Goal: Task Accomplishment & Management: Manage account settings

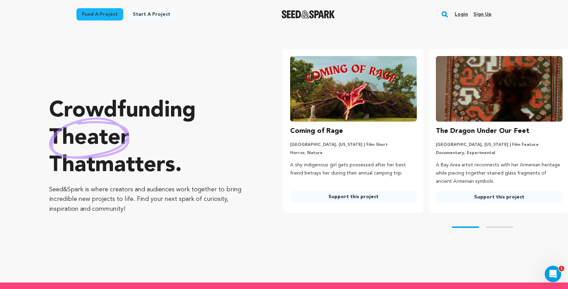
click at [460, 16] on link "Login" at bounding box center [461, 14] width 13 height 11
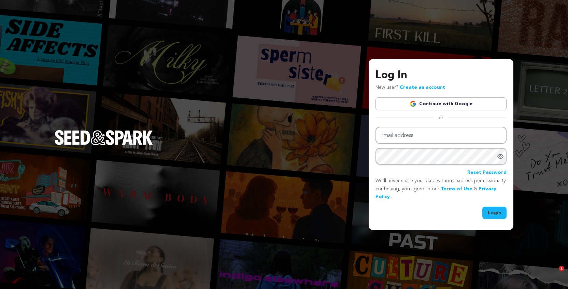
click at [420, 104] on link "Continue with Google" at bounding box center [440, 103] width 131 height 13
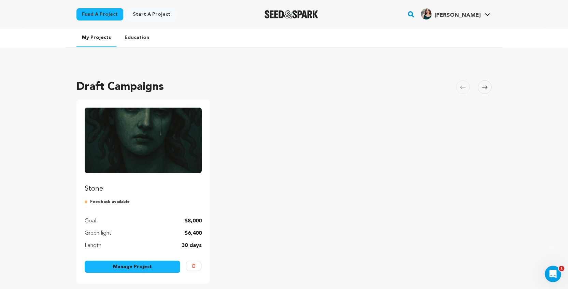
click at [124, 265] on link "Manage Project" at bounding box center [133, 266] width 96 height 12
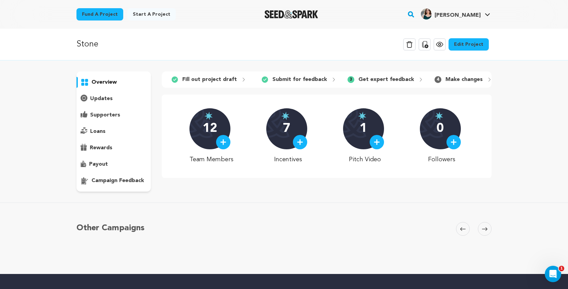
click at [122, 185] on div "campaign feedback" at bounding box center [113, 180] width 74 height 11
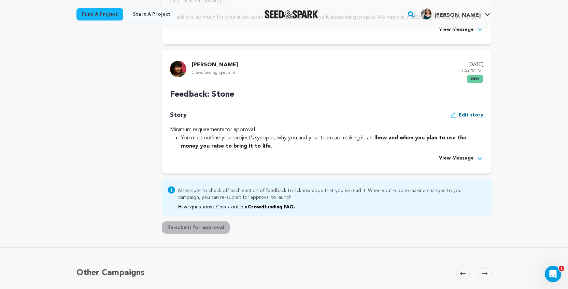
scroll to position [249, 0]
click at [477, 155] on icon at bounding box center [480, 158] width 7 height 7
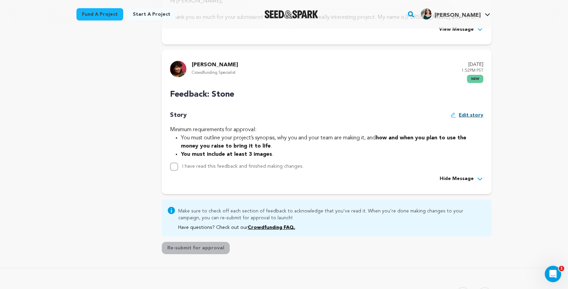
click at [474, 169] on span "Edit story" at bounding box center [471, 172] width 25 height 7
drag, startPoint x: 182, startPoint y: 135, endPoint x: 275, endPoint y: 139, distance: 93.3
click at [275, 139] on li "You must outline your project’s synopsis, why you and your team are making it, …" at bounding box center [332, 138] width 302 height 8
copy li "ou must outline your project’s synopsis, why you and your team are making it, a…"
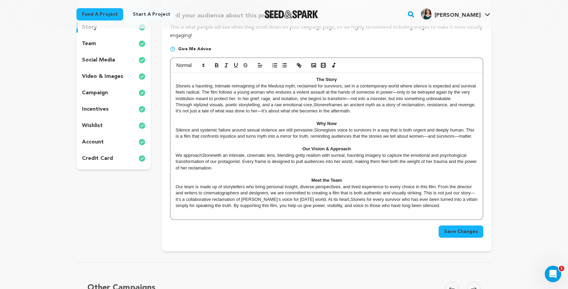
scroll to position [114, 0]
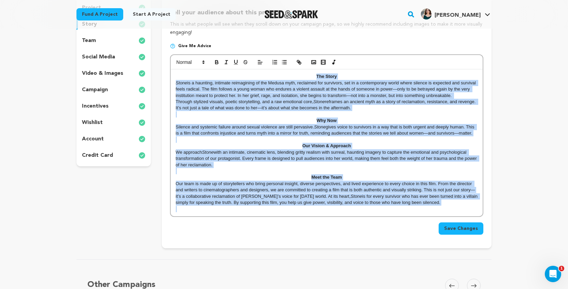
drag, startPoint x: 308, startPoint y: 76, endPoint x: 483, endPoint y: 221, distance: 227.2
click at [483, 221] on form "The Story Stone is a haunting, intimate reimagining of the Medusa myth, reclaim…" at bounding box center [326, 144] width 313 height 180
copy div "The Story Stone is a haunting, intimate reimagining of the Medusa myth, reclaim…"
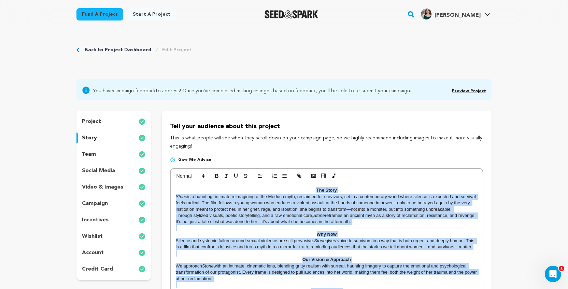
scroll to position [0, 0]
click at [300, 187] on p "The Story" at bounding box center [327, 190] width 302 height 6
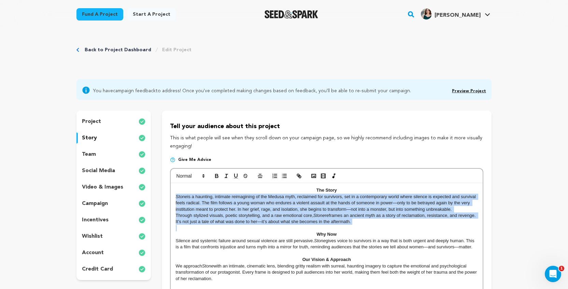
drag, startPoint x: 174, startPoint y: 196, endPoint x: 349, endPoint y: 224, distance: 176.3
click at [349, 224] on div "The Story Stone is a haunting, intimate reimagining of the Medusa myth, reclaim…" at bounding box center [327, 256] width 312 height 147
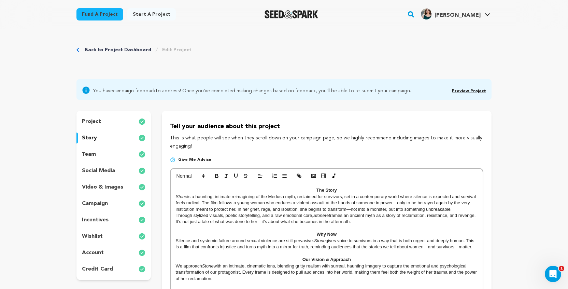
scroll to position [6, 0]
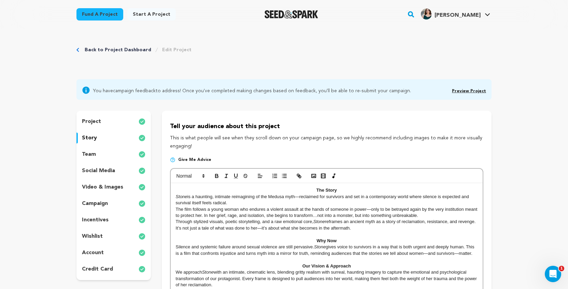
click at [173, 208] on div "The Story Stone is a haunting, intimate reimagining of the Medusa myth—reclaime…" at bounding box center [327, 259] width 312 height 153
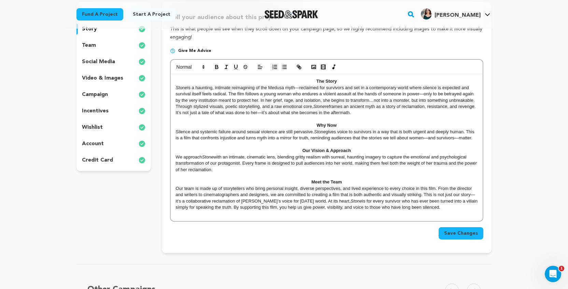
scroll to position [111, 0]
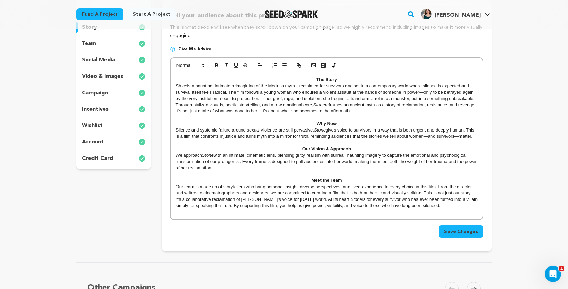
drag, startPoint x: 175, startPoint y: 128, endPoint x: 477, endPoint y: 135, distance: 301.5
click at [477, 135] on div "The Story Stone is a haunting, intimate reimagining of the Medusa myth—reclaime…" at bounding box center [327, 145] width 312 height 147
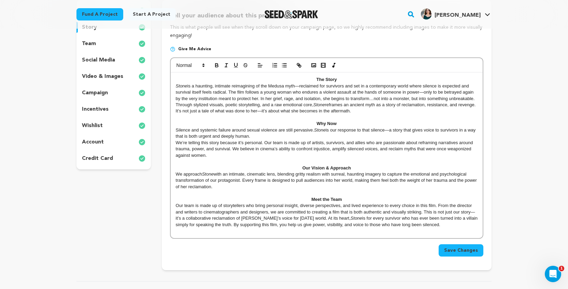
click at [173, 141] on div "The Story Stone is a haunting, intimate reimagining of the Medusa myth—reclaime…" at bounding box center [327, 155] width 312 height 166
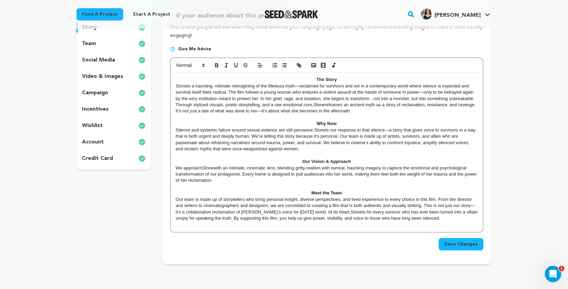
drag, startPoint x: 175, startPoint y: 165, endPoint x: 215, endPoint y: 176, distance: 41.1
click at [215, 176] on div "The Story Stone is a haunting, intimate reimagining of the Medusa myth—reclaime…" at bounding box center [327, 151] width 312 height 159
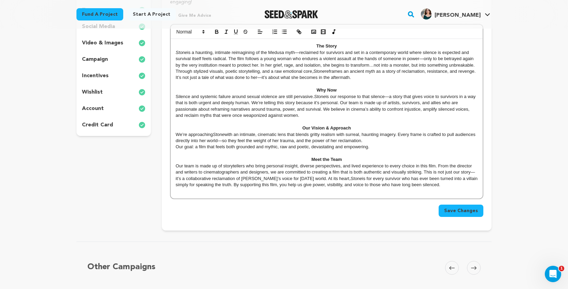
scroll to position [145, 0]
click at [176, 145] on p "Our goal: a film that feels both grounded and mythic, raw and poetic, devastati…" at bounding box center [327, 146] width 302 height 6
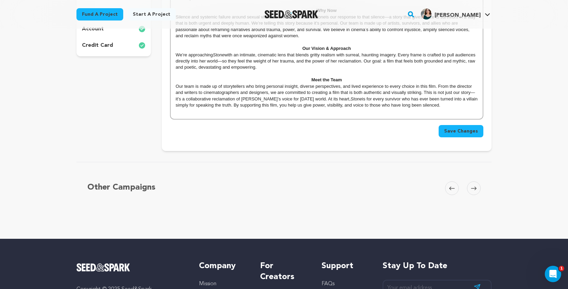
scroll to position [223, 0]
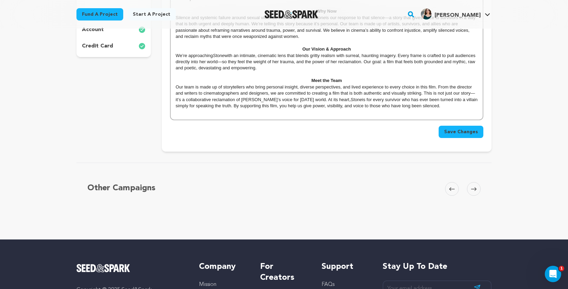
drag, startPoint x: 438, startPoint y: 104, endPoint x: 147, endPoint y: 84, distance: 291.9
click at [147, 84] on div "project story team social media video & images campaign incentives wishlist" at bounding box center [283, 20] width 415 height 264
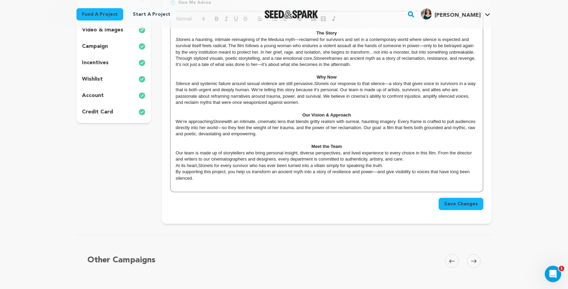
scroll to position [159, 0]
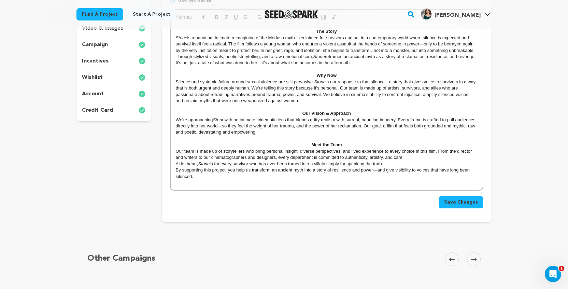
click at [175, 160] on div "The Story Stone is a haunting, intimate reimagining of the Medusa myth—reclaime…" at bounding box center [327, 107] width 312 height 166
click at [173, 166] on div "The Story Stone is a haunting, intimate reimagining of the Medusa myth—reclaime…" at bounding box center [327, 107] width 312 height 166
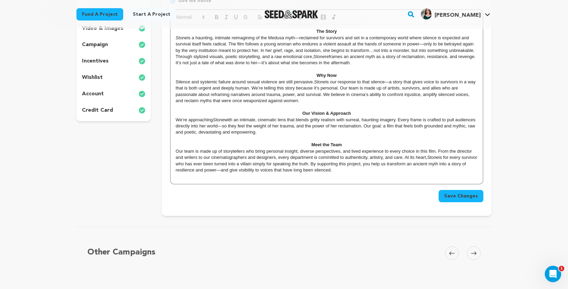
click at [316, 136] on p at bounding box center [327, 139] width 302 height 6
click at [345, 138] on p at bounding box center [327, 139] width 302 height 6
click at [346, 143] on p "Meet the Team" at bounding box center [327, 145] width 302 height 6
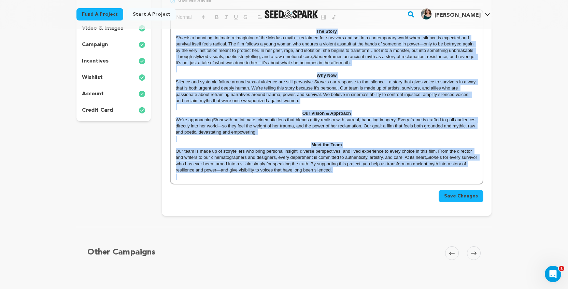
click at [346, 143] on p "Meet the Team" at bounding box center [327, 145] width 302 height 6
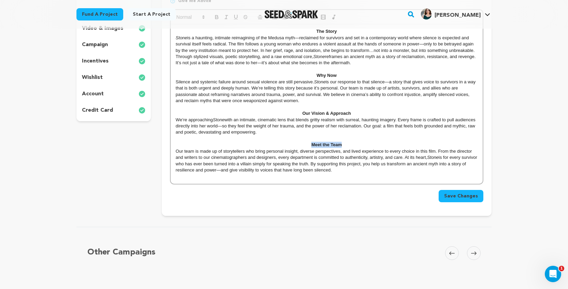
drag, startPoint x: 346, startPoint y: 143, endPoint x: 297, endPoint y: 141, distance: 49.2
click at [297, 142] on p "Meet the Team" at bounding box center [327, 145] width 302 height 6
copy strong "Meet the Team"
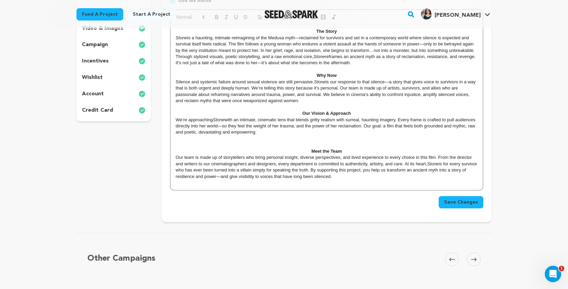
scroll to position [3, 0]
click at [218, 142] on p "Meet the Team" at bounding box center [327, 145] width 302 height 6
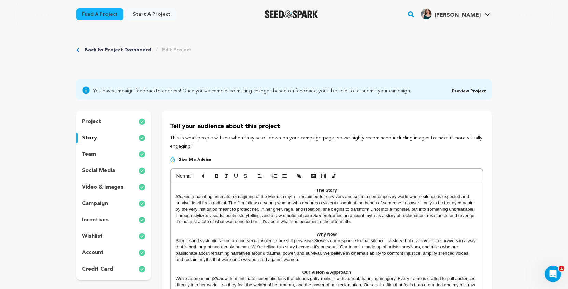
scroll to position [0, 0]
click at [212, 174] on button "button" at bounding box center [217, 176] width 10 height 8
click at [261, 193] on line at bounding box center [260, 193] width 4 height 0
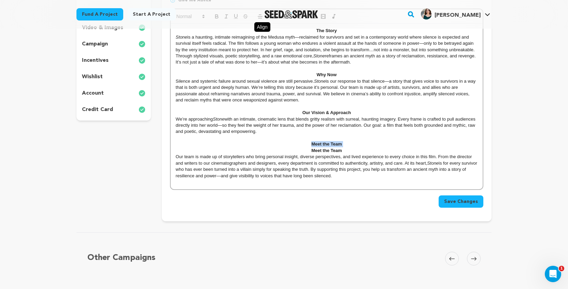
scroll to position [160, 0]
click at [342, 141] on p "Meet the Team" at bounding box center [327, 144] width 302 height 6
drag, startPoint x: 347, startPoint y: 140, endPoint x: 285, endPoint y: 140, distance: 61.8
click at [285, 141] on p "Meet the Team" at bounding box center [327, 144] width 302 height 6
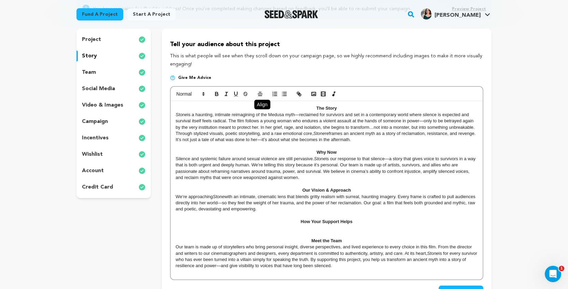
scroll to position [75, 0]
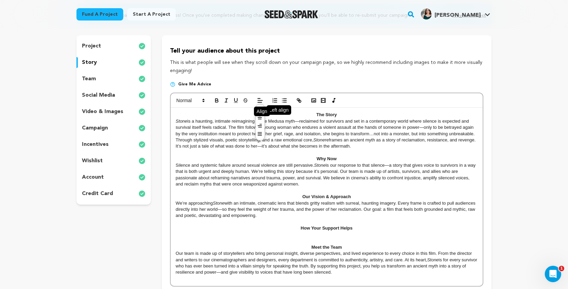
click at [260, 111] on line at bounding box center [259, 111] width 3 height 0
click at [216, 97] on icon "button" at bounding box center [217, 100] width 6 height 6
click at [215, 98] on icon "button" at bounding box center [217, 100] width 6 height 6
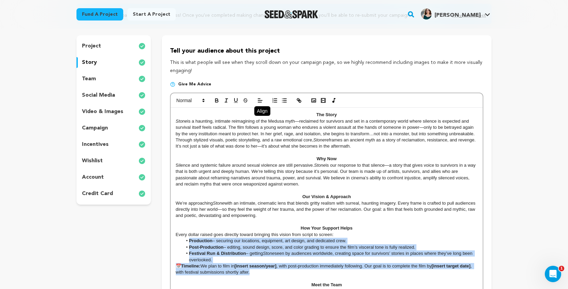
drag, startPoint x: 188, startPoint y: 237, endPoint x: 283, endPoint y: 268, distance: 99.6
click at [283, 268] on div "The Story Stone is a haunting, intimate reimagining of the Medusa myth—reclaime…" at bounding box center [327, 216] width 312 height 216
click at [219, 98] on icon "button" at bounding box center [217, 100] width 6 height 6
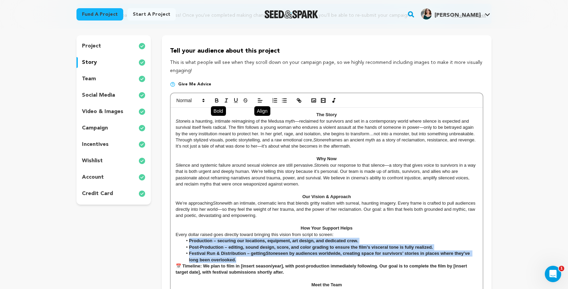
click at [219, 98] on icon "button" at bounding box center [217, 100] width 6 height 6
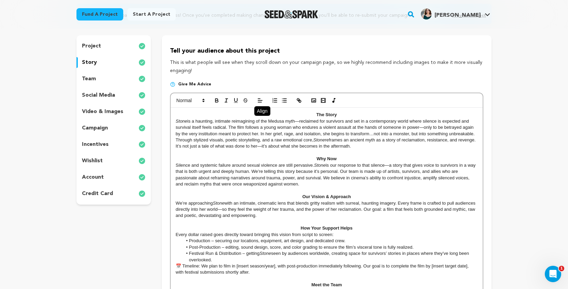
click at [205, 244] on li "Post-Production – editing, sound design, score, and color grading to ensure the…" at bounding box center [329, 247] width 295 height 6
drag, startPoint x: 203, startPoint y: 261, endPoint x: 163, endPoint y: 259, distance: 40.0
click at [163, 259] on div "Tell your audience about this project This is what people will see when they sc…" at bounding box center [327, 195] width 330 height 321
drag, startPoint x: 211, startPoint y: 261, endPoint x: 249, endPoint y: 261, distance: 38.6
click at [249, 263] on p "We plan to film in [insert season/year], with post-production immediately follo…" at bounding box center [327, 269] width 302 height 13
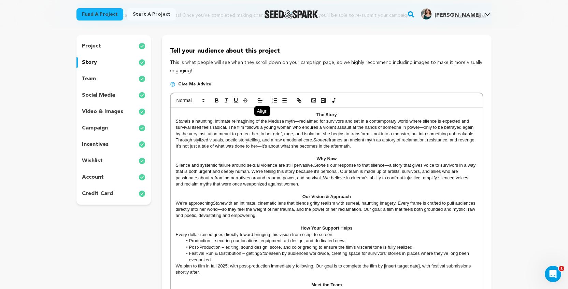
click at [312, 263] on p "We plan to film in fall 2025, with post-production immediately following. Our g…" at bounding box center [327, 269] width 302 height 13
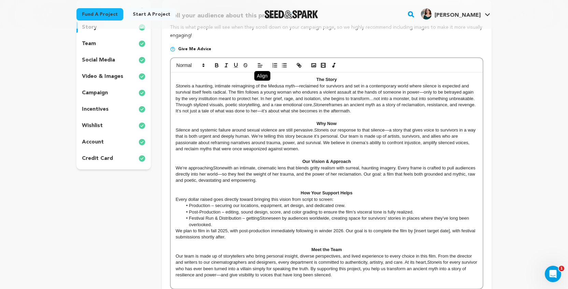
scroll to position [111, 0]
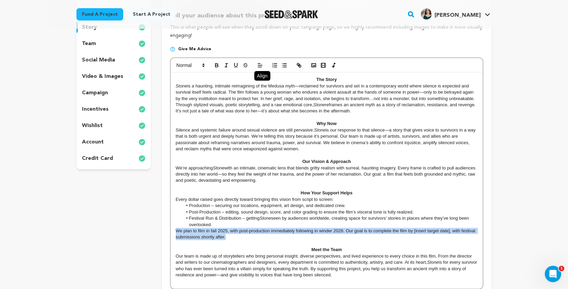
drag, startPoint x: 175, startPoint y: 227, endPoint x: 227, endPoint y: 230, distance: 52.0
click at [227, 230] on p "We plan to film in fall 2025, with post-production immediately following in win…" at bounding box center [327, 234] width 302 height 13
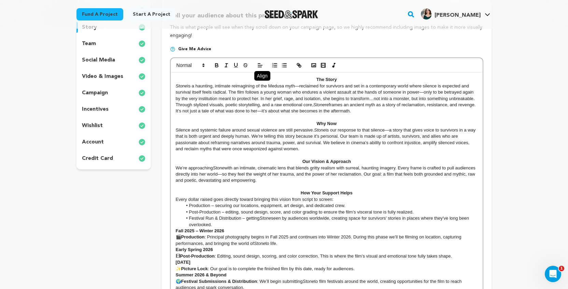
scroll to position [6, 0]
drag, startPoint x: 208, startPoint y: 232, endPoint x: 152, endPoint y: 226, distance: 56.4
click at [152, 226] on div "project story team social media video & images campaign incentives wishlist" at bounding box center [283, 185] width 415 height 371
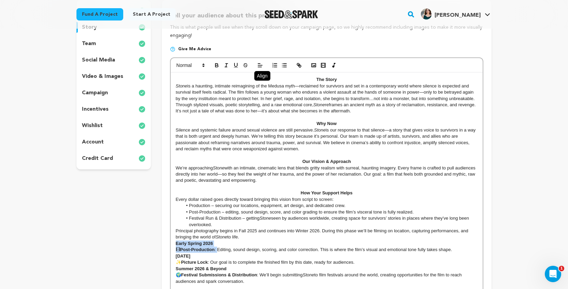
drag, startPoint x: 173, startPoint y: 238, endPoint x: 219, endPoint y: 244, distance: 46.8
click at [219, 244] on div "The Story Stone is a haunting, intimate reimagining of the Medusa myth—reclaime…" at bounding box center [327, 202] width 312 height 260
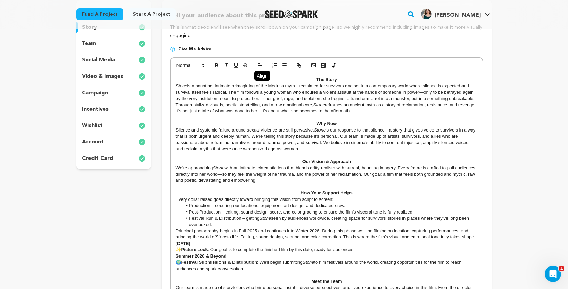
click at [343, 232] on p "Principal photography begins in Fall 2025 and continues into Winter 2026. Durin…" at bounding box center [327, 234] width 302 height 13
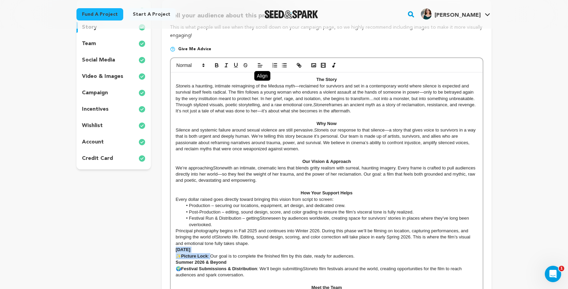
drag, startPoint x: 174, startPoint y: 247, endPoint x: 212, endPoint y: 253, distance: 38.0
click at [212, 253] on div "The Story Stone is a haunting, intimate reimagining of the Medusa myth—reclaime…" at bounding box center [327, 199] width 312 height 254
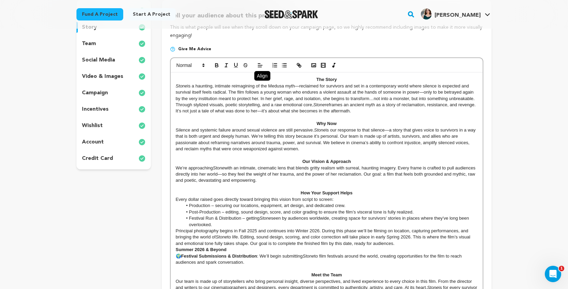
click at [337, 238] on p "Principal photography begins in Fall 2025 and continues into Winter 2026. Durin…" at bounding box center [327, 237] width 302 height 19
click at [350, 241] on p "Principal photography begins in Fall 2025 and continues into Winter 2026. Durin…" at bounding box center [327, 237] width 302 height 19
drag, startPoint x: 352, startPoint y: 241, endPoint x: 335, endPoint y: 240, distance: 16.8
click at [335, 240] on p "Principal photography begins in Fall 2025 and continues into Winter 2026. Durin…" at bounding box center [327, 237] width 302 height 19
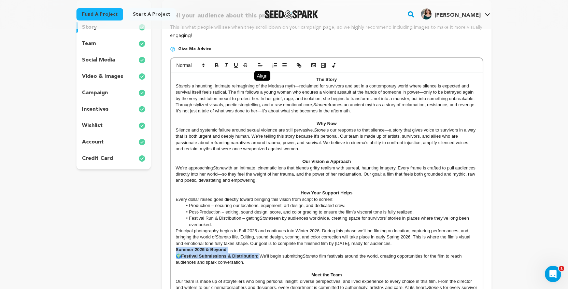
drag, startPoint x: 174, startPoint y: 245, endPoint x: 262, endPoint y: 252, distance: 87.6
click at [262, 252] on div "The Story Stone is a haunting, intimate reimagining of the Medusa myth—reclaime…" at bounding box center [327, 192] width 312 height 241
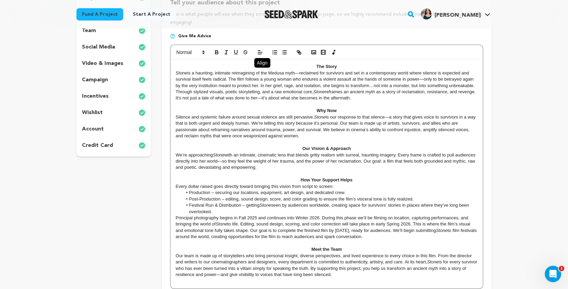
scroll to position [124, 0]
click at [189, 189] on li "Production – securing our locations, equipment, art design, and dedicated crew." at bounding box center [329, 192] width 295 height 6
click at [350, 183] on p "Every dollar raised goes directly toward bringing this vision from script to sc…" at bounding box center [327, 186] width 302 height 6
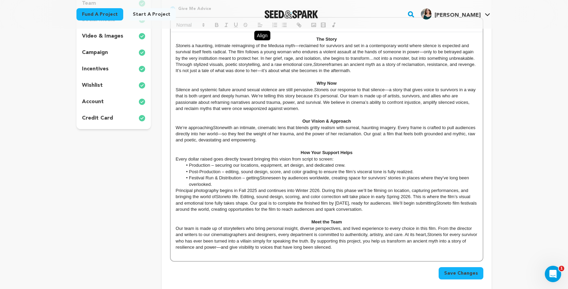
scroll to position [153, 0]
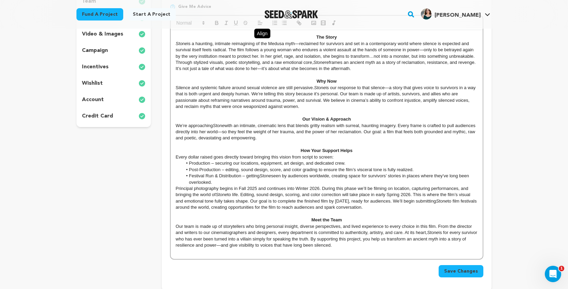
drag, startPoint x: 173, startPoint y: 153, endPoint x: 231, endPoint y: 176, distance: 61.7
click at [231, 176] on div "The Story Stone is a haunting, intimate reimagining of the Medusa myth—reclaime…" at bounding box center [327, 144] width 312 height 229
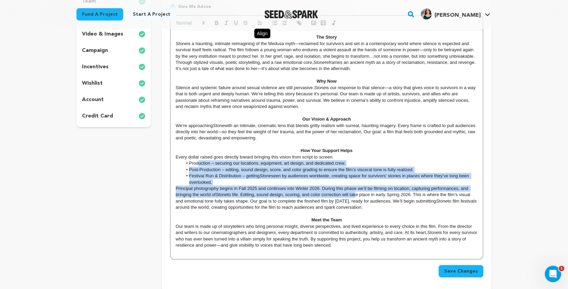
drag, startPoint x: 197, startPoint y: 159, endPoint x: 353, endPoint y: 189, distance: 158.1
click at [353, 189] on div "The Story Stone is a haunting, intimate reimagining of the Medusa myth—reclaime…" at bounding box center [327, 144] width 312 height 229
drag, startPoint x: 176, startPoint y: 153, endPoint x: 223, endPoint y: 177, distance: 51.9
click at [223, 177] on div "The Story Stone is a haunting, intimate reimagining of the Medusa myth—reclaime…" at bounding box center [327, 144] width 312 height 229
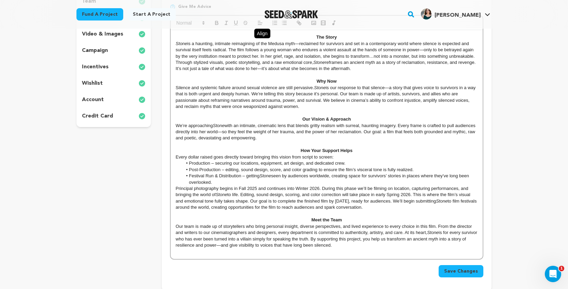
click at [250, 203] on p "Principal photography begins in Fall 2025 and continues into Winter 2026. Durin…" at bounding box center [327, 197] width 302 height 25
drag, startPoint x: 175, startPoint y: 185, endPoint x: 409, endPoint y: 202, distance: 233.8
click at [409, 202] on p "Principal photography begins in Fall 2025 and continues into Winter 2026. Durin…" at bounding box center [327, 197] width 302 height 25
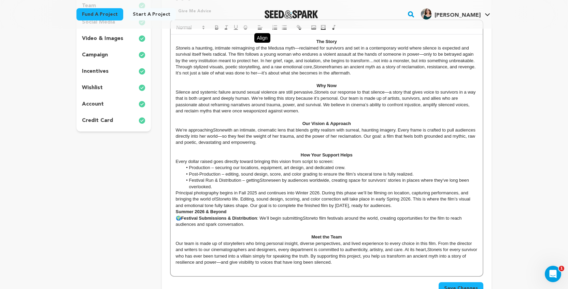
scroll to position [151, 0]
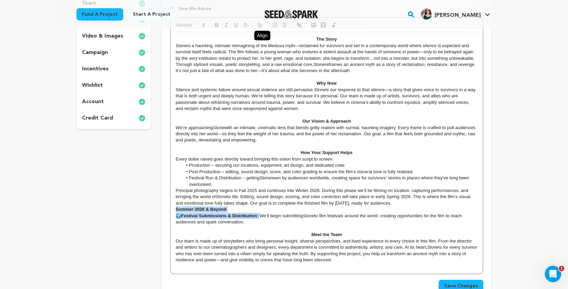
drag, startPoint x: 262, startPoint y: 210, endPoint x: 174, endPoint y: 205, distance: 87.9
click at [174, 205] on div "The Story Stone is a haunting, intimate reimagining of the Medusa myth—reclaime…" at bounding box center [327, 152] width 312 height 241
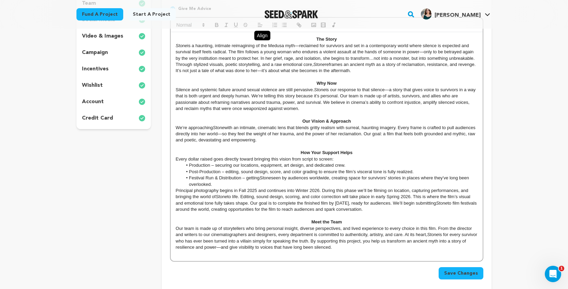
drag, startPoint x: 174, startPoint y: 185, endPoint x: 401, endPoint y: 205, distance: 227.9
click at [401, 205] on div "The Story Stone is a haunting, intimate reimagining of the Medusa myth—reclaime…" at bounding box center [327, 146] width 312 height 229
copy p "Principal photography begins in Fall 2025 and continues into Winter 2026. Durin…"
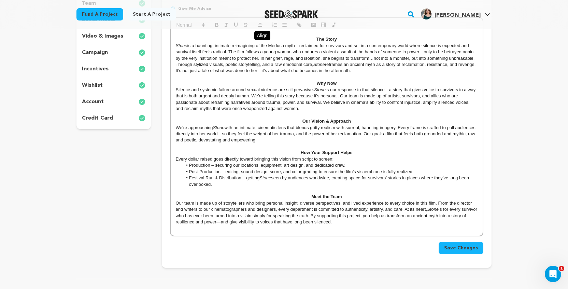
click at [318, 136] on p "We’re approaching Stone with an intimate, cinematic lens that blends gritty rea…" at bounding box center [327, 134] width 302 height 19
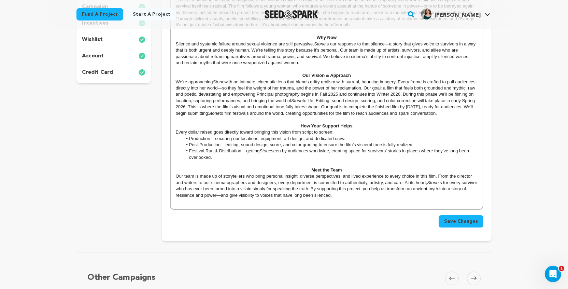
scroll to position [198, 0]
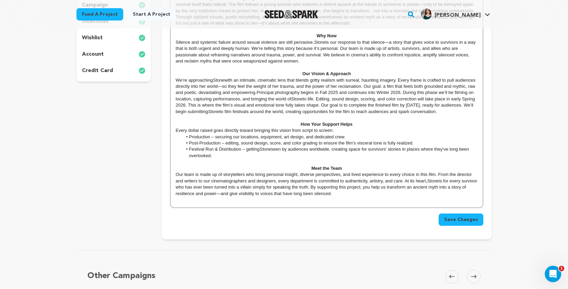
click at [275, 163] on p at bounding box center [327, 162] width 302 height 6
click at [417, 202] on p at bounding box center [327, 200] width 302 height 6
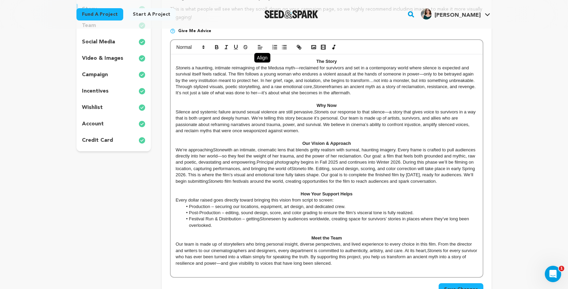
scroll to position [130, 0]
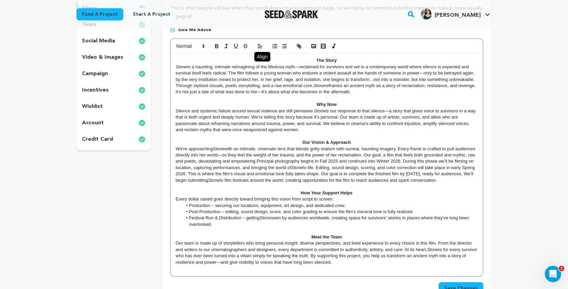
click at [346, 184] on p "We’re approaching Stone with an intimate, cinematic lens that blends gritty rea…" at bounding box center [327, 165] width 302 height 38
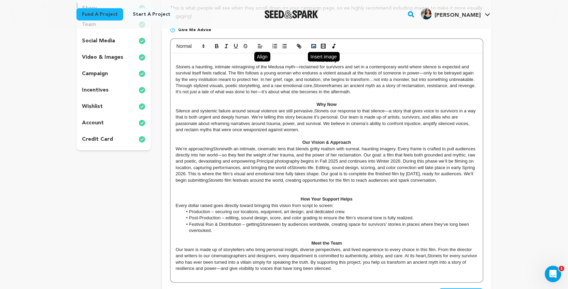
click at [315, 43] on icon "button" at bounding box center [314, 46] width 6 height 6
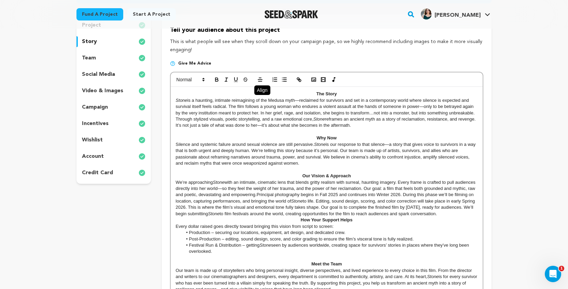
scroll to position [107, 0]
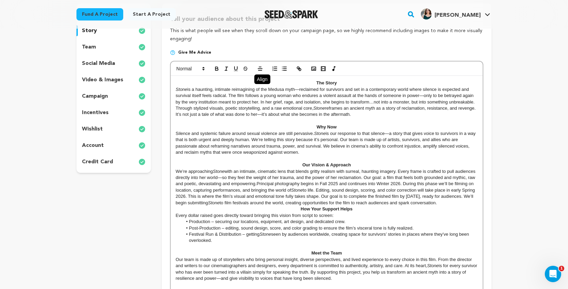
click at [348, 151] on p "Silence and systemic failure around sexual violence are still pervasive. Stone …" at bounding box center [327, 142] width 302 height 25
click at [274, 205] on p "We’re approaching Stone with an intimate, cinematic lens that blends gritty rea…" at bounding box center [327, 187] width 302 height 38
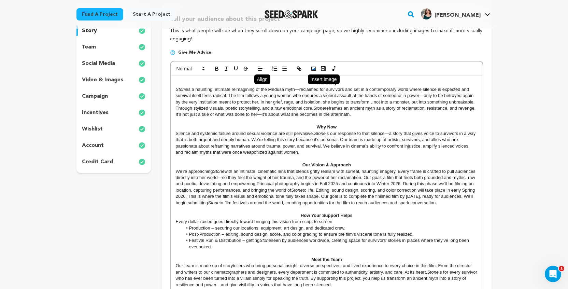
click at [312, 66] on icon "button" at bounding box center [314, 69] width 6 height 6
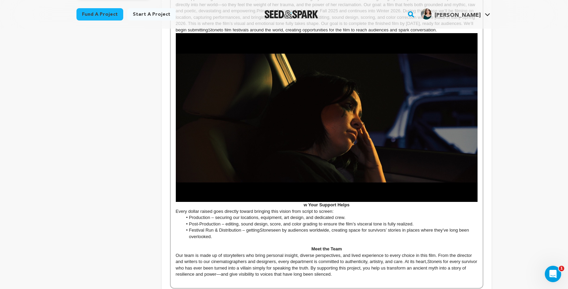
scroll to position [284, 0]
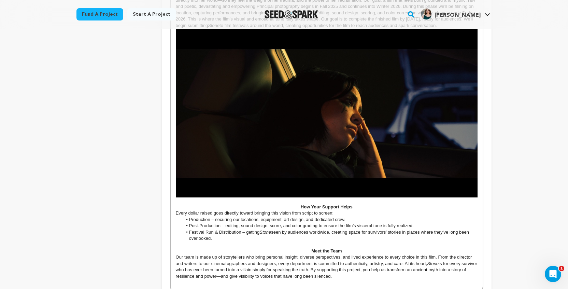
click at [409, 141] on img at bounding box center [327, 113] width 302 height 169
click at [477, 201] on div at bounding box center [477, 200] width 4 height 4
click at [413, 137] on div "884 × 494" at bounding box center [326, 116] width 302 height 169
click at [562, 169] on div "Back to Project Dashboard Edit Project You have campaign feedback to address! O…" at bounding box center [284, 164] width 568 height 840
click at [360, 140] on div "884 × 494" at bounding box center [326, 116] width 302 height 169
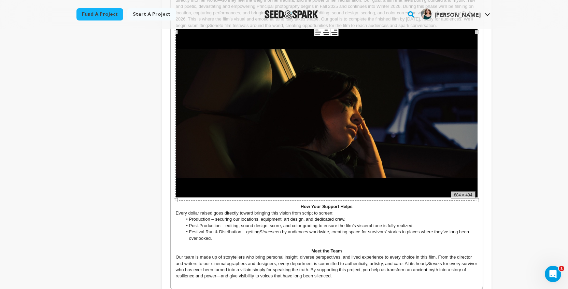
click at [326, 32] on line at bounding box center [325, 32] width 5 height 0
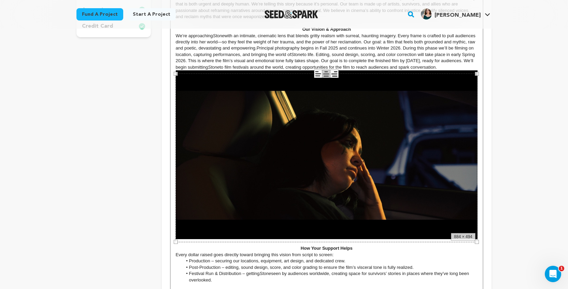
scroll to position [250, 0]
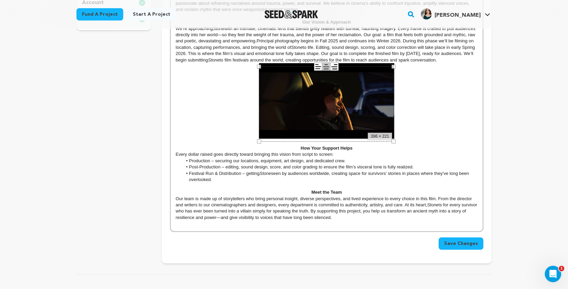
drag, startPoint x: 477, startPoint y: 234, endPoint x: 311, endPoint y: 80, distance: 227.3
click at [311, 80] on div "396 × 221" at bounding box center [326, 103] width 135 height 75
click at [356, 221] on p "Our team is made up of storytellers who bring personal insight, diverse perspec…" at bounding box center [327, 208] width 302 height 25
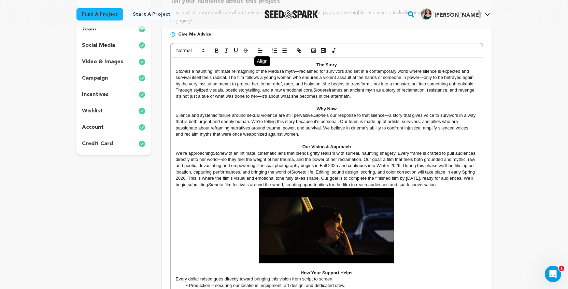
scroll to position [126, 0]
click at [384, 96] on p "Through stylized visuals, poetic storytelling, and a raw emotional core, Stone …" at bounding box center [327, 93] width 302 height 13
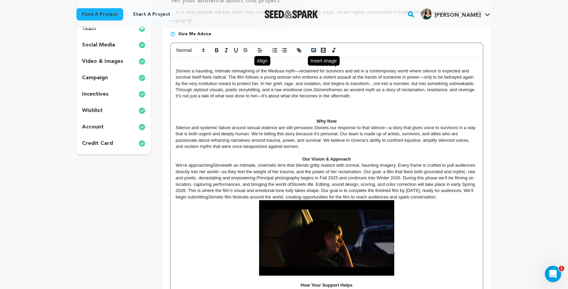
click at [313, 48] on rect "button" at bounding box center [314, 49] width 4 height 3
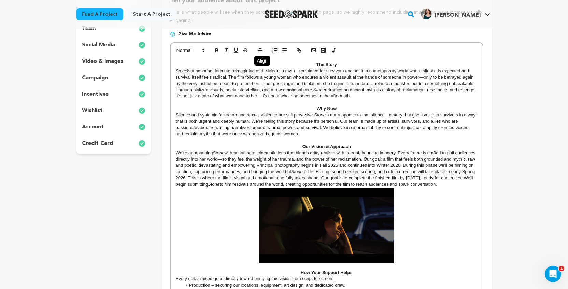
click at [350, 134] on p "Silence and systemic failure around sexual violence are still pervasive. Stone …" at bounding box center [327, 124] width 302 height 25
click at [377, 96] on p "Through stylized visuals, poetic storytelling, and a raw emotional core, Stone …" at bounding box center [327, 93] width 302 height 13
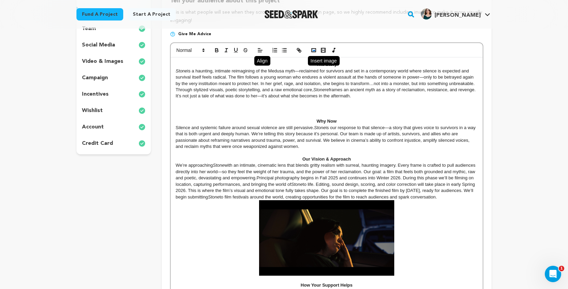
click at [312, 51] on rect "button" at bounding box center [314, 49] width 4 height 3
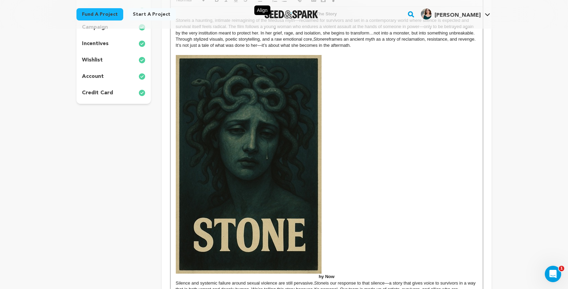
scroll to position [178, 0]
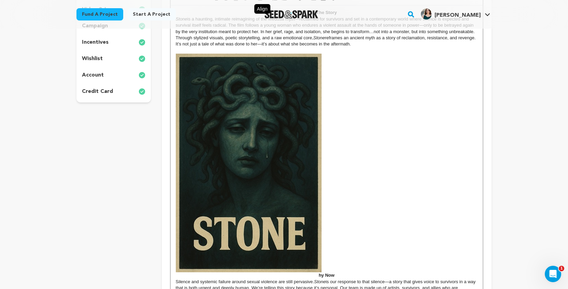
click at [277, 158] on img at bounding box center [249, 163] width 146 height 218
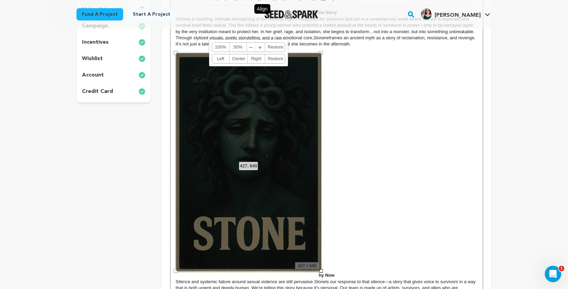
click at [244, 63] on div "Left Center Right Restore" at bounding box center [249, 59] width 74 height 10
click at [243, 59] on link "Center" at bounding box center [238, 58] width 18 height 9
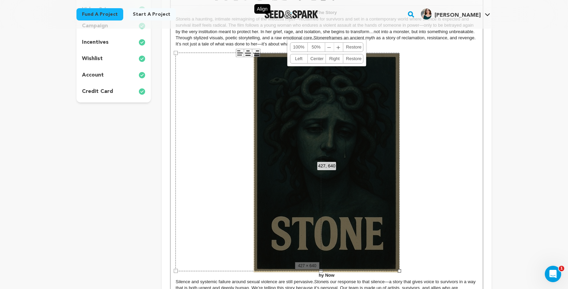
click at [439, 149] on strong "hy Now" at bounding box center [327, 166] width 302 height 224
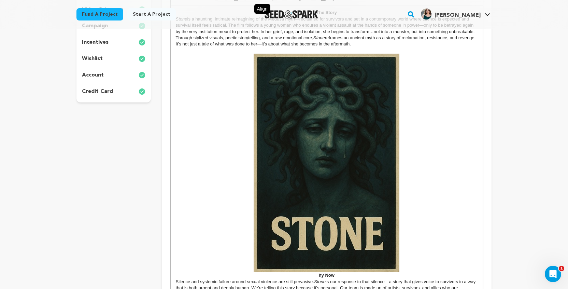
click at [439, 149] on strong "hy Now" at bounding box center [327, 166] width 302 height 224
click at [325, 166] on img at bounding box center [327, 163] width 146 height 218
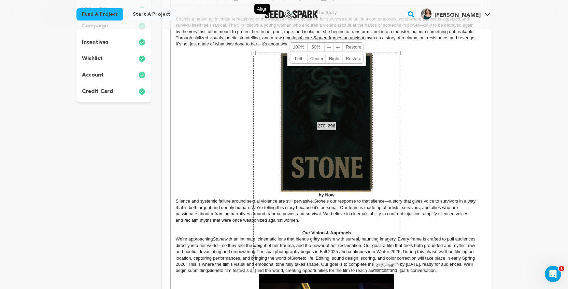
drag, startPoint x: 399, startPoint y: 270, endPoint x: 344, endPoint y: 151, distance: 130.9
click at [344, 151] on div "270, 296 100% 50% ﹣ ﹢ Restore Left Center Right Restore" at bounding box center [327, 122] width 92 height 138
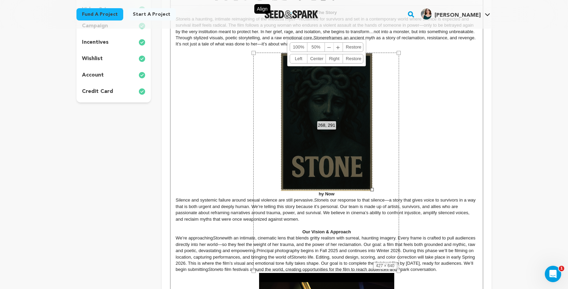
click at [318, 203] on div "427 × 640" at bounding box center [326, 162] width 146 height 218
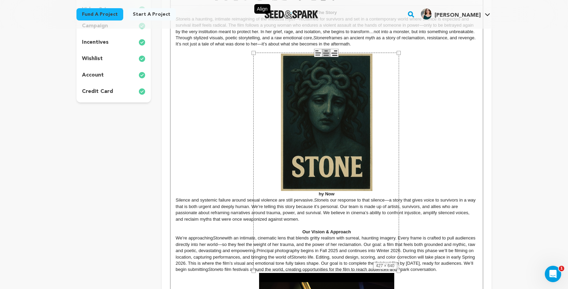
click at [315, 191] on div "427 × 640" at bounding box center [326, 162] width 146 height 218
click at [471, 175] on strong "hy Now" at bounding box center [327, 125] width 302 height 143
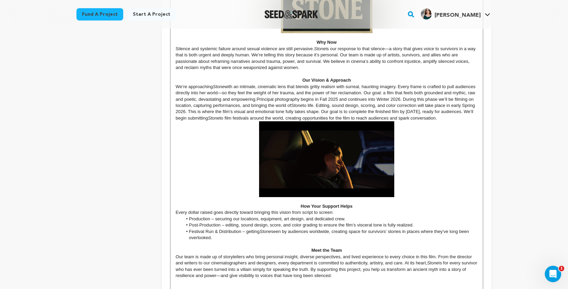
scroll to position [340, 0]
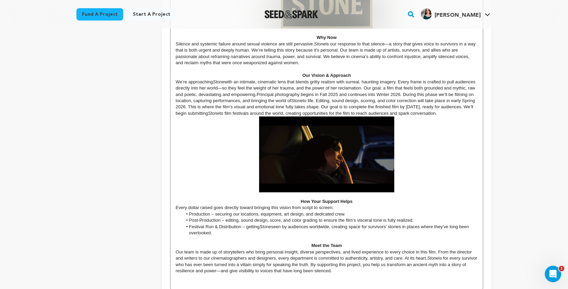
click at [369, 164] on img at bounding box center [326, 153] width 135 height 75
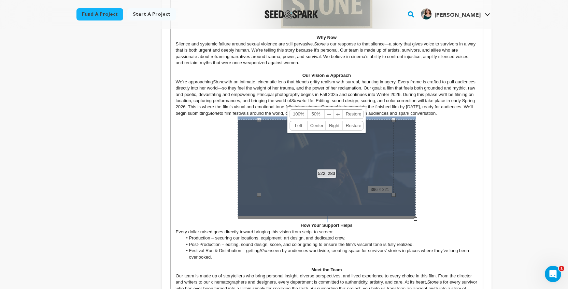
drag, startPoint x: 394, startPoint y: 195, endPoint x: 438, endPoint y: 215, distance: 48.4
click at [438, 215] on div "The Story Stone is a haunting, intimate reimagining of the Medusa myth—reclaime…" at bounding box center [327, 79] width 312 height 472
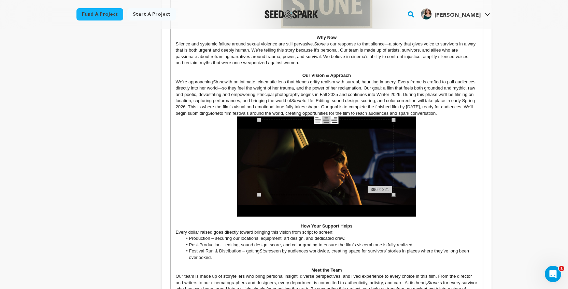
click at [553, 205] on div "Back to Project Dashboard Edit Project You have campaign feedback to address! O…" at bounding box center [284, 149] width 568 height 921
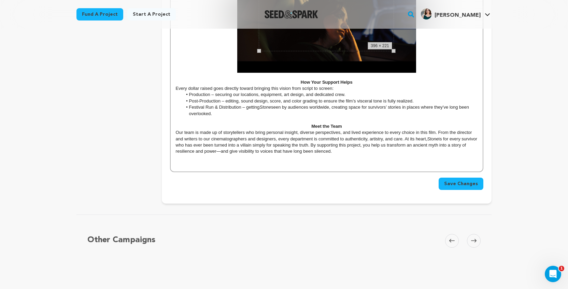
scroll to position [564, 0]
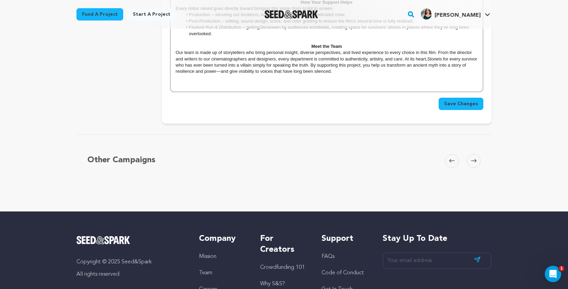
click at [344, 74] on p "Our team is made up of storytellers who bring personal insight, diverse perspec…" at bounding box center [327, 61] width 302 height 25
click at [357, 75] on p at bounding box center [327, 78] width 302 height 6
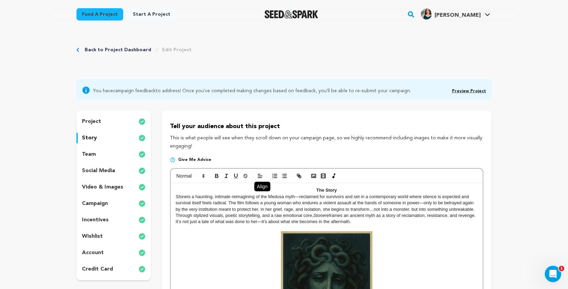
scroll to position [0, 0]
click at [312, 175] on rect "button" at bounding box center [314, 175] width 4 height 3
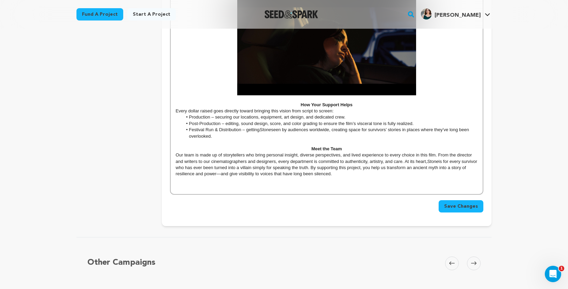
scroll to position [476, 0]
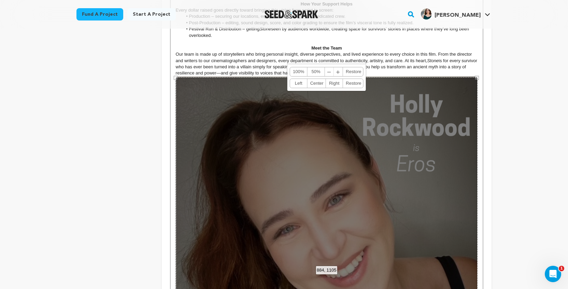
scroll to position [565, 0]
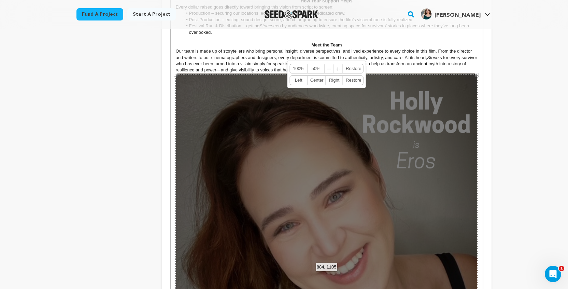
click at [297, 80] on link "Left" at bounding box center [298, 80] width 17 height 9
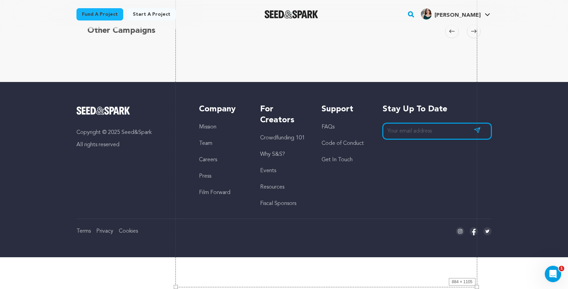
scroll to position [729, 0]
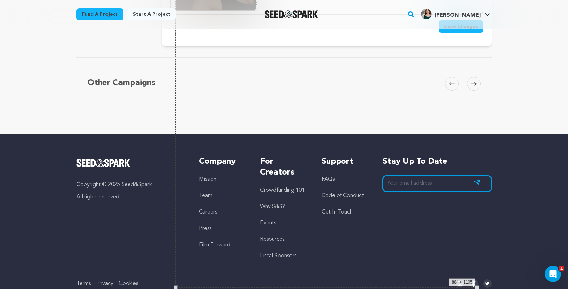
drag, startPoint x: 476, startPoint y: 233, endPoint x: 259, endPoint y: 82, distance: 263.8
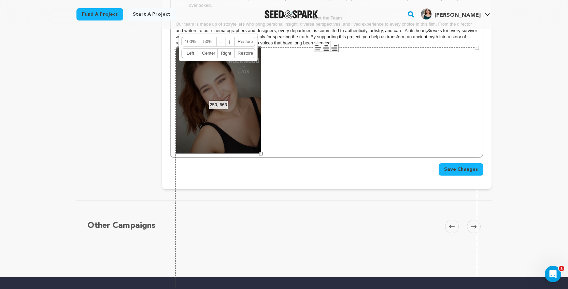
scroll to position [592, 0]
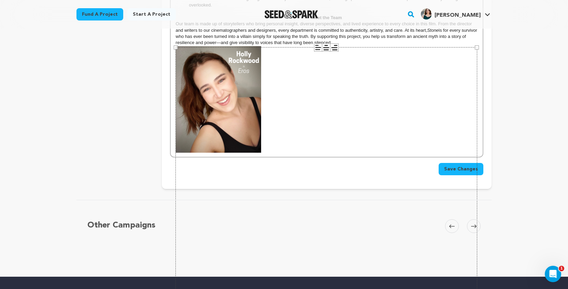
click at [251, 206] on div "Other Campaigns Carousel Skip to previous slide page Carousel Skip to next slid…" at bounding box center [283, 235] width 415 height 71
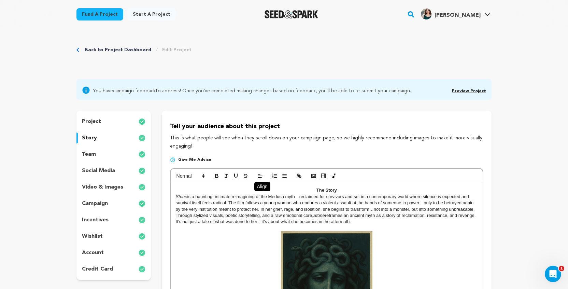
scroll to position [0, 0]
click at [315, 176] on icon "button" at bounding box center [314, 176] width 6 height 6
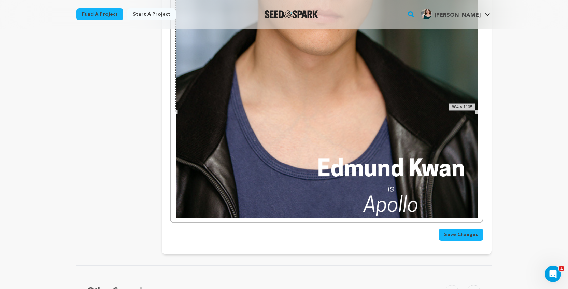
scroll to position [908, 0]
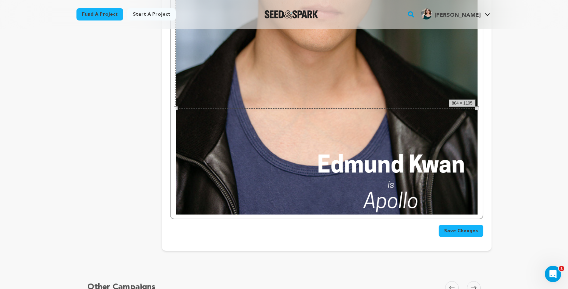
click at [477, 110] on img at bounding box center [327, 26] width 302 height 378
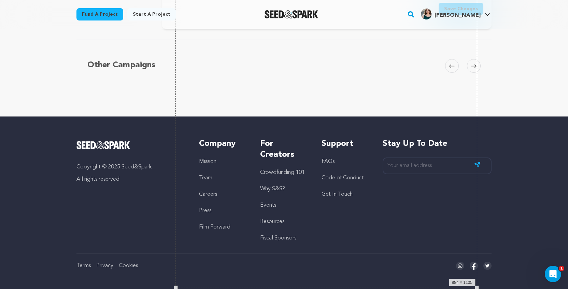
drag, startPoint x: 477, startPoint y: 214, endPoint x: 334, endPoint y: 96, distance: 185.3
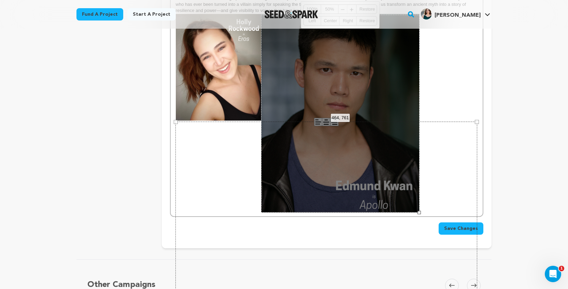
scroll to position [622, 0]
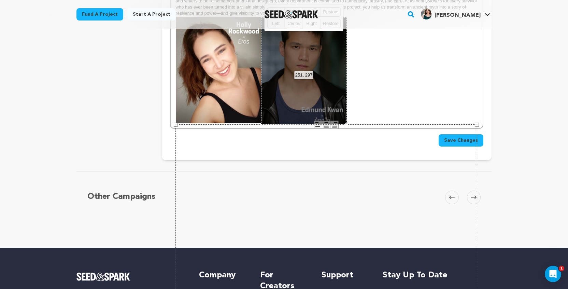
drag, startPoint x: 418, startPoint y: 214, endPoint x: 346, endPoint y: 117, distance: 120.9
click at [346, 117] on div "251, 297 100% 50% ﹣ ﹢ Restore Left Center Right Restore" at bounding box center [304, 70] width 86 height 107
click at [368, 193] on div "Other Campaigns Carousel Skip to previous slide page Carousel Skip to next slid…" at bounding box center [283, 207] width 415 height 44
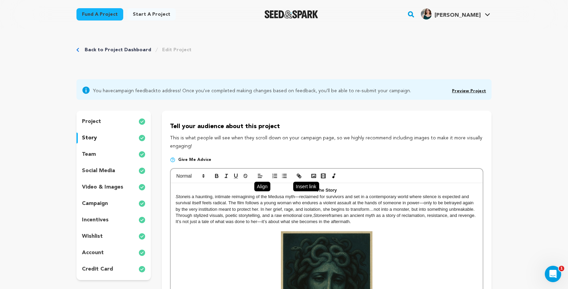
scroll to position [0, 0]
click at [313, 176] on polyline "button" at bounding box center [313, 176] width 3 height 2
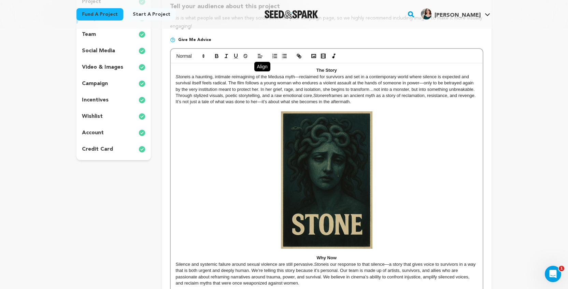
scroll to position [120, 0]
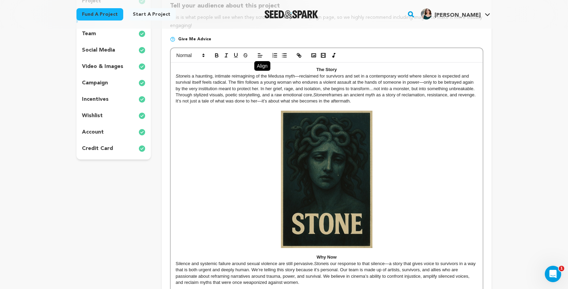
click at [357, 203] on img at bounding box center [326, 179] width 91 height 137
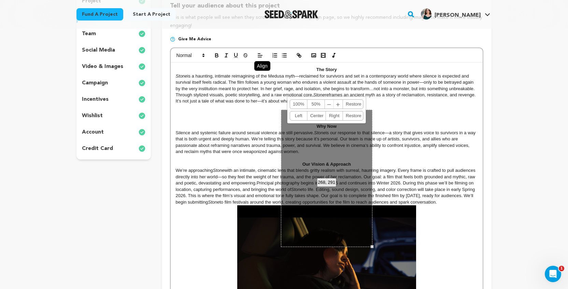
click at [419, 174] on p "We’re approaching Stone with an intimate, cinematic lens that blends gritty rea…" at bounding box center [327, 186] width 302 height 38
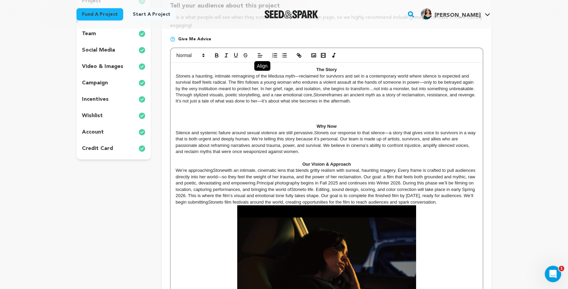
click at [317, 111] on p at bounding box center [327, 114] width 302 height 6
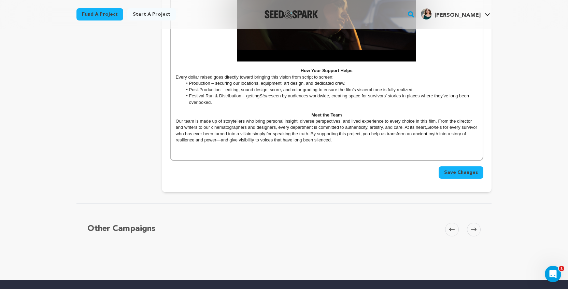
scroll to position [352, 0]
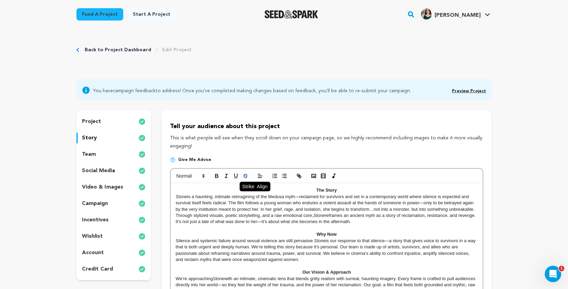
scroll to position [0, 0]
click at [315, 175] on icon "button" at bounding box center [314, 176] width 6 height 6
click at [313, 175] on icon "button" at bounding box center [314, 176] width 6 height 6
click at [316, 178] on icon "button" at bounding box center [314, 176] width 6 height 6
click at [313, 179] on button "button" at bounding box center [314, 176] width 10 height 8
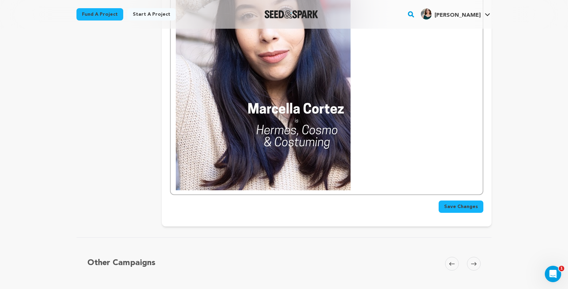
scroll to position [945, 0]
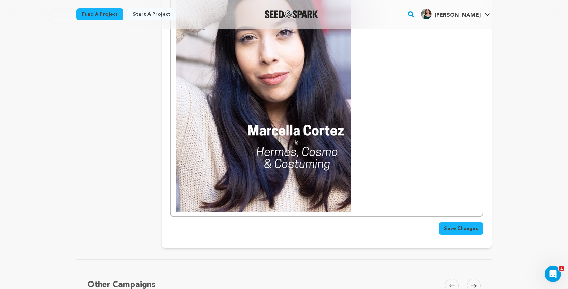
click at [298, 173] on img at bounding box center [263, 103] width 175 height 218
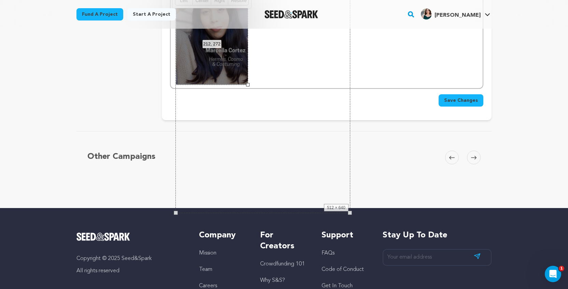
drag, startPoint x: 350, startPoint y: 212, endPoint x: 248, endPoint y: 86, distance: 162.4
click at [248, 86] on div at bounding box center [247, 84] width 3 height 3
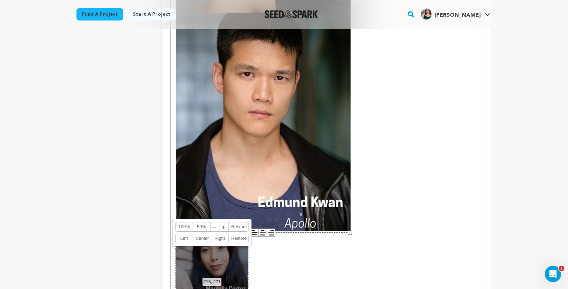
scroll to position [695, 0]
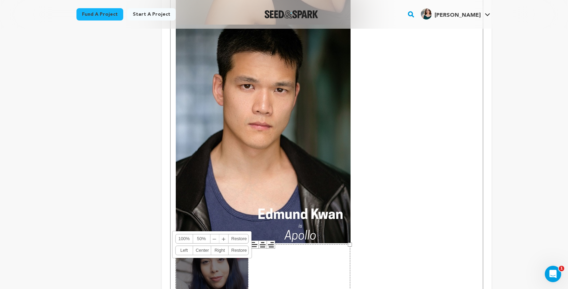
click at [285, 149] on img at bounding box center [263, 134] width 175 height 218
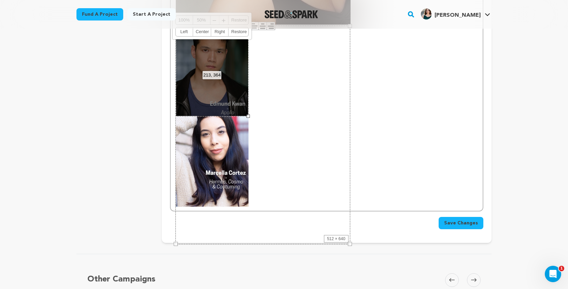
drag, startPoint x: 351, startPoint y: 243, endPoint x: 249, endPoint y: 149, distance: 138.9
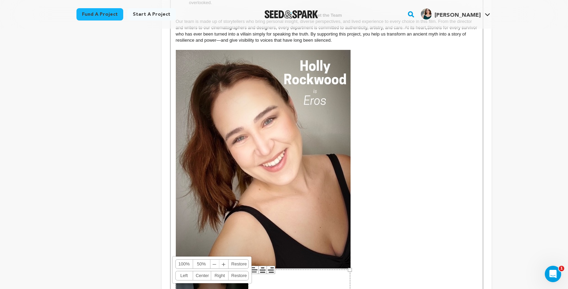
scroll to position [452, 0]
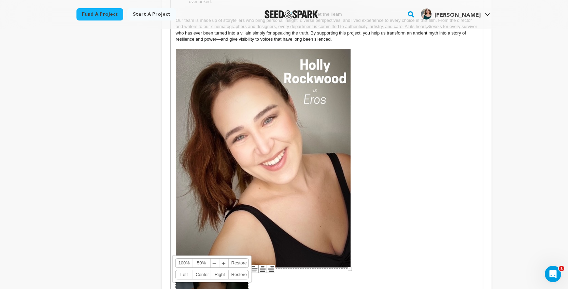
click at [250, 148] on img at bounding box center [263, 158] width 175 height 218
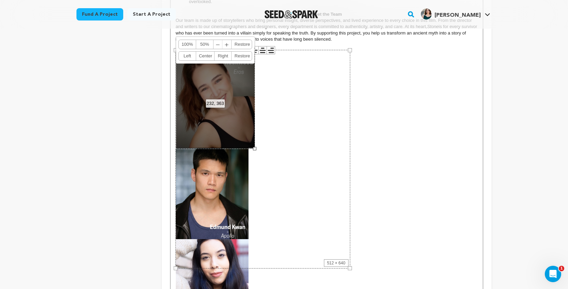
drag, startPoint x: 350, startPoint y: 267, endPoint x: 255, endPoint y: 172, distance: 134.4
click at [255, 172] on div "The Story Stone is a haunting, intimate reimagining of the Medusa myth—reclaime…" at bounding box center [327, 32] width 312 height 603
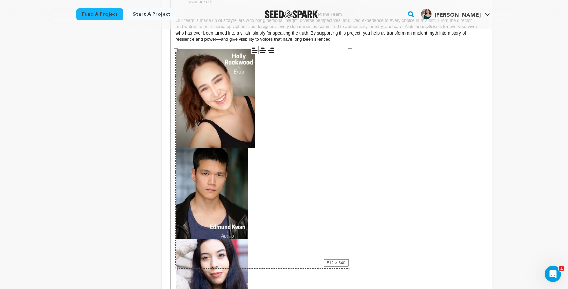
drag, startPoint x: 218, startPoint y: 188, endPoint x: 311, endPoint y: 103, distance: 125.4
click at [311, 103] on div "512 × 640" at bounding box center [262, 159] width 175 height 218
click at [228, 181] on div "512 × 640" at bounding box center [262, 159] width 175 height 218
click at [261, 51] on icon at bounding box center [263, 50] width 8 height 8
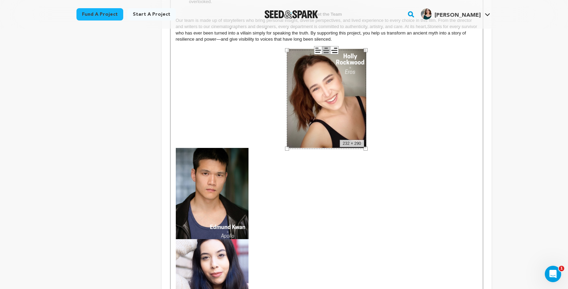
click at [318, 52] on line at bounding box center [317, 52] width 4 height 0
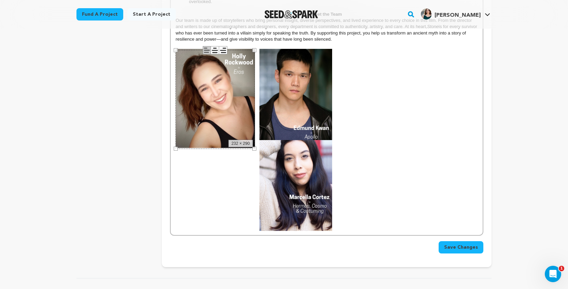
click at [311, 169] on img at bounding box center [295, 185] width 73 height 91
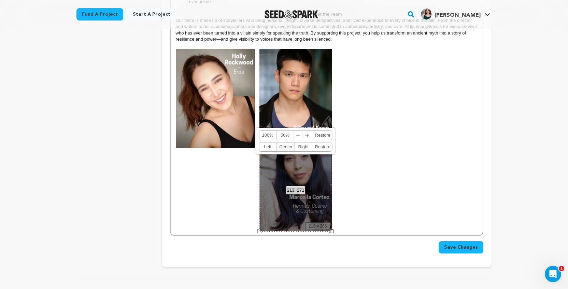
click at [298, 147] on link "Right" at bounding box center [303, 146] width 17 height 9
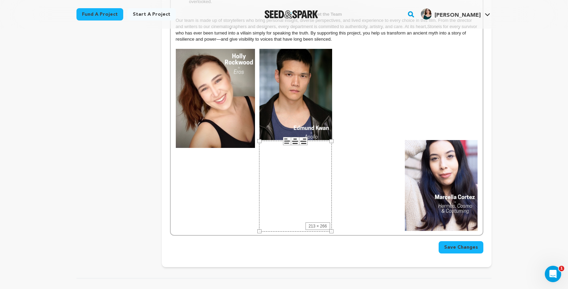
click at [286, 98] on img at bounding box center [295, 94] width 73 height 91
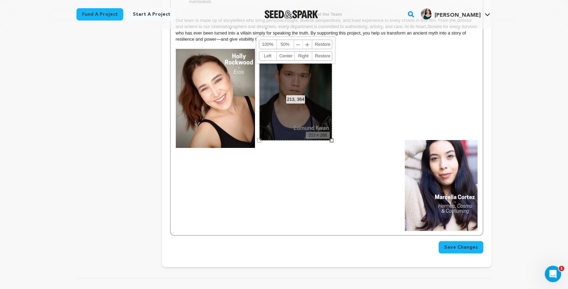
click at [290, 54] on link "Center" at bounding box center [285, 56] width 18 height 9
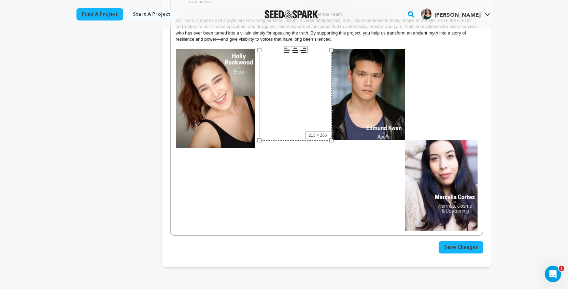
click at [512, 143] on div "Back to Project Dashboard Edit Project You have campaign feedback to address! O…" at bounding box center [284, 52] width 568 height 953
click at [328, 91] on div "213 × 266" at bounding box center [295, 95] width 73 height 91
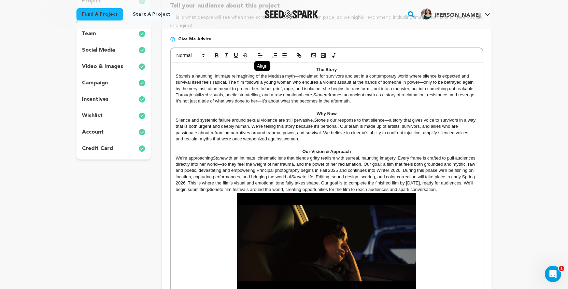
scroll to position [5, 0]
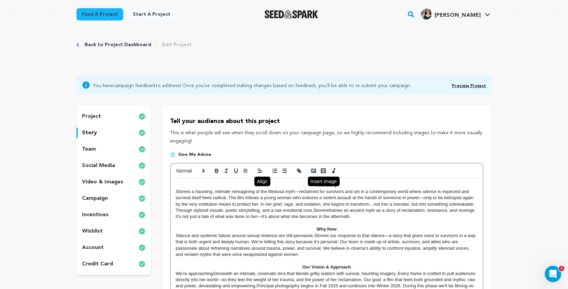
click at [315, 171] on icon "button" at bounding box center [314, 171] width 6 height 6
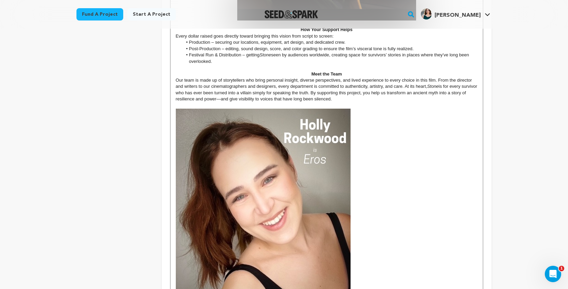
scroll to position [394, 0]
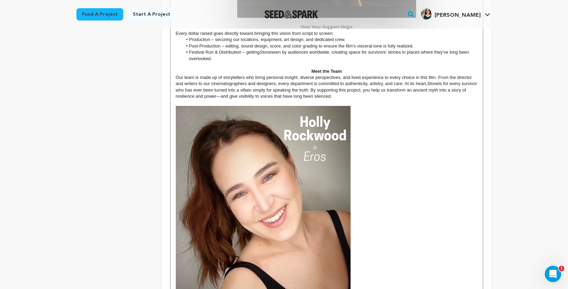
click at [306, 213] on img at bounding box center [263, 215] width 175 height 218
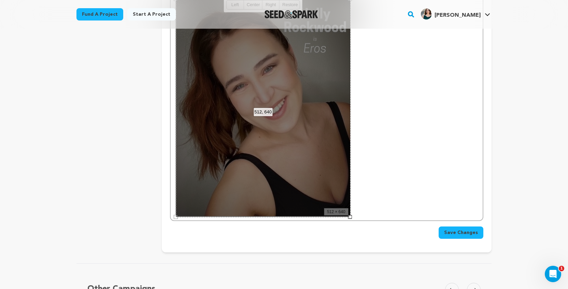
scroll to position [505, 0]
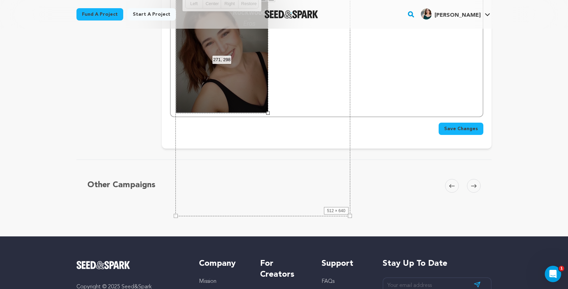
drag, startPoint x: 350, startPoint y: 216, endPoint x: 268, endPoint y: 99, distance: 142.9
click at [268, 99] on div "271, 298 100% 50% ﹣ ﹢ Restore Left Center Right Restore" at bounding box center [222, 56] width 93 height 116
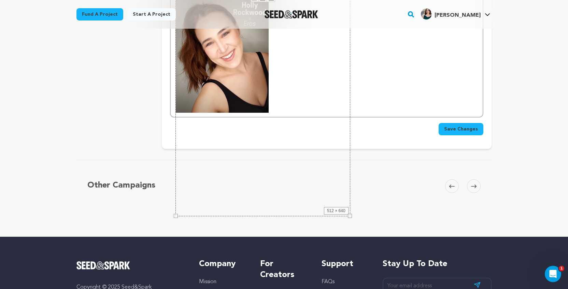
click at [417, 194] on div "Other Campaigns Carousel Skip to previous slide page Carousel Skip to next slid…" at bounding box center [283, 196] width 415 height 44
click at [401, 202] on div "Other Campaigns Carousel Skip to previous slide page Carousel Skip to next slid…" at bounding box center [283, 196] width 415 height 44
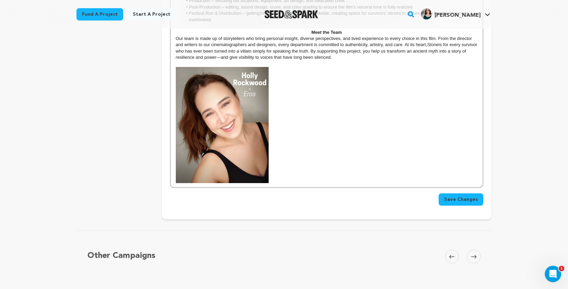
scroll to position [425, 0]
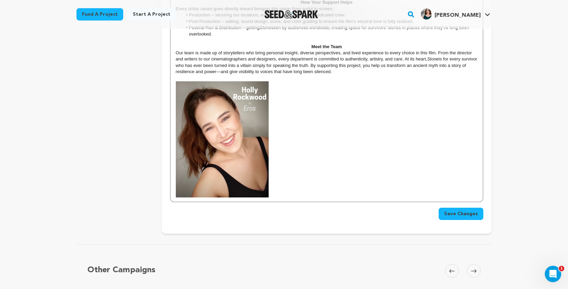
click at [321, 158] on p at bounding box center [327, 139] width 302 height 116
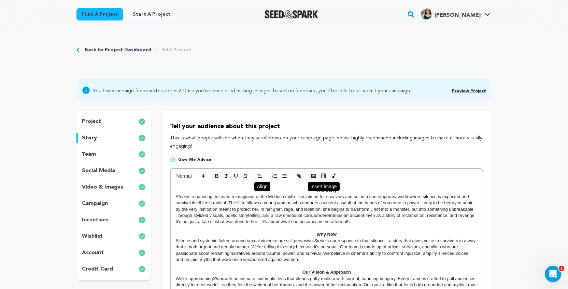
scroll to position [0, 0]
click at [311, 174] on icon "button" at bounding box center [314, 176] width 6 height 6
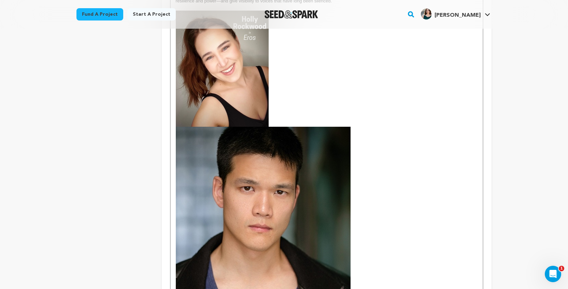
click at [267, 139] on img at bounding box center [263, 236] width 175 height 218
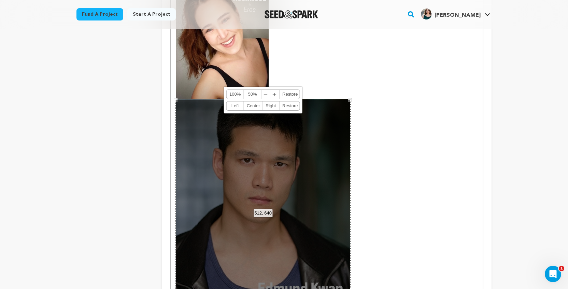
scroll to position [519, 0]
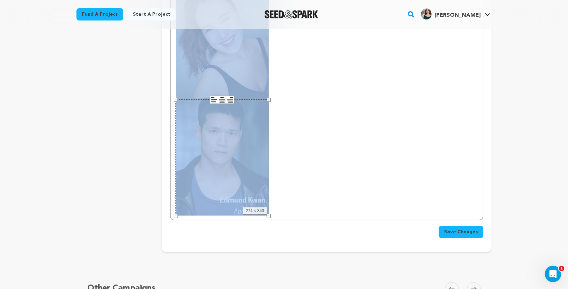
drag, startPoint x: 350, startPoint y: 98, endPoint x: 268, endPoint y: 98, distance: 81.2
click at [268, 98] on div at bounding box center [269, 100] width 4 height 4
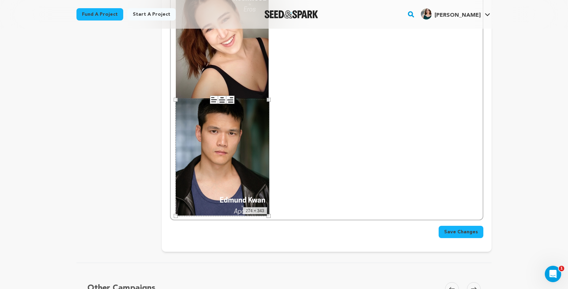
click at [352, 122] on p at bounding box center [327, 98] width 302 height 233
click at [242, 145] on img at bounding box center [223, 156] width 94 height 117
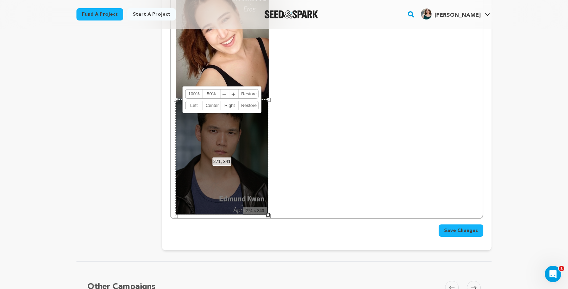
click at [268, 215] on div at bounding box center [267, 214] width 3 height 3
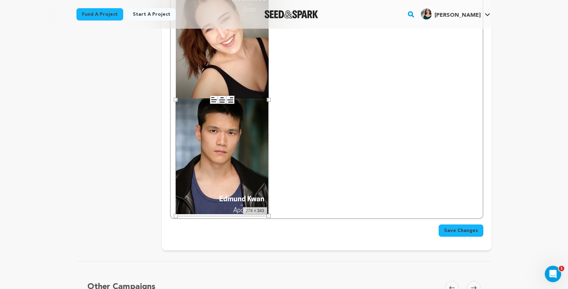
click at [326, 166] on p at bounding box center [327, 98] width 302 height 232
click at [236, 154] on img at bounding box center [222, 156] width 93 height 116
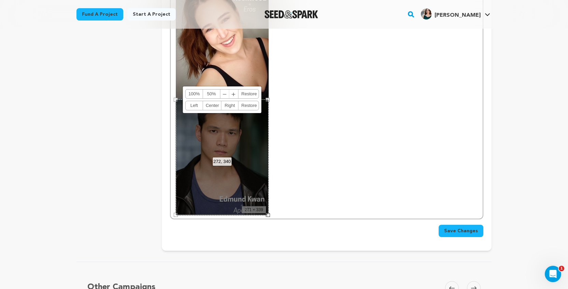
click at [268, 215] on div at bounding box center [268, 214] width 3 height 3
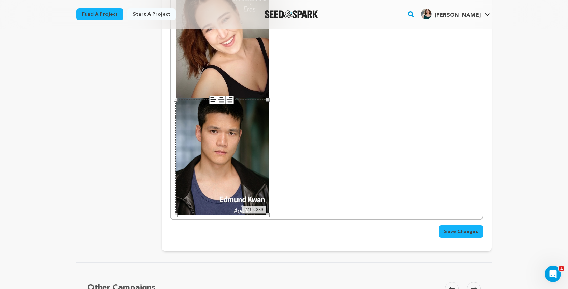
click at [285, 201] on p at bounding box center [327, 98] width 302 height 232
click at [239, 186] on img at bounding box center [222, 156] width 93 height 116
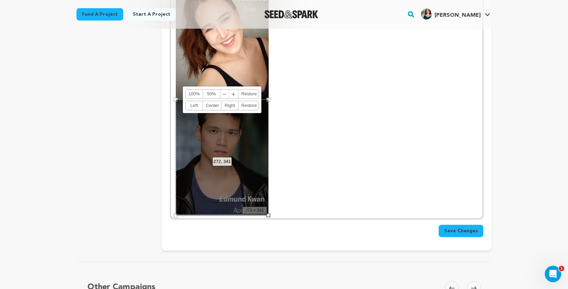
click at [268, 216] on div at bounding box center [268, 214] width 3 height 3
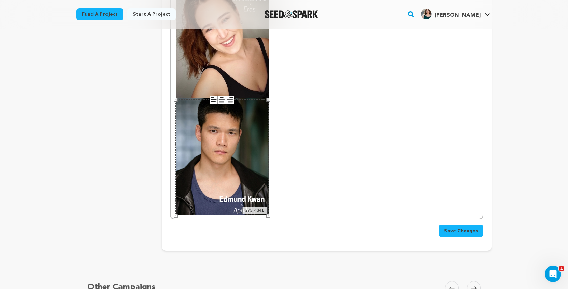
click at [306, 188] on p at bounding box center [327, 98] width 302 height 232
click at [323, 160] on p at bounding box center [327, 98] width 302 height 232
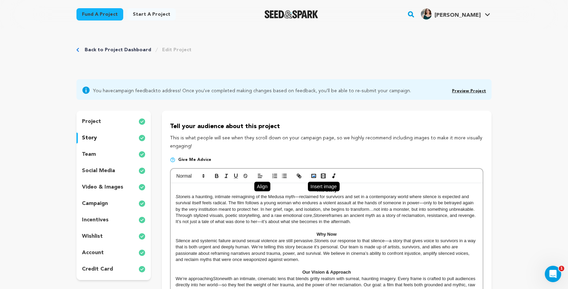
scroll to position [0, 0]
click at [313, 175] on circle "button" at bounding box center [312, 175] width 1 height 1
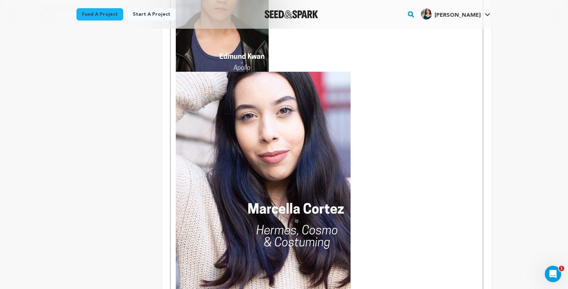
scroll to position [678, 0]
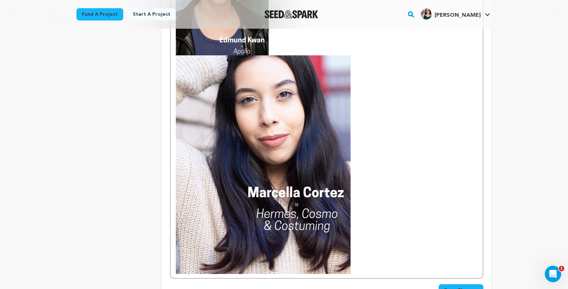
click at [338, 191] on img at bounding box center [263, 164] width 175 height 218
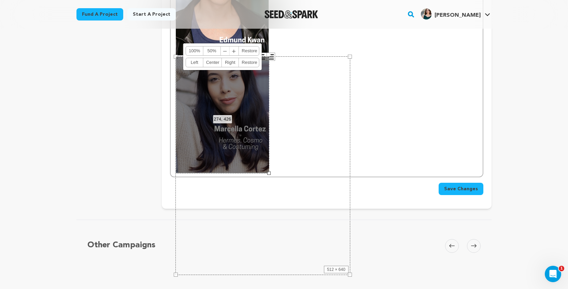
drag, startPoint x: 351, startPoint y: 275, endPoint x: 269, endPoint y: 202, distance: 109.3
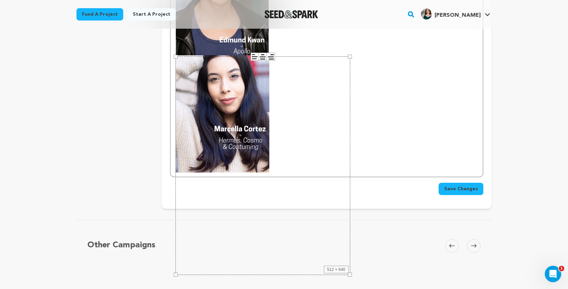
click at [222, 142] on img at bounding box center [223, 113] width 94 height 117
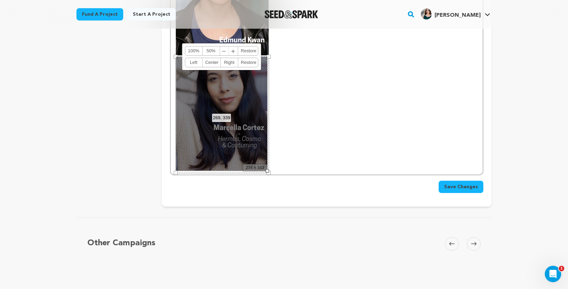
click at [268, 171] on div at bounding box center [267, 170] width 3 height 3
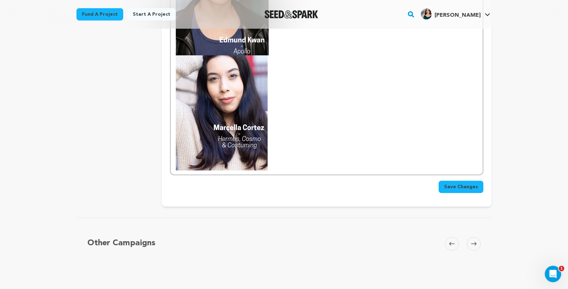
click at [237, 147] on img at bounding box center [222, 112] width 92 height 115
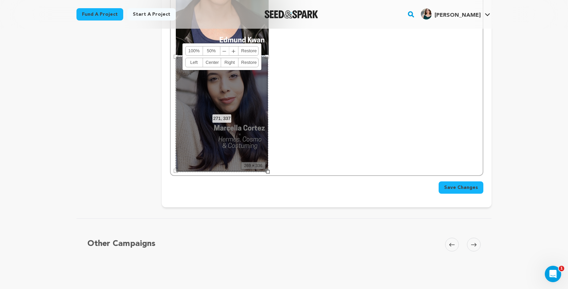
click at [268, 172] on div at bounding box center [267, 171] width 3 height 3
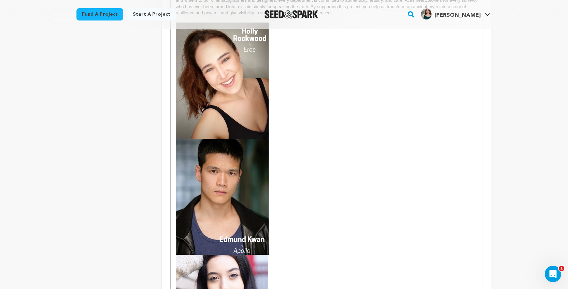
scroll to position [421, 0]
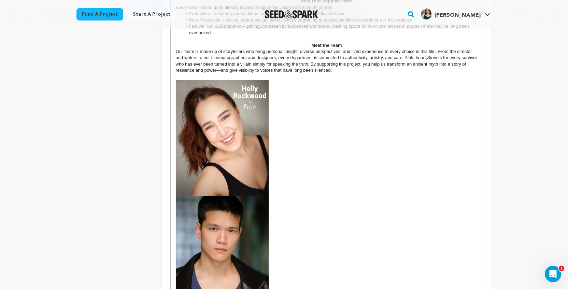
click at [214, 267] on img at bounding box center [222, 254] width 93 height 116
click at [174, 248] on div "The Story Stone is a haunting, intimate reimagining of the Medusa myth—reclaime…" at bounding box center [327, 97] width 312 height 670
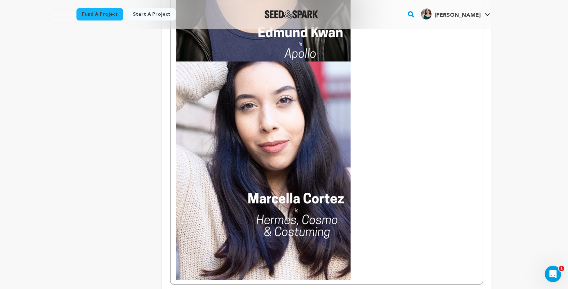
scroll to position [877, 0]
click at [303, 242] on img at bounding box center [263, 170] width 175 height 218
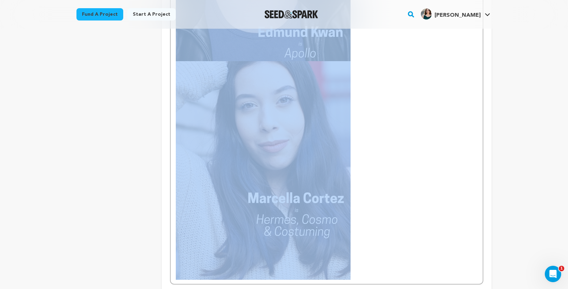
drag, startPoint x: 414, startPoint y: 248, endPoint x: 177, endPoint y: 40, distance: 314.9
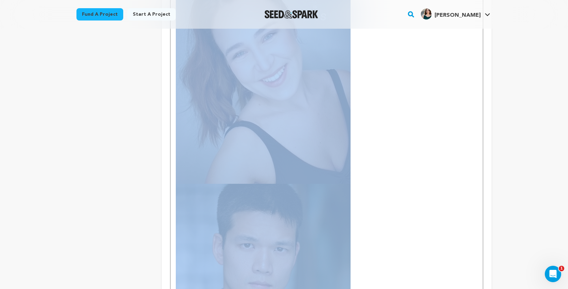
scroll to position [523, 0]
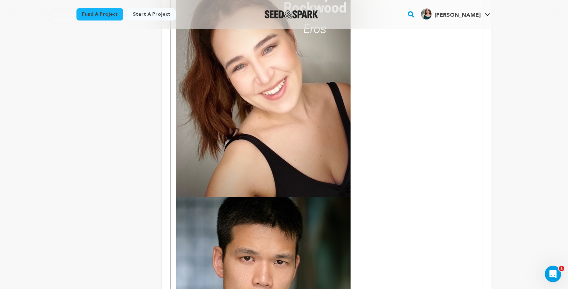
drag, startPoint x: 407, startPoint y: 124, endPoint x: 327, endPoint y: 114, distance: 80.1
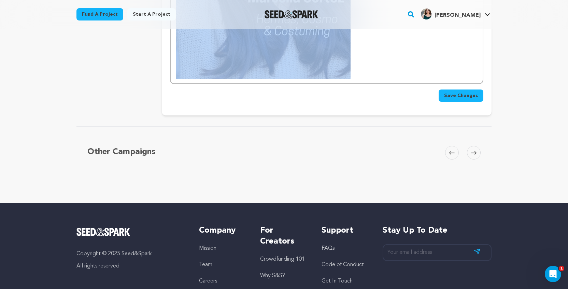
drag, startPoint x: 171, startPoint y: 116, endPoint x: 371, endPoint y: 312, distance: 279.8
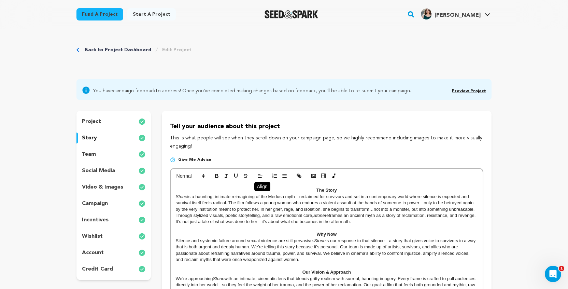
scroll to position [0, 0]
click at [263, 198] on span at bounding box center [260, 193] width 8 height 8
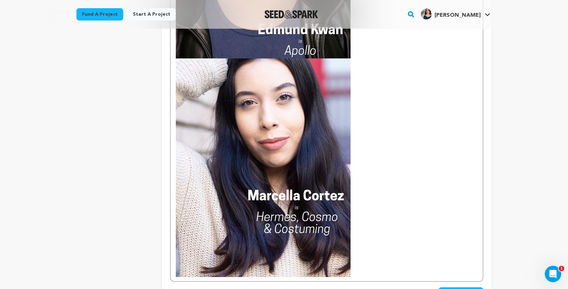
scroll to position [883, 0]
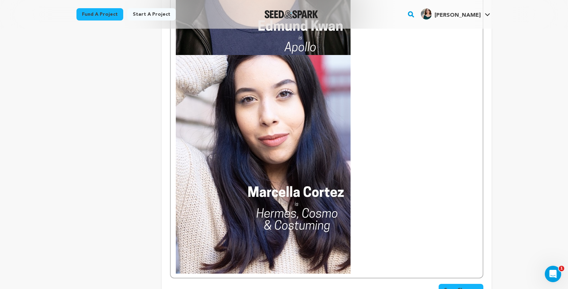
click at [263, 199] on img at bounding box center [263, 164] width 175 height 218
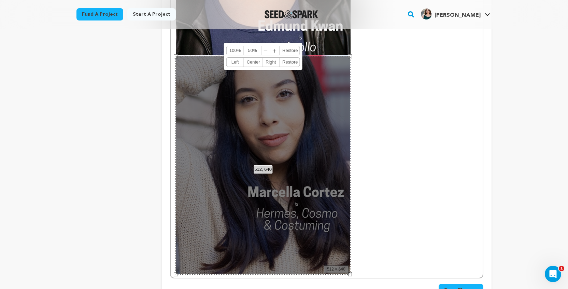
click at [266, 50] on span "﹣" at bounding box center [265, 50] width 9 height 9
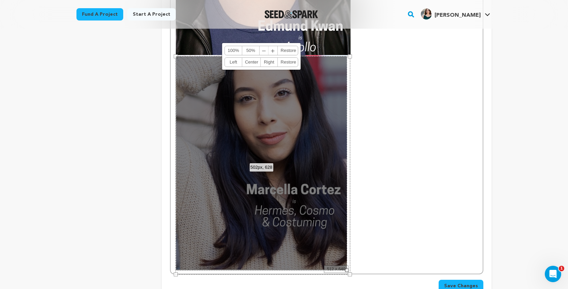
click at [266, 50] on span "﹣" at bounding box center [264, 50] width 9 height 9
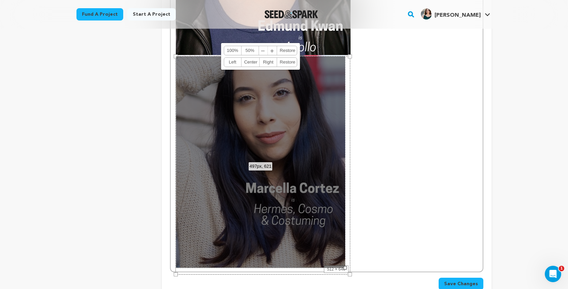
click at [266, 50] on span "﹣" at bounding box center [263, 50] width 9 height 9
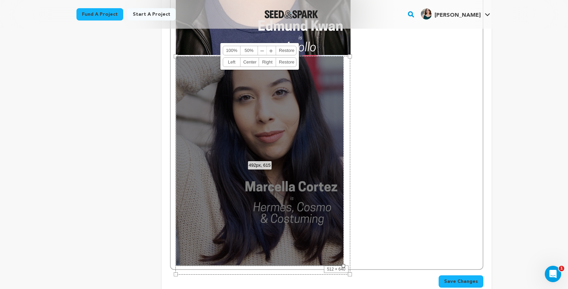
click at [266, 50] on span "﹣" at bounding box center [262, 50] width 9 height 9
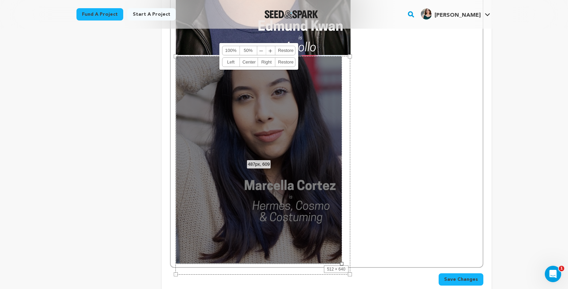
click at [266, 50] on link "﹣ ﹢" at bounding box center [266, 50] width 18 height 9
click at [253, 48] on link "50%" at bounding box center [248, 50] width 17 height 9
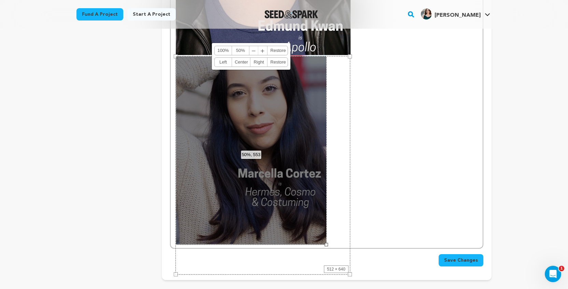
click at [256, 51] on span "﹣" at bounding box center [254, 50] width 9 height 9
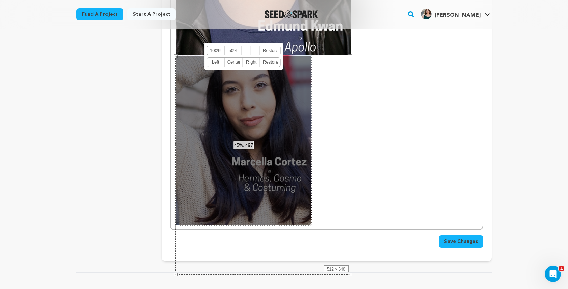
click at [256, 51] on span "﹢" at bounding box center [255, 50] width 9 height 9
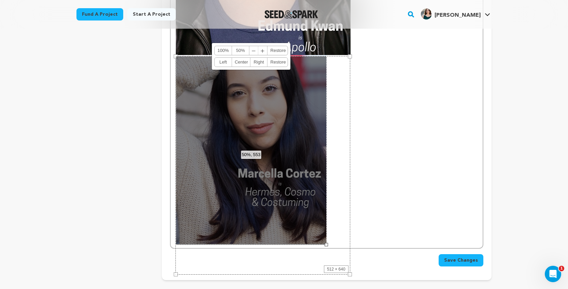
click at [256, 51] on span "﹣" at bounding box center [254, 50] width 9 height 9
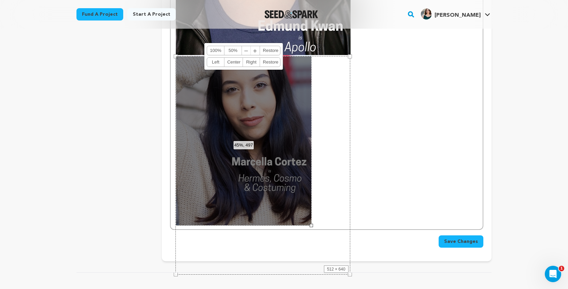
click at [256, 51] on span "﹢" at bounding box center [255, 50] width 9 height 9
click at [251, 51] on span "﹣" at bounding box center [246, 50] width 9 height 9
click at [256, 51] on span "﹢" at bounding box center [255, 50] width 9 height 9
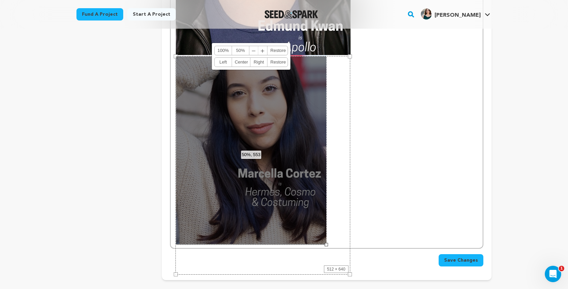
click at [252, 51] on span "﹣" at bounding box center [254, 50] width 9 height 9
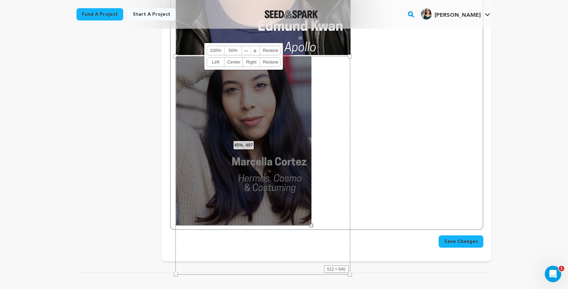
click at [247, 49] on span "﹣" at bounding box center [246, 50] width 9 height 9
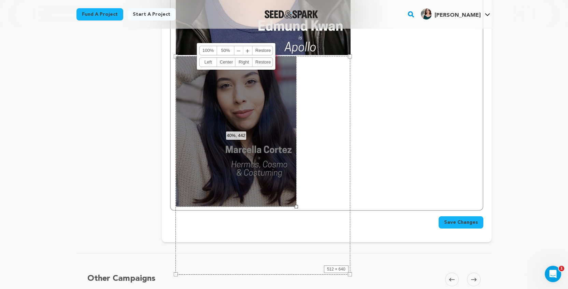
click at [240, 48] on span "﹣" at bounding box center [239, 50] width 9 height 9
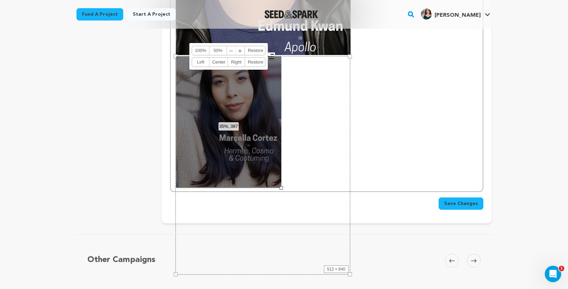
click at [233, 49] on span "﹣" at bounding box center [231, 50] width 9 height 9
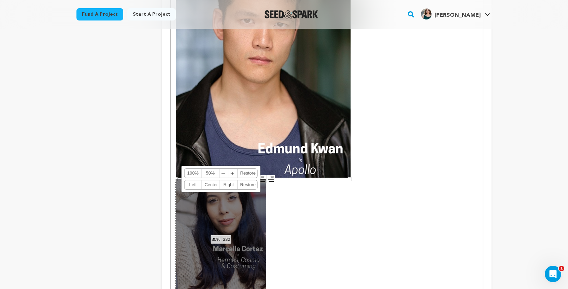
scroll to position [759, 0]
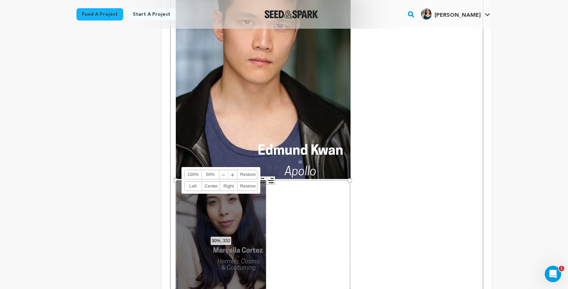
click at [323, 87] on img at bounding box center [263, 69] width 175 height 218
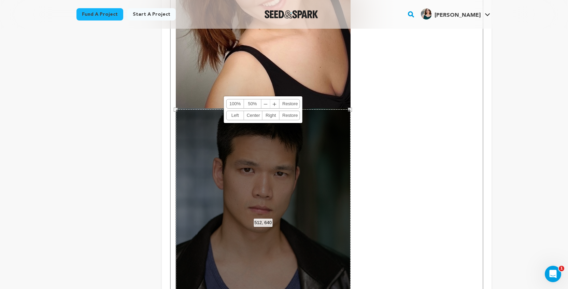
scroll to position [542, 0]
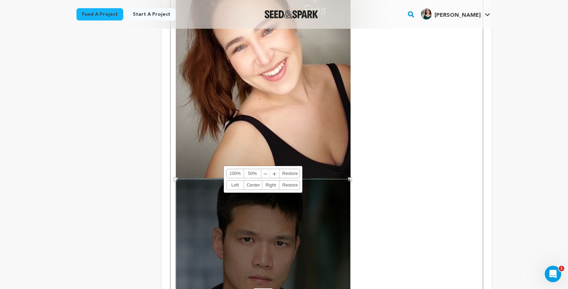
click at [267, 175] on span "﹣" at bounding box center [265, 173] width 9 height 9
click at [264, 174] on span "﹣" at bounding box center [264, 173] width 9 height 9
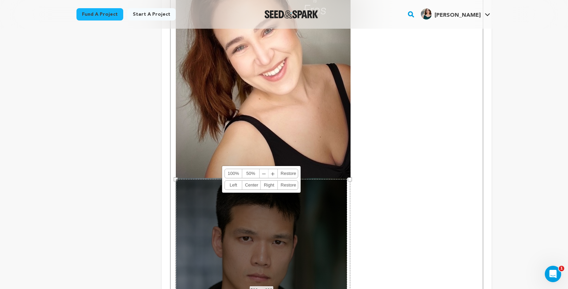
click at [261, 173] on span "﹣" at bounding box center [264, 173] width 9 height 9
click at [261, 173] on span "﹣" at bounding box center [263, 173] width 9 height 9
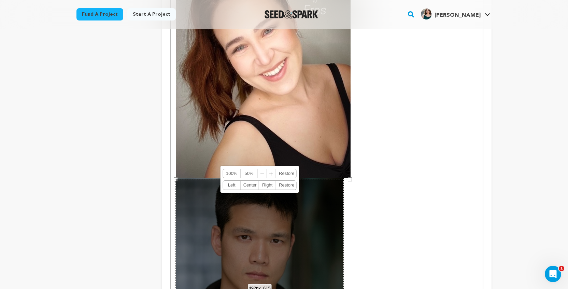
click at [261, 173] on span "﹣" at bounding box center [262, 173] width 9 height 9
click at [261, 173] on span "﹣" at bounding box center [261, 173] width 9 height 9
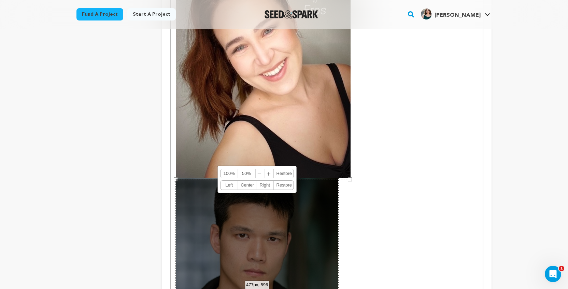
click at [261, 173] on span "﹣" at bounding box center [259, 173] width 9 height 9
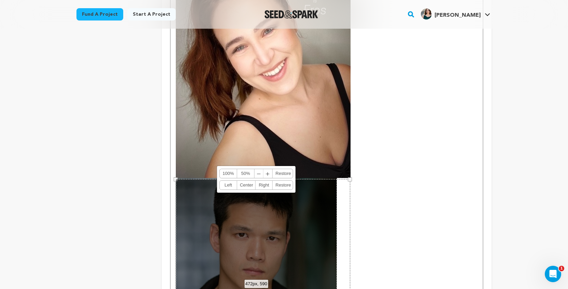
click at [262, 175] on span "﹣" at bounding box center [259, 173] width 9 height 9
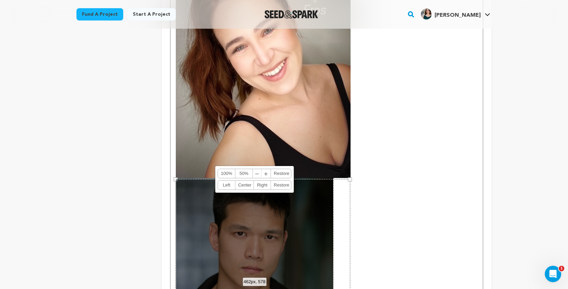
click at [262, 175] on span "﹢" at bounding box center [266, 173] width 9 height 9
click at [261, 175] on span "﹣" at bounding box center [258, 173] width 9 height 9
click at [260, 175] on span "﹣" at bounding box center [257, 173] width 9 height 9
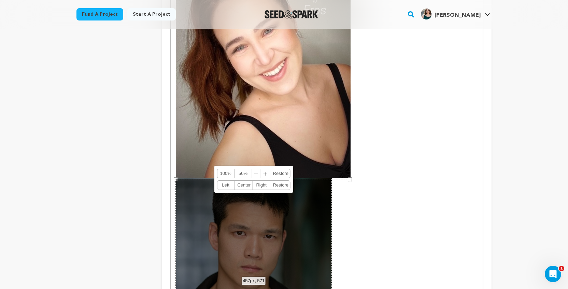
click at [260, 175] on span "﹣" at bounding box center [256, 173] width 9 height 9
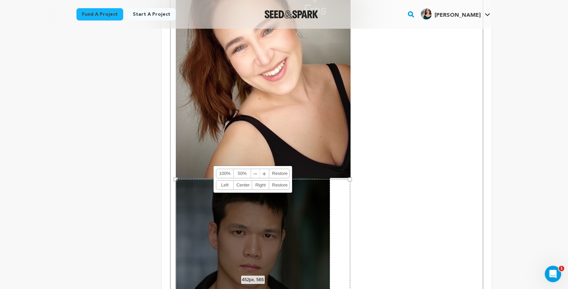
click at [259, 175] on span "﹣" at bounding box center [255, 173] width 9 height 9
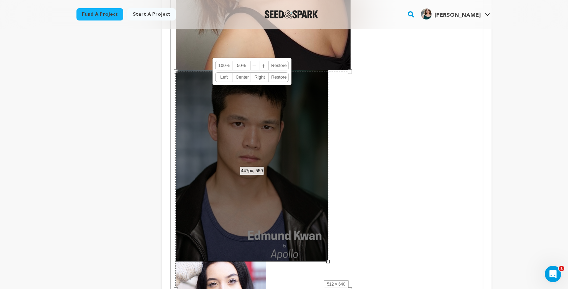
scroll to position [650, 0]
click at [253, 65] on span "﹣" at bounding box center [254, 65] width 9 height 9
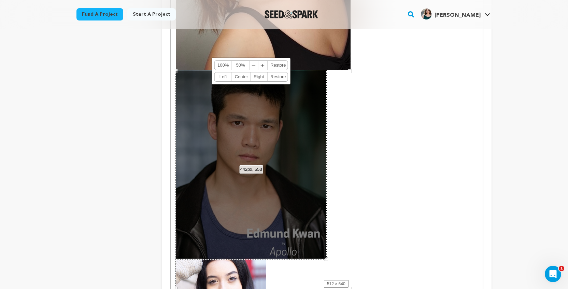
click at [253, 65] on span "﹣" at bounding box center [254, 65] width 9 height 9
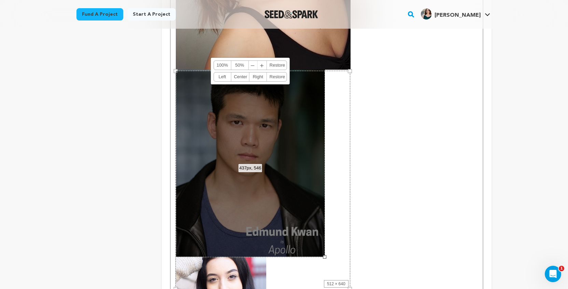
click at [253, 65] on span "﹣" at bounding box center [253, 65] width 9 height 9
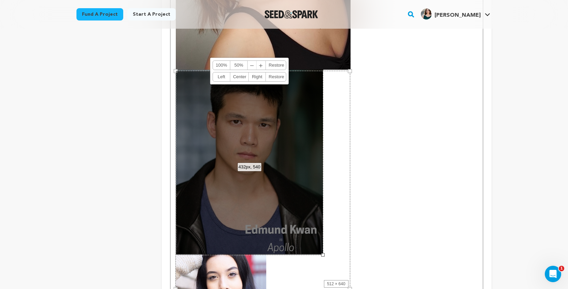
click at [253, 65] on span "﹣" at bounding box center [252, 65] width 9 height 9
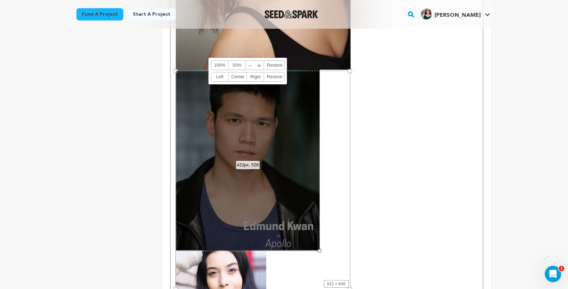
click at [253, 65] on span "﹣" at bounding box center [250, 65] width 9 height 9
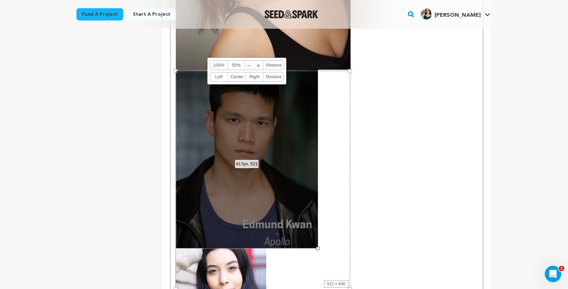
click at [252, 65] on span "﹣" at bounding box center [249, 65] width 9 height 9
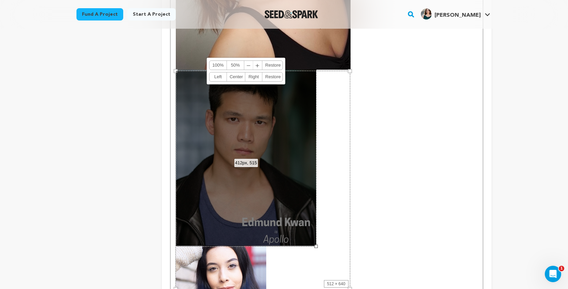
click at [252, 65] on span "﹣" at bounding box center [248, 65] width 9 height 9
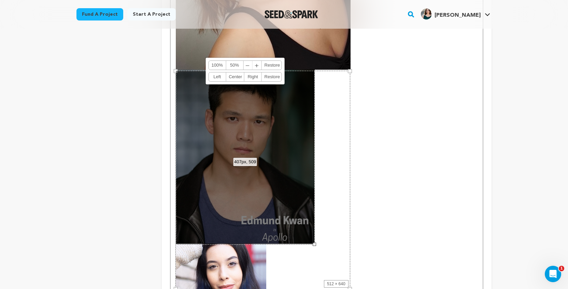
click at [252, 65] on link "﹣ ﹢" at bounding box center [252, 65] width 18 height 9
click at [253, 65] on span "﹢" at bounding box center [257, 65] width 9 height 9
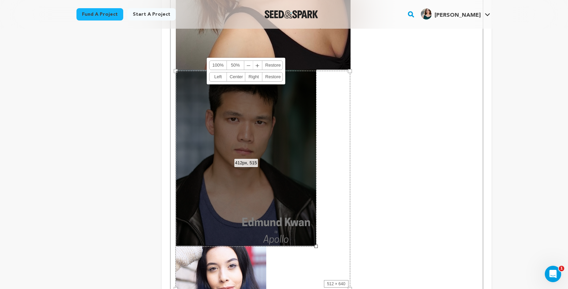
click at [252, 65] on span "﹣" at bounding box center [248, 65] width 9 height 9
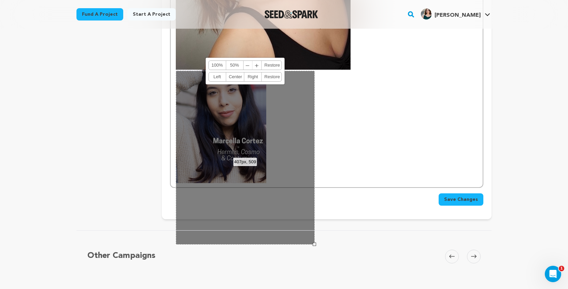
click at [348, 153] on p at bounding box center [327, 17] width 302 height 332
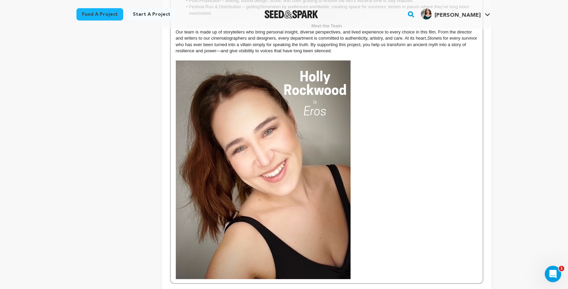
scroll to position [441, 0]
click at [250, 174] on img at bounding box center [263, 169] width 175 height 218
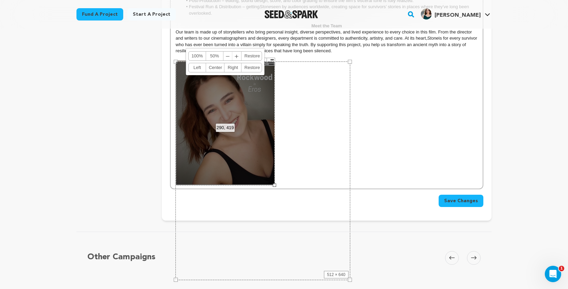
drag, startPoint x: 351, startPoint y: 279, endPoint x: 274, endPoint y: 203, distance: 108.1
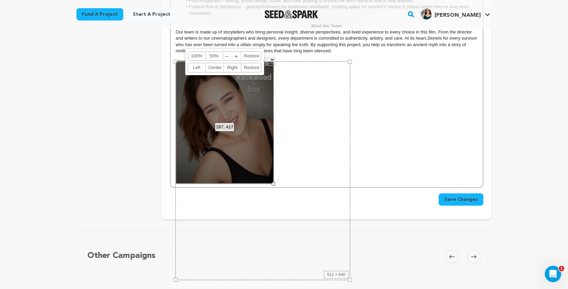
click at [360, 144] on p at bounding box center [327, 121] width 302 height 123
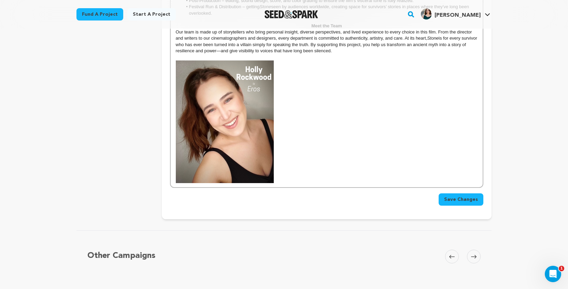
click at [289, 149] on p at bounding box center [327, 121] width 302 height 123
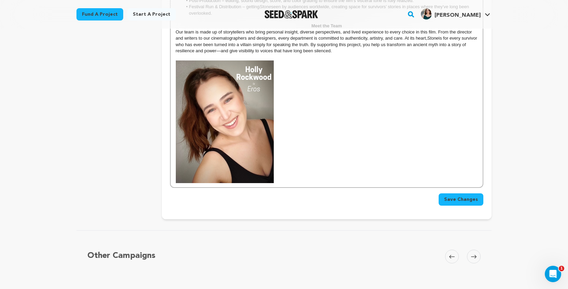
click at [289, 149] on p at bounding box center [327, 121] width 302 height 123
click at [270, 188] on div "Save Changes" at bounding box center [326, 197] width 313 height 18
click at [280, 174] on p at bounding box center [327, 121] width 302 height 123
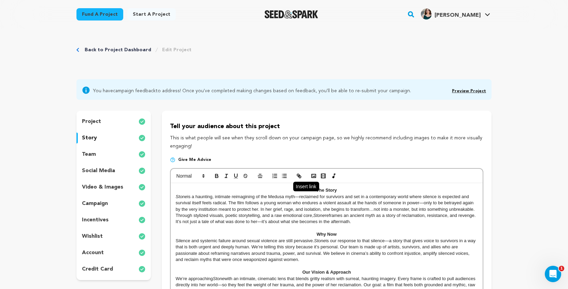
scroll to position [0, 0]
click at [314, 173] on icon "button" at bounding box center [314, 176] width 6 height 6
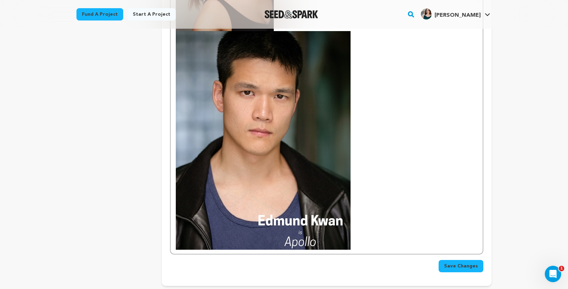
scroll to position [601, 0]
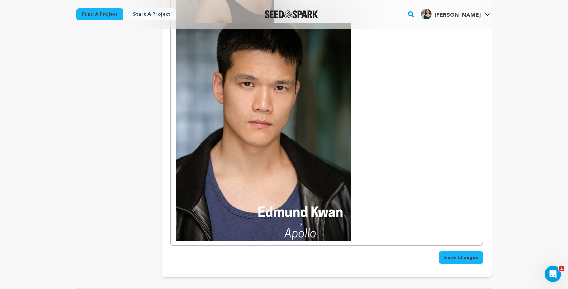
click at [330, 171] on img at bounding box center [263, 132] width 175 height 218
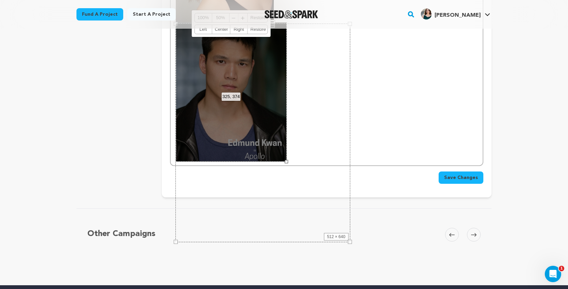
drag, startPoint x: 350, startPoint y: 241, endPoint x: 286, endPoint y: 150, distance: 111.5
click at [286, 150] on div "325, 374 100% 50% ﹣ ﹢ Restore Left Center Right Restore" at bounding box center [231, 92] width 111 height 139
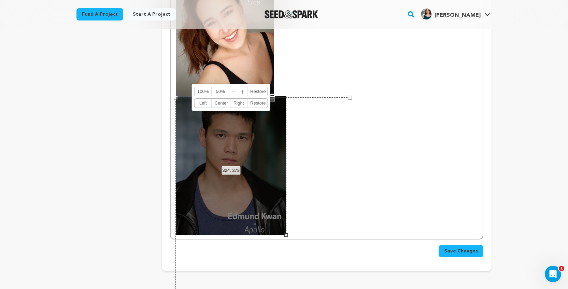
scroll to position [525, 0]
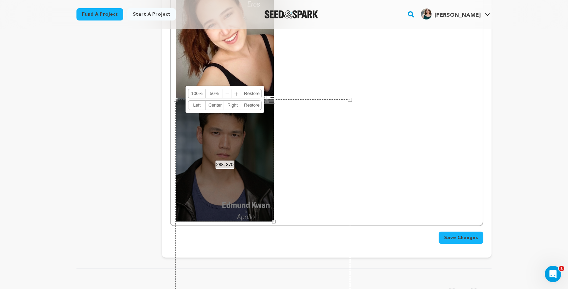
drag, startPoint x: 285, startPoint y: 237, endPoint x: 272, endPoint y: 225, distance: 17.1
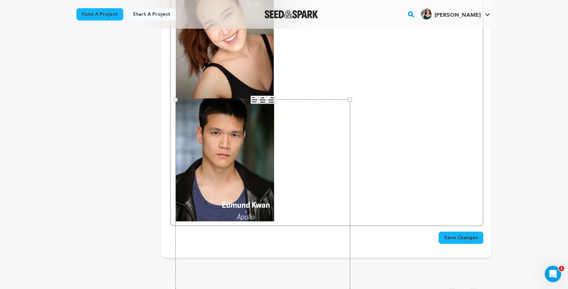
click at [304, 222] on div "512 × 640" at bounding box center [262, 208] width 175 height 218
click at [391, 195] on p at bounding box center [327, 98] width 302 height 245
click at [232, 144] on img at bounding box center [225, 159] width 98 height 123
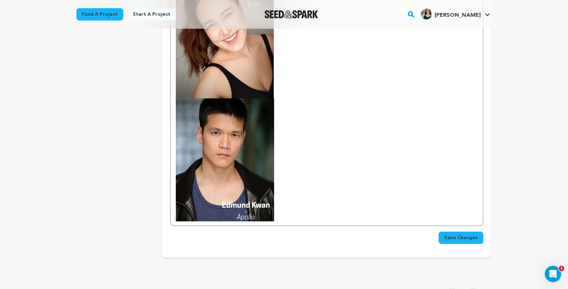
click at [266, 204] on img at bounding box center [225, 159] width 98 height 123
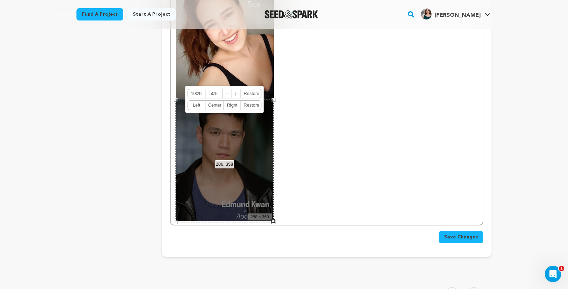
click at [273, 221] on div at bounding box center [272, 220] width 3 height 3
click at [312, 196] on p at bounding box center [327, 98] width 302 height 244
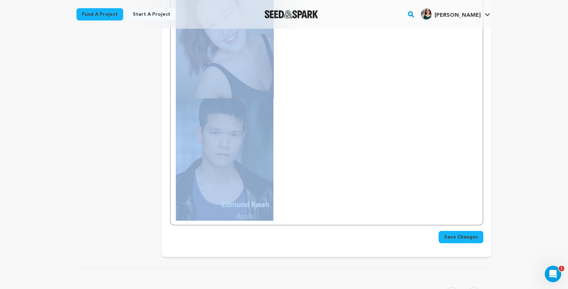
scroll to position [391, 0]
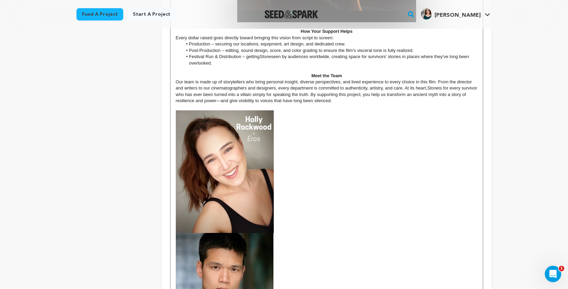
click at [313, 198] on p at bounding box center [327, 232] width 302 height 244
click at [176, 250] on img at bounding box center [225, 294] width 98 height 122
click at [174, 249] on div "The Story Stone is a haunting, intimate reimagining of the Medusa myth—reclaime…" at bounding box center [327, 75] width 312 height 567
click at [212, 251] on img at bounding box center [225, 294] width 98 height 122
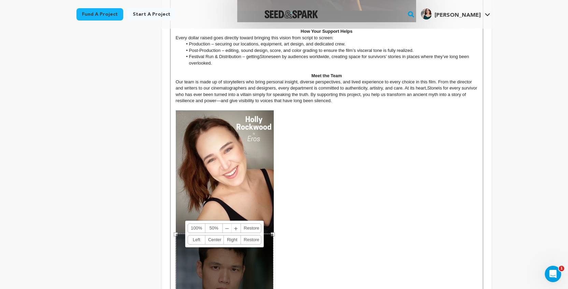
click at [221, 165] on img at bounding box center [225, 171] width 98 height 123
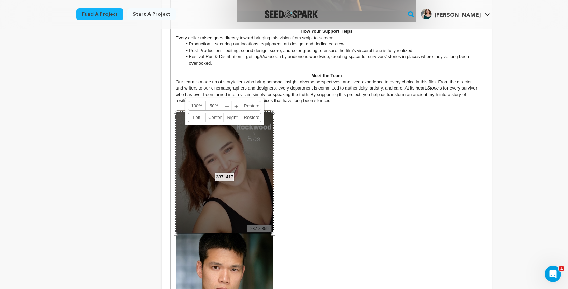
click at [218, 115] on link "Center" at bounding box center [214, 117] width 18 height 9
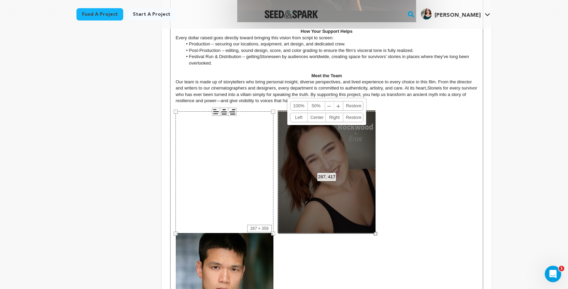
click at [240, 245] on img at bounding box center [225, 294] width 98 height 122
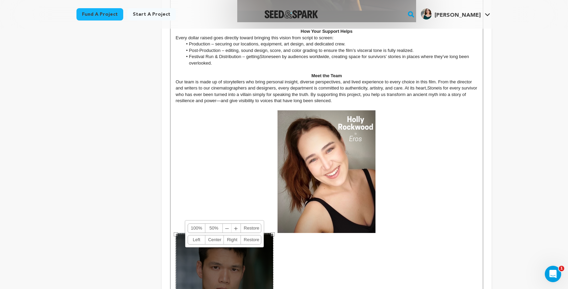
click at [218, 239] on link "Center" at bounding box center [214, 239] width 18 height 9
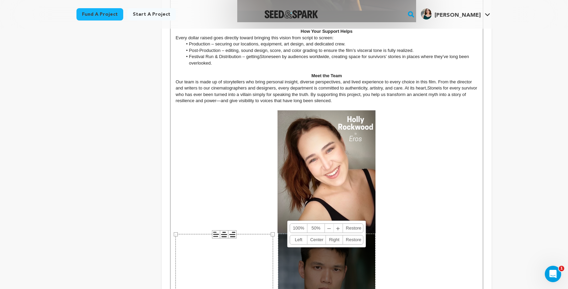
click at [300, 239] on link "Left" at bounding box center [298, 239] width 17 height 9
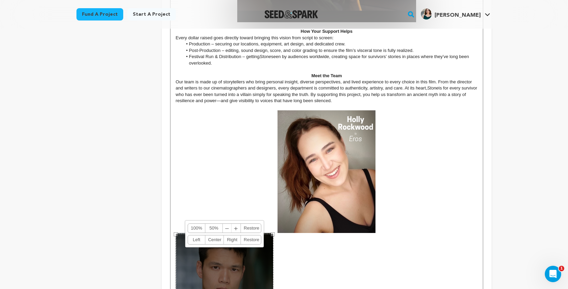
drag, startPoint x: 248, startPoint y: 265, endPoint x: 246, endPoint y: 130, distance: 135.5
click at [246, 130] on div "The Story Stone is a haunting, intimate reimagining of the Medusa myth—reclaime…" at bounding box center [327, 75] width 312 height 567
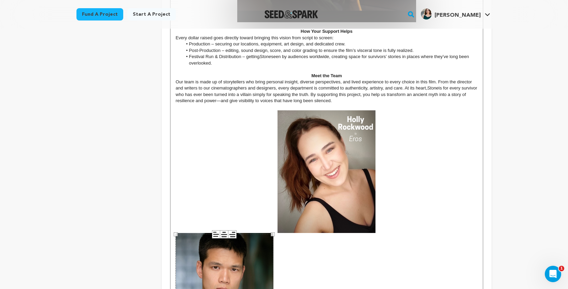
click at [296, 138] on img at bounding box center [327, 171] width 98 height 123
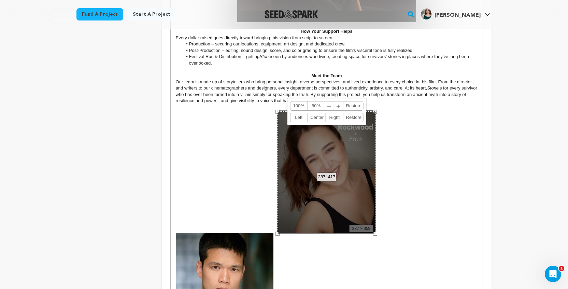
click at [297, 119] on link "Left" at bounding box center [298, 117] width 17 height 9
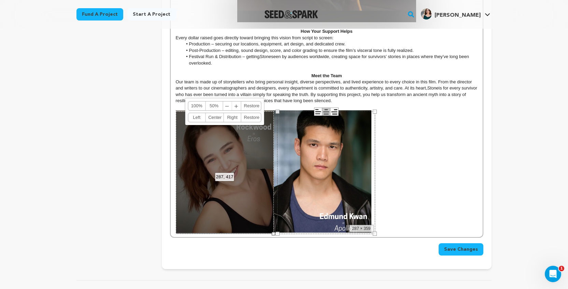
click at [393, 186] on div "The Story Stone is a haunting, intimate reimagining of the Medusa myth—reclaime…" at bounding box center [327, 14] width 312 height 445
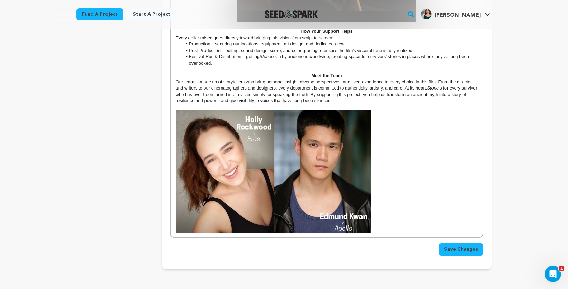
click at [394, 186] on div "The Story Stone is a haunting, intimate reimagining of the Medusa myth—reclaime…" at bounding box center [327, 14] width 312 height 445
click at [380, 112] on div "The Story Stone is a haunting, intimate reimagining of the Medusa myth—reclaime…" at bounding box center [327, 14] width 312 height 445
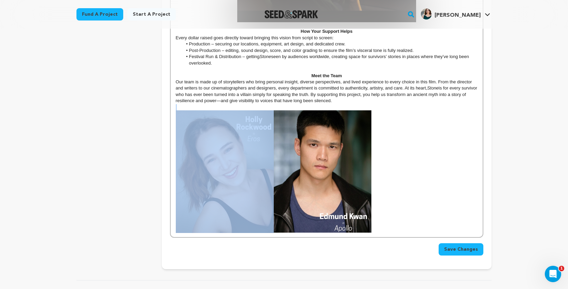
click at [380, 112] on div "The Story Stone is a haunting, intimate reimagining of the Medusa myth—reclaime…" at bounding box center [327, 14] width 312 height 445
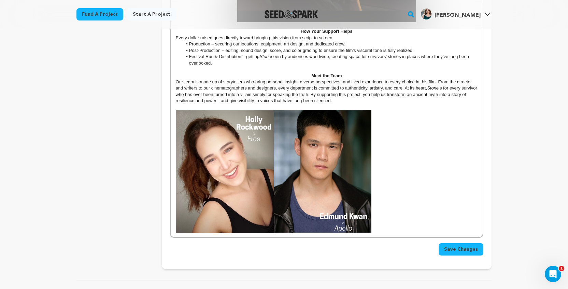
click at [380, 115] on div "The Story Stone is a haunting, intimate reimagining of the Medusa myth—reclaime…" at bounding box center [327, 14] width 312 height 445
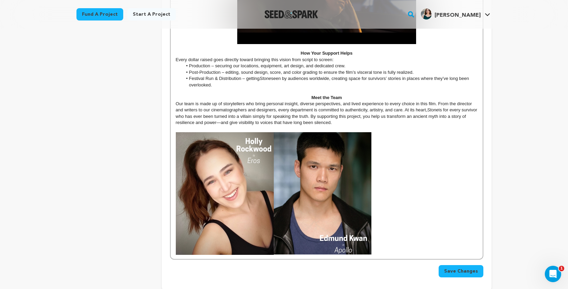
scroll to position [369, 0]
click at [383, 254] on div "The Story Stone is a haunting, intimate reimagining of the Medusa myth—reclaime…" at bounding box center [327, 36] width 312 height 445
click at [381, 248] on div "The Story Stone is a haunting, intimate reimagining of the Medusa myth—reclaime…" at bounding box center [327, 36] width 312 height 445
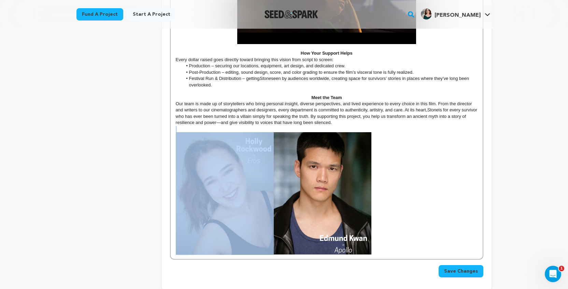
click at [381, 248] on div "The Story Stone is a haunting, intimate reimagining of the Medusa myth—reclaime…" at bounding box center [327, 36] width 312 height 445
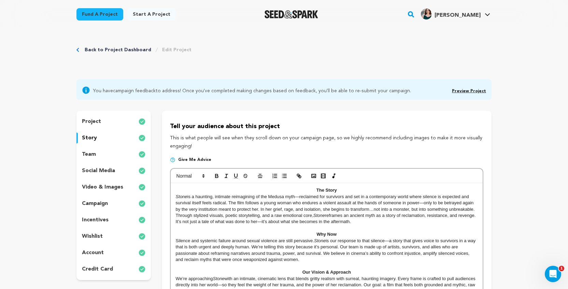
scroll to position [0, 0]
click at [312, 177] on rect "button" at bounding box center [314, 175] width 4 height 3
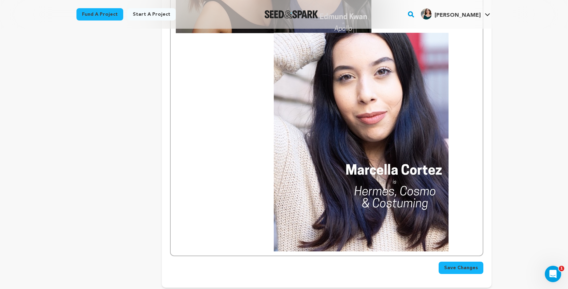
scroll to position [593, 0]
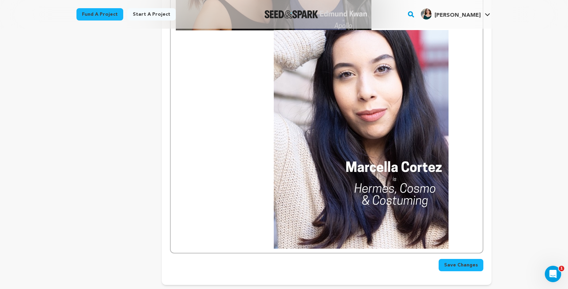
click at [402, 129] on img at bounding box center [361, 139] width 175 height 218
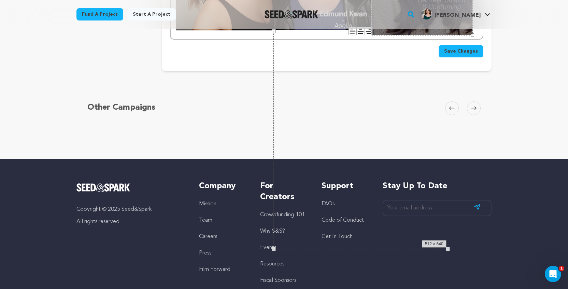
drag, startPoint x: 449, startPoint y: 249, endPoint x: 375, endPoint y: 179, distance: 101.2
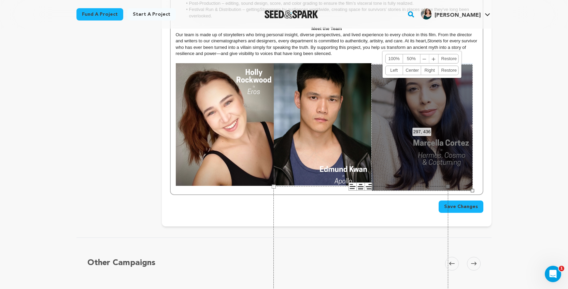
scroll to position [438, 0]
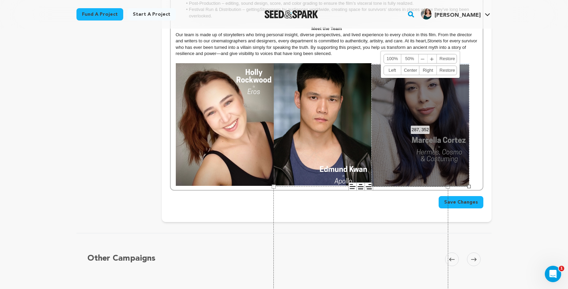
drag, startPoint x: 473, startPoint y: 189, endPoint x: 470, endPoint y: 183, distance: 7.3
click at [512, 179] on div "Back to Project Dashboard Edit Project You have campaign feedback to address! O…" at bounding box center [284, 38] width 568 height 894
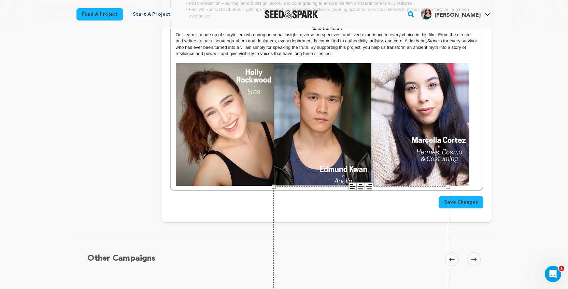
click at [512, 179] on div "Back to Project Dashboard Edit Project You have campaign feedback to address! O…" at bounding box center [284, 38] width 568 height 894
click at [506, 95] on div "Back to Project Dashboard Edit Project You have campaign feedback to address! O…" at bounding box center [284, 38] width 568 height 894
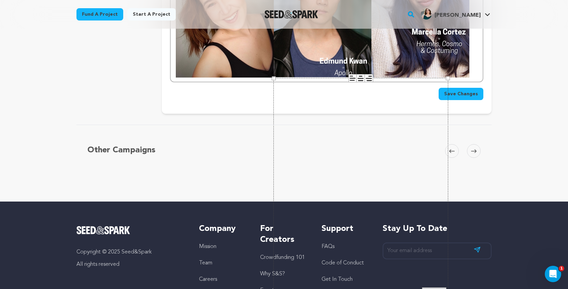
scroll to position [554, 0]
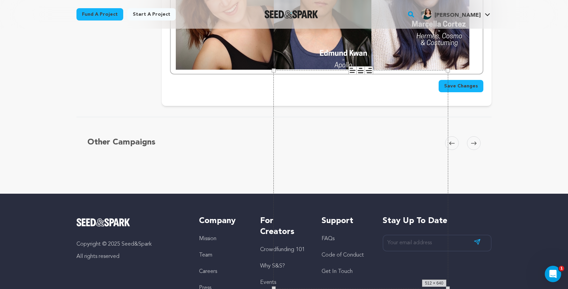
click at [467, 88] on span "Save Changes" at bounding box center [461, 86] width 34 height 7
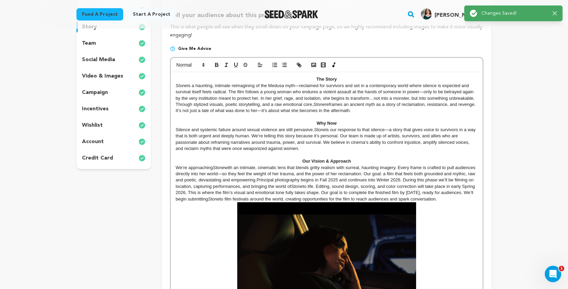
scroll to position [0, 0]
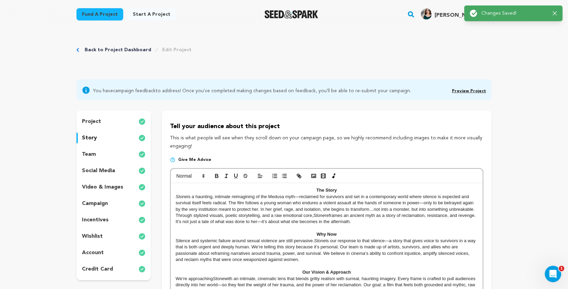
click at [470, 90] on link "Preview Project" at bounding box center [469, 91] width 34 height 4
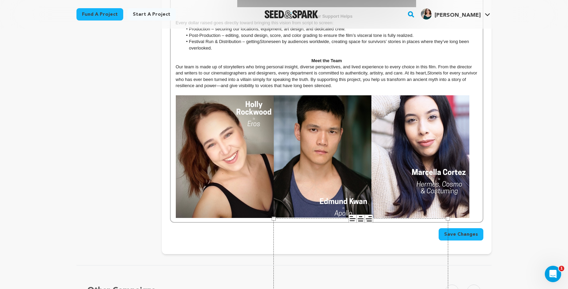
scroll to position [407, 0]
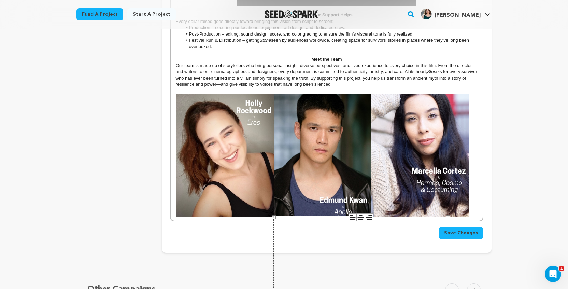
click at [409, 161] on img at bounding box center [420, 155] width 98 height 123
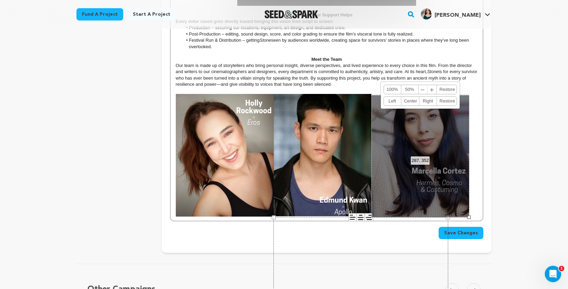
click at [198, 164] on img at bounding box center [225, 155] width 98 height 123
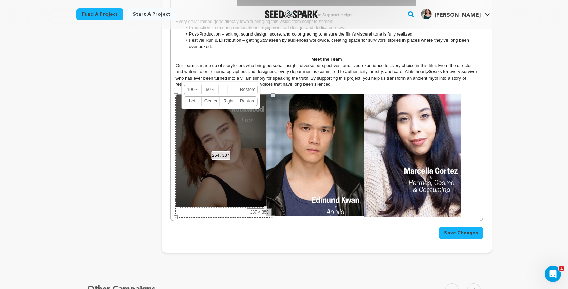
drag, startPoint x: 273, startPoint y: 216, endPoint x: 264, endPoint y: 208, distance: 12.1
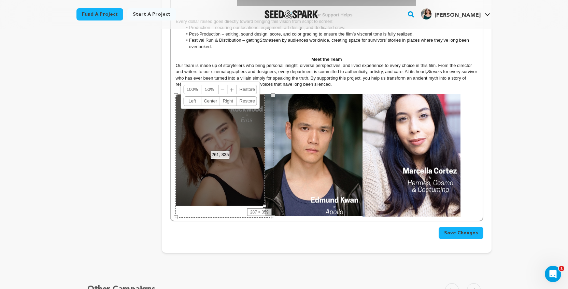
click at [301, 207] on img at bounding box center [314, 155] width 98 height 122
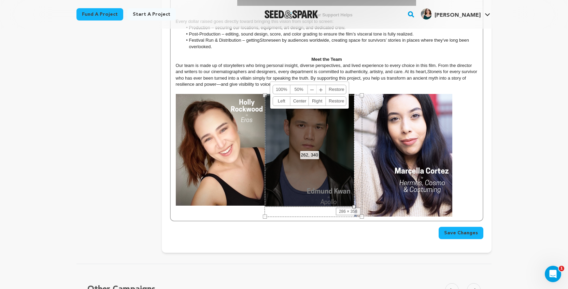
drag, startPoint x: 363, startPoint y: 217, endPoint x: 354, endPoint y: 211, distance: 10.2
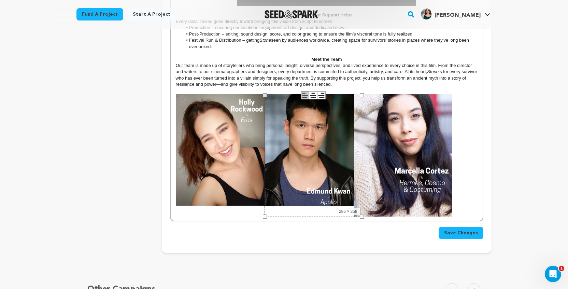
click at [347, 239] on div "Save Changes" at bounding box center [326, 233] width 313 height 12
click at [325, 184] on div "286 × 358" at bounding box center [314, 156] width 98 height 122
click at [365, 222] on div "Save Changes" at bounding box center [326, 230] width 313 height 18
click at [394, 190] on img at bounding box center [403, 155] width 98 height 123
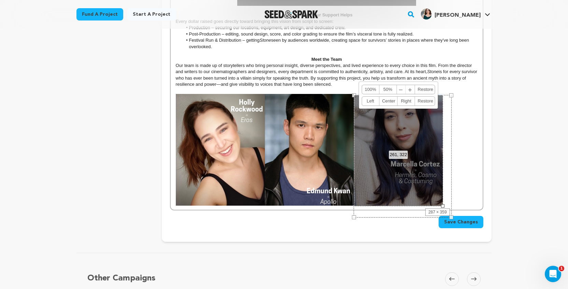
drag, startPoint x: 451, startPoint y: 217, endPoint x: 443, endPoint y: 204, distance: 15.0
click at [443, 204] on div at bounding box center [442, 205] width 3 height 3
click at [473, 188] on p at bounding box center [327, 150] width 302 height 112
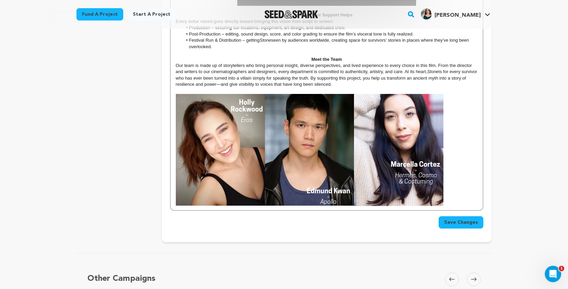
click at [422, 184] on img at bounding box center [398, 150] width 89 height 112
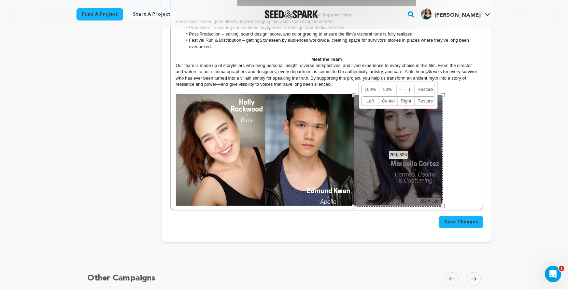
click at [442, 204] on div at bounding box center [442, 205] width 3 height 3
click at [468, 224] on span "Save Changes" at bounding box center [461, 221] width 34 height 7
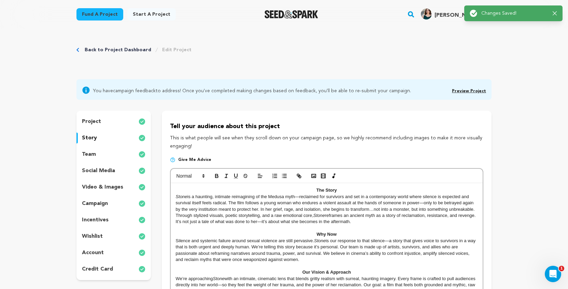
scroll to position [0, 0]
click at [480, 91] on link "Preview Project" at bounding box center [469, 91] width 34 height 4
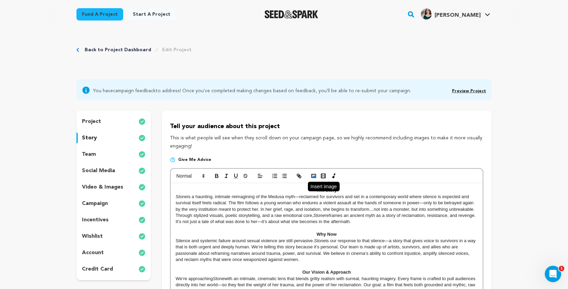
click at [312, 176] on rect "button" at bounding box center [314, 175] width 4 height 3
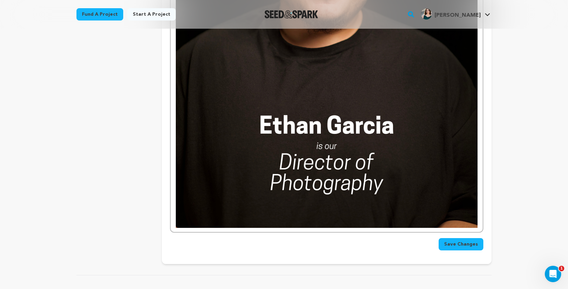
scroll to position [763, 0]
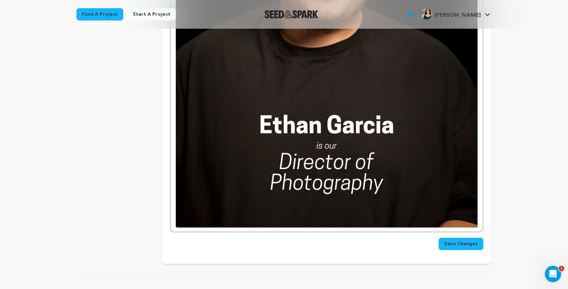
click at [416, 183] on img at bounding box center [327, 39] width 302 height 378
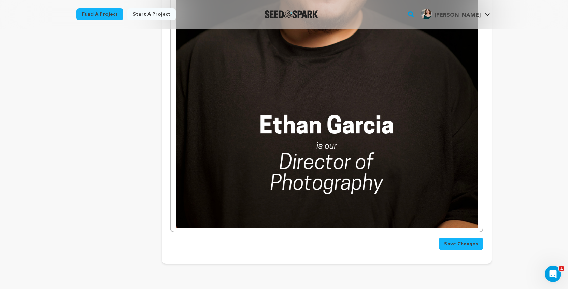
click at [461, 211] on img at bounding box center [327, 39] width 302 height 378
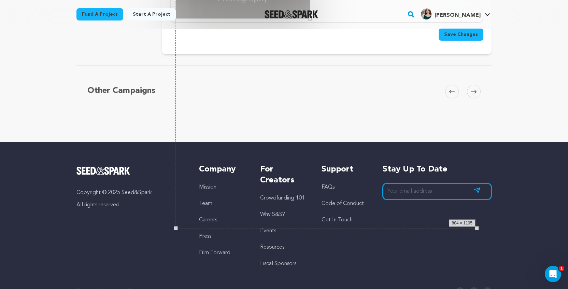
drag, startPoint x: 477, startPoint y: 227, endPoint x: 310, endPoint y: 132, distance: 192.6
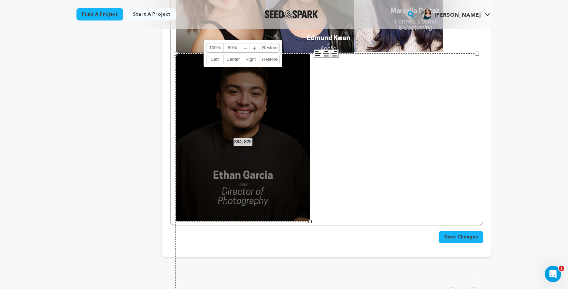
scroll to position [548, 0]
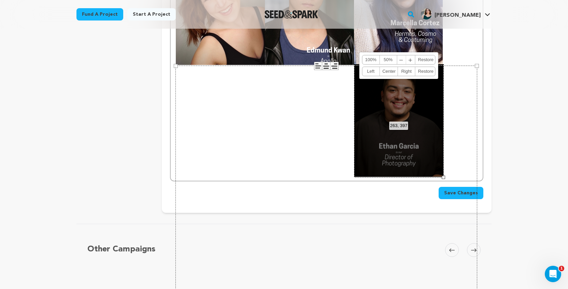
drag, startPoint x: 311, startPoint y: 233, endPoint x: 266, endPoint y: 200, distance: 55.2
click at [320, 251] on div "Other Campaigns Carousel Skip to previous slide page Carousel Skip to next slid…" at bounding box center [283, 260] width 415 height 44
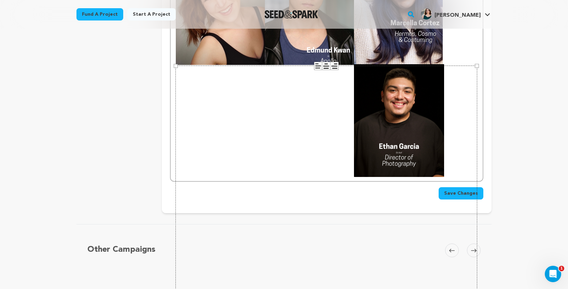
click at [417, 109] on div "884 × 1105" at bounding box center [326, 254] width 302 height 377
click at [437, 173] on div "884 × 1105" at bounding box center [326, 254] width 302 height 377
click at [406, 127] on div "884 × 1105" at bounding box center [326, 254] width 302 height 377
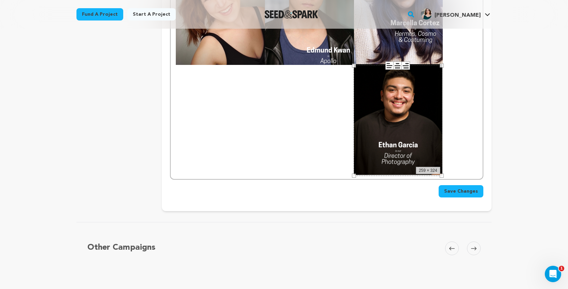
click at [401, 98] on div "259 × 324" at bounding box center [398, 120] width 88 height 111
click at [465, 195] on span "Save Changes" at bounding box center [461, 191] width 34 height 7
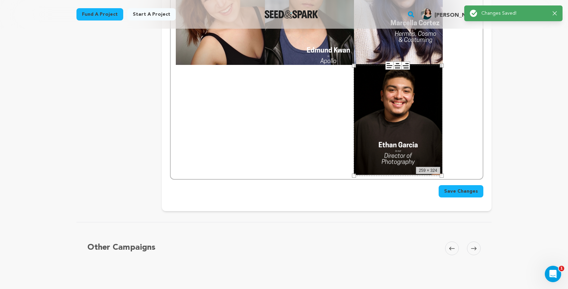
scroll to position [0, 0]
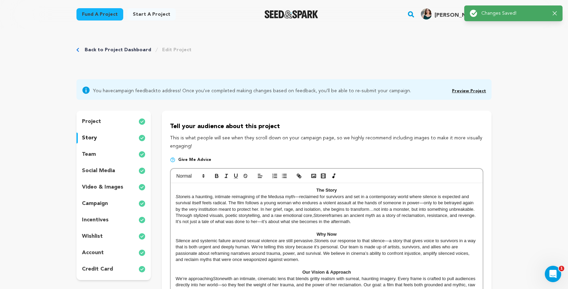
click at [472, 84] on div "You have campaign feedback to address! Once you've completed making changes bas…" at bounding box center [283, 89] width 415 height 20
click at [472, 85] on div "You have campaign feedback to address! Once you've completed making changes bas…" at bounding box center [284, 90] width 404 height 10
click at [472, 93] on span "Preview Project" at bounding box center [469, 90] width 34 height 8
click at [472, 92] on link "Preview Project" at bounding box center [469, 91] width 34 height 4
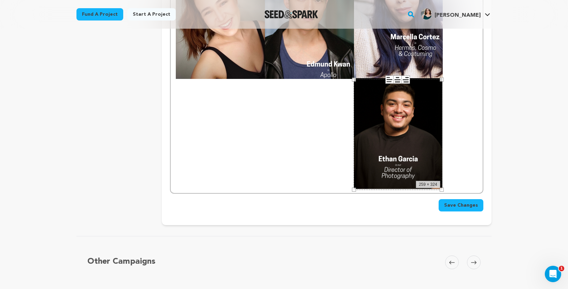
scroll to position [520, 0]
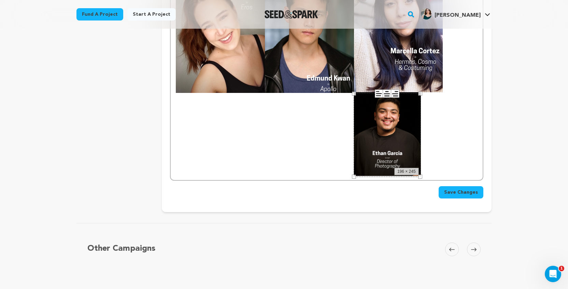
drag, startPoint x: 443, startPoint y: 203, endPoint x: 421, endPoint y: 188, distance: 26.5
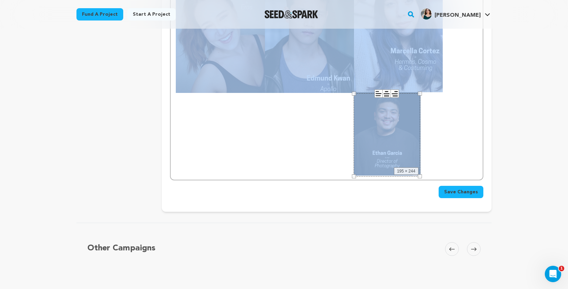
drag, startPoint x: 393, startPoint y: 131, endPoint x: 464, endPoint y: 70, distance: 93.7
click at [464, 70] on p at bounding box center [327, 78] width 302 height 194
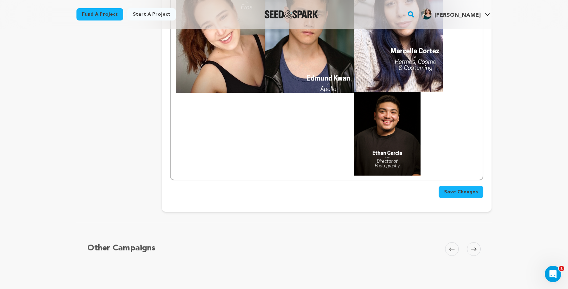
scroll to position [501, 0]
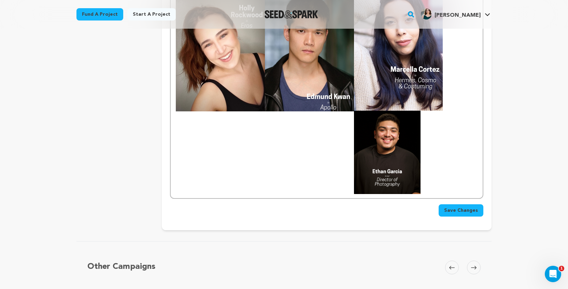
click at [361, 98] on img at bounding box center [398, 55] width 89 height 111
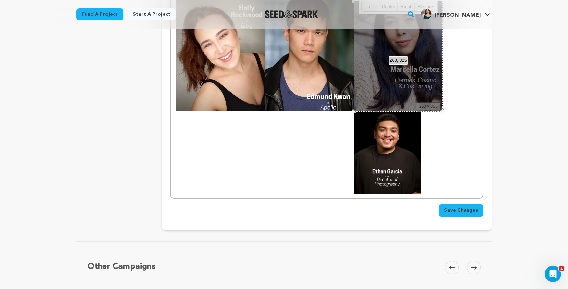
click at [354, 97] on div "260, 325 100% 50% ﹣ ﹢ Restore Left Center Right Restore" at bounding box center [398, 56] width 89 height 111
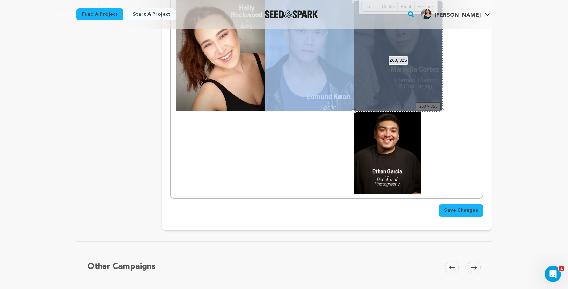
drag, startPoint x: 407, startPoint y: 77, endPoint x: 219, endPoint y: 161, distance: 205.0
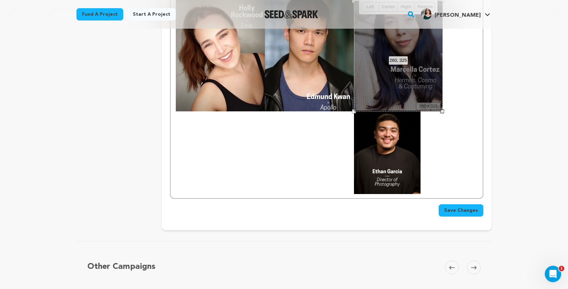
click at [254, 153] on p at bounding box center [327, 97] width 302 height 194
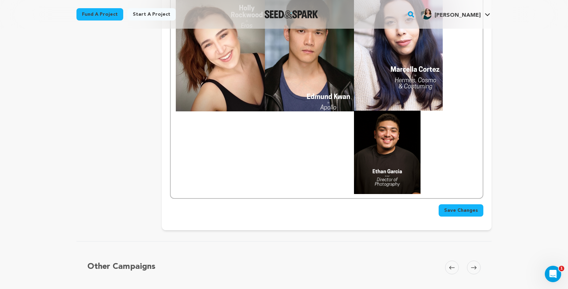
click at [352, 116] on p at bounding box center [327, 97] width 302 height 194
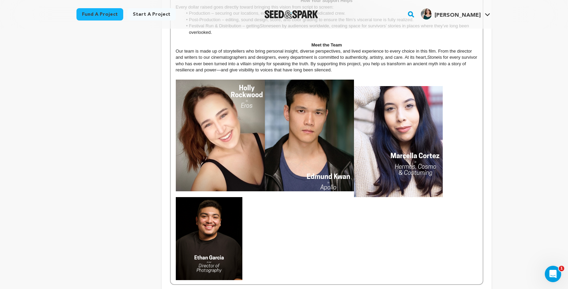
scroll to position [425, 0]
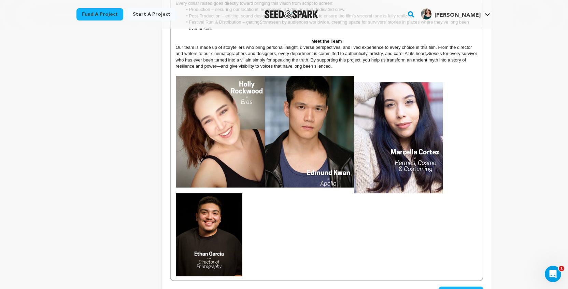
click at [419, 121] on img at bounding box center [398, 137] width 89 height 111
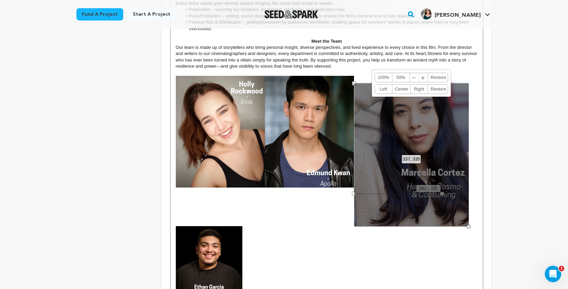
drag, startPoint x: 440, startPoint y: 194, endPoint x: 466, endPoint y: 197, distance: 25.8
click at [466, 197] on div "337, 335 100% 50% ﹣ ﹢ Restore Left Center Right Restore" at bounding box center [411, 155] width 115 height 144
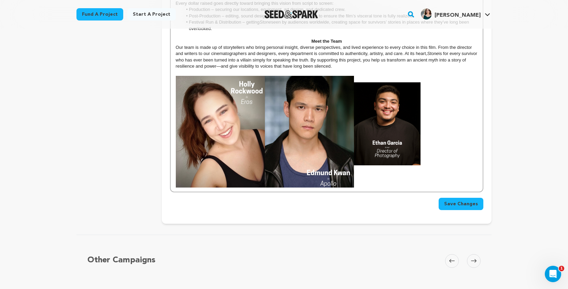
click at [401, 135] on img at bounding box center [387, 123] width 67 height 83
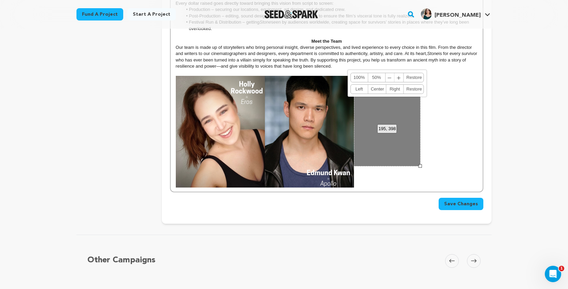
click at [401, 135] on div "195, 398 100% 50% ﹣ ﹢ Restore Left Center Right Restore" at bounding box center [387, 124] width 67 height 83
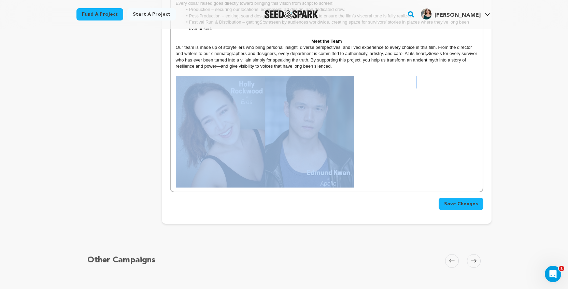
drag, startPoint x: 368, startPoint y: 158, endPoint x: 216, endPoint y: 143, distance: 153.0
click at [230, 142] on img at bounding box center [220, 131] width 89 height 111
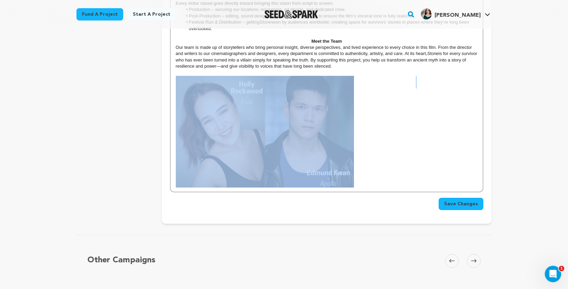
drag, startPoint x: 369, startPoint y: 173, endPoint x: 257, endPoint y: 144, distance: 115.3
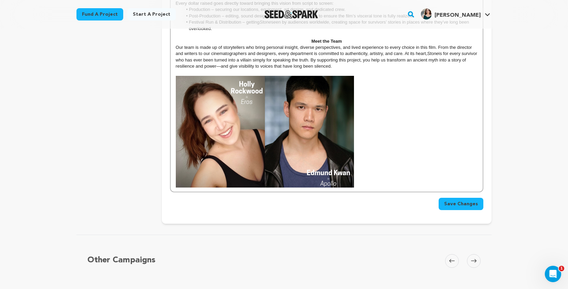
click at [352, 175] on img at bounding box center [309, 131] width 89 height 111
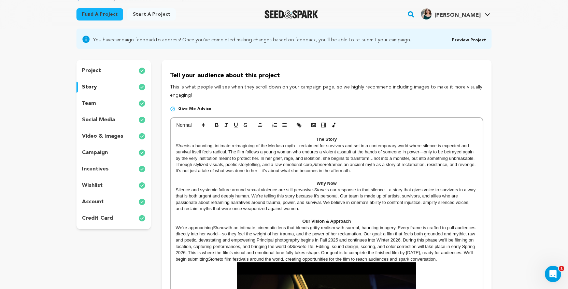
scroll to position [47, 0]
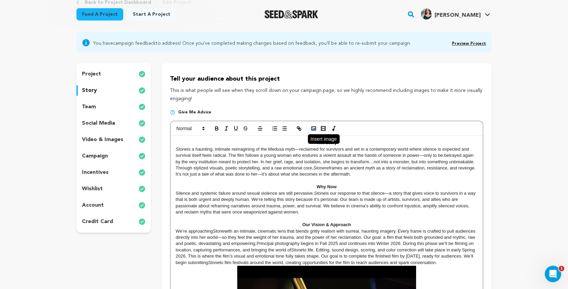
click at [314, 128] on polyline "button" at bounding box center [313, 129] width 3 height 2
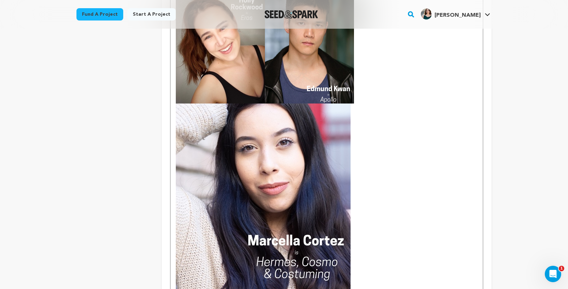
scroll to position [527, 0]
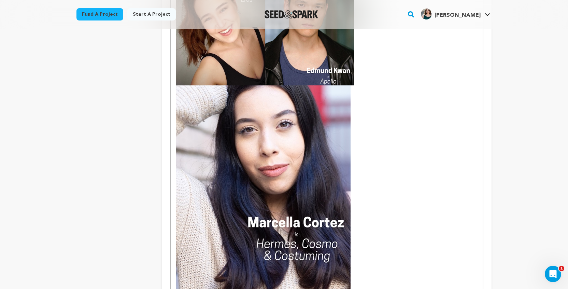
click at [342, 221] on img at bounding box center [263, 194] width 175 height 218
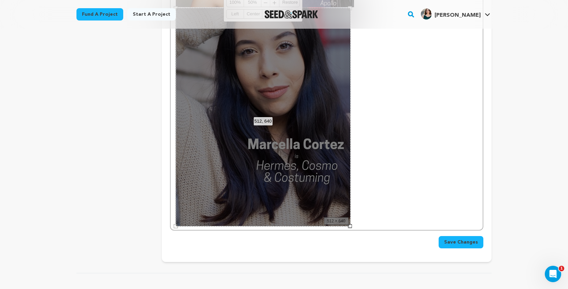
scroll to position [606, 0]
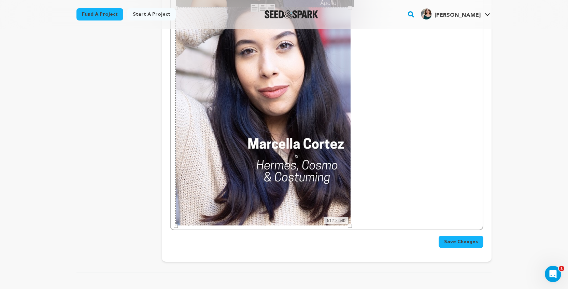
click at [345, 209] on img at bounding box center [263, 116] width 175 height 218
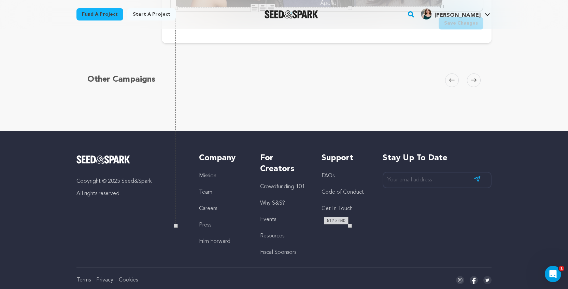
drag, startPoint x: 351, startPoint y: 225, endPoint x: 264, endPoint y: 127, distance: 130.8
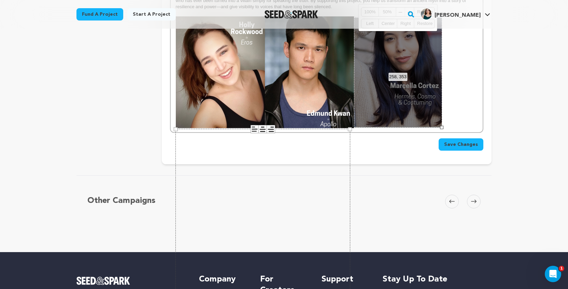
scroll to position [414, 0]
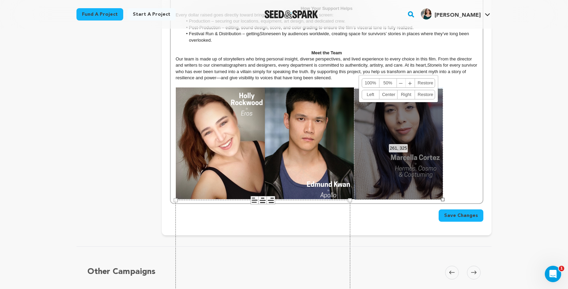
click at [442, 198] on div at bounding box center [442, 199] width 3 height 3
click at [477, 216] on span "Save Changes" at bounding box center [461, 215] width 34 height 7
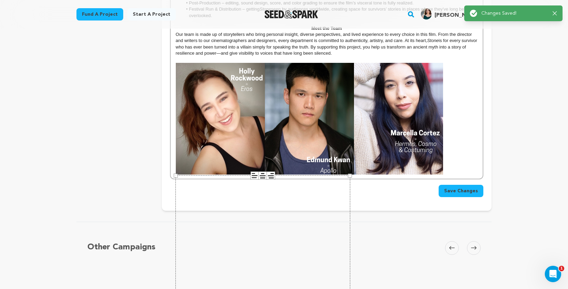
scroll to position [471, 0]
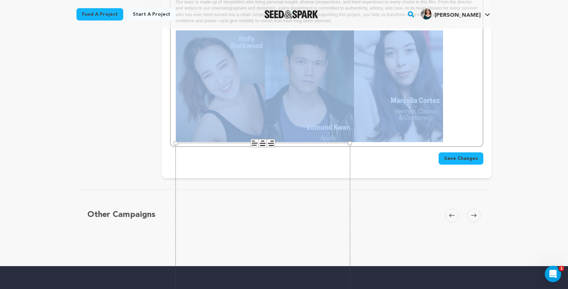
drag, startPoint x: 450, startPoint y: 123, endPoint x: 182, endPoint y: 106, distance: 268.1
click at [182, 106] on p at bounding box center [327, 85] width 302 height 111
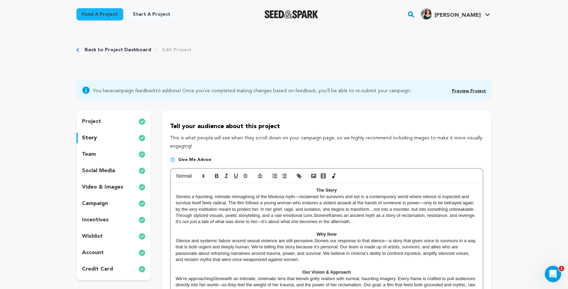
scroll to position [0, 0]
click at [260, 193] on icon at bounding box center [259, 192] width 5 height 5
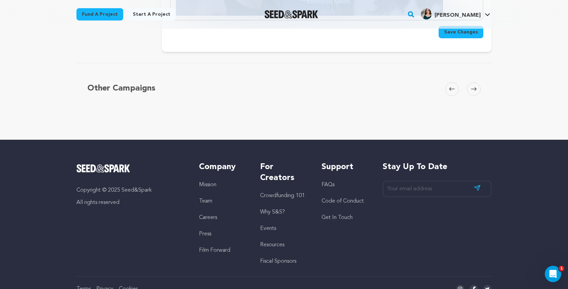
scroll to position [609, 0]
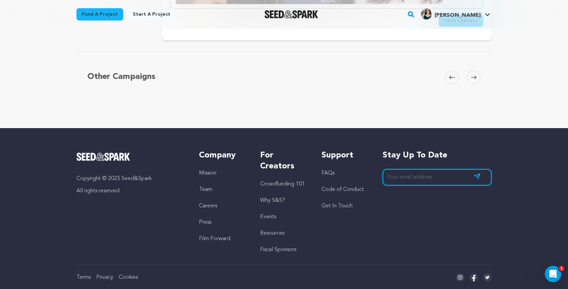
click at [406, 185] on input "email" at bounding box center [437, 177] width 109 height 17
click at [423, 196] on div "Stay up to date Subscribe" at bounding box center [437, 202] width 109 height 104
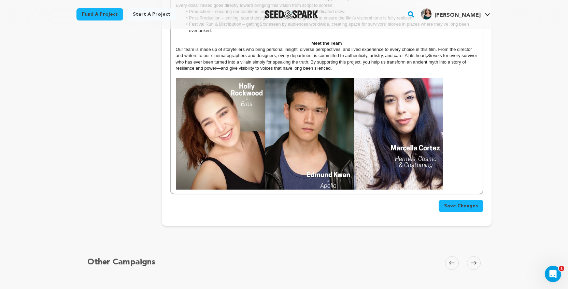
scroll to position [522, 0]
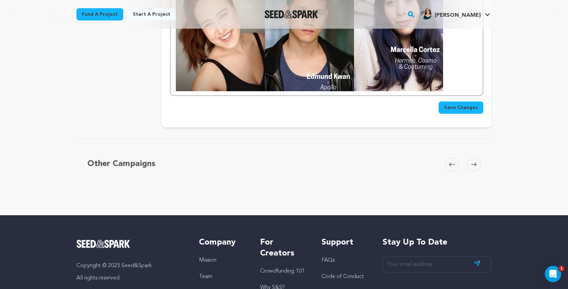
click at [458, 108] on span "Save Changes" at bounding box center [461, 107] width 34 height 7
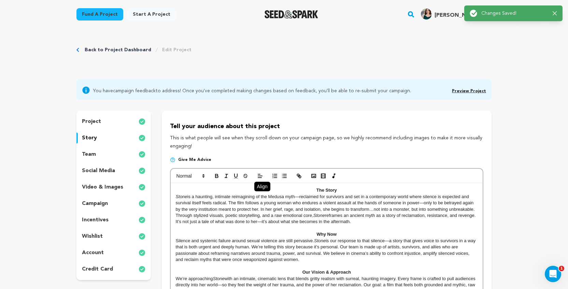
scroll to position [0, 0]
click at [460, 90] on link "Preview Project" at bounding box center [469, 91] width 34 height 4
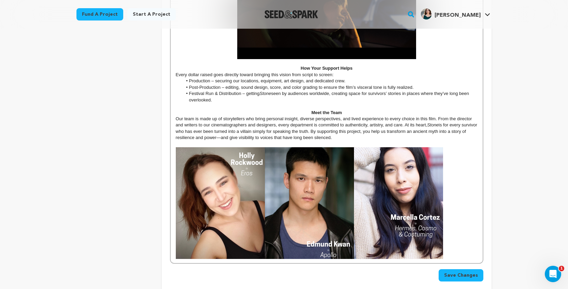
scroll to position [459, 0]
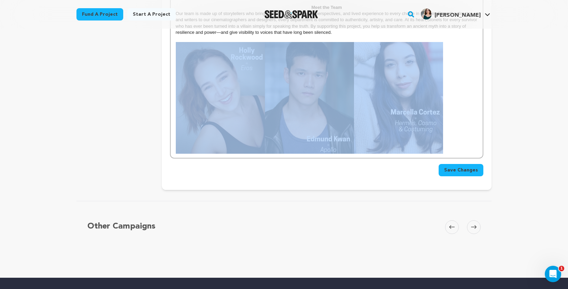
drag, startPoint x: 456, startPoint y: 131, endPoint x: 230, endPoint y: 119, distance: 226.6
click at [230, 119] on p at bounding box center [327, 97] width 302 height 111
click at [374, 85] on img at bounding box center [398, 97] width 89 height 111
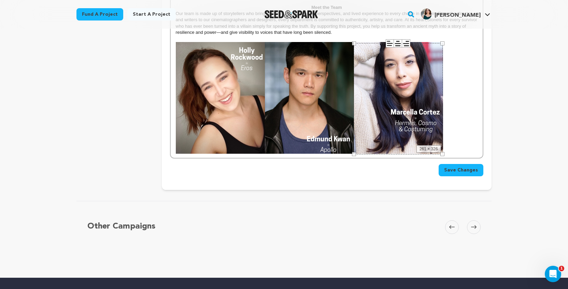
click at [453, 93] on p at bounding box center [327, 97] width 302 height 111
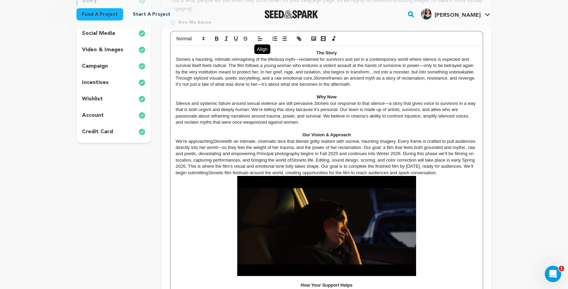
scroll to position [112, 0]
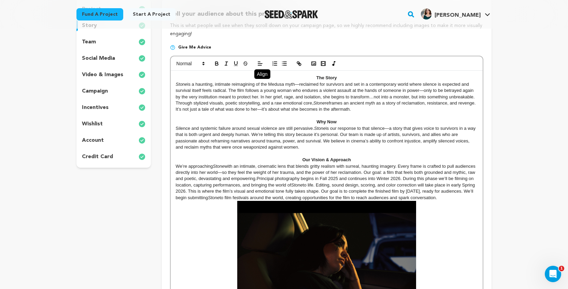
click at [412, 107] on p "Through stylized visuals, poetic storytelling, and a raw emotional core, Stone …" at bounding box center [327, 106] width 302 height 13
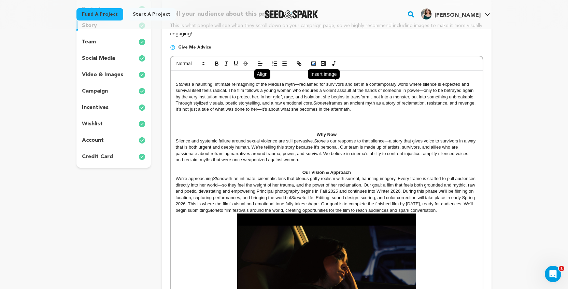
click at [312, 63] on rect "button" at bounding box center [314, 63] width 4 height 3
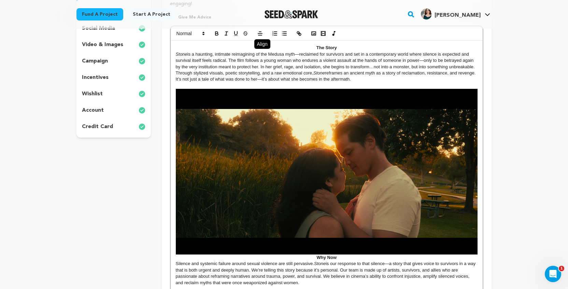
scroll to position [148, 0]
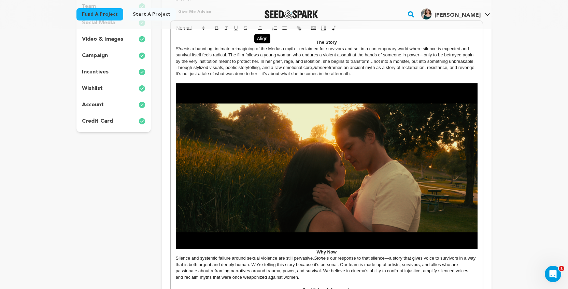
click at [367, 90] on img at bounding box center [327, 166] width 302 height 166
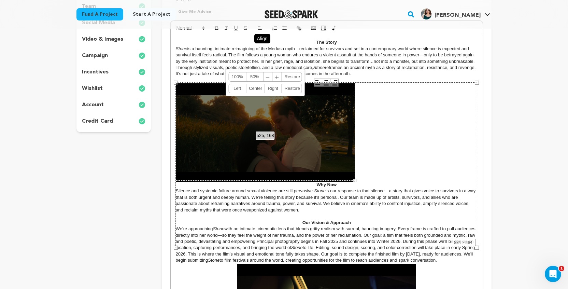
drag, startPoint x: 478, startPoint y: 247, endPoint x: 355, endPoint y: 139, distance: 163.5
click at [355, 139] on div "The Story Stone is a haunting, intimate reimagining of the Medusa myth—reclaime…" at bounding box center [327, 242] width 312 height 414
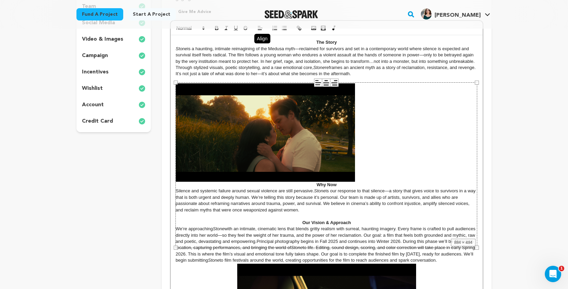
click at [326, 79] on icon at bounding box center [326, 83] width 8 height 8
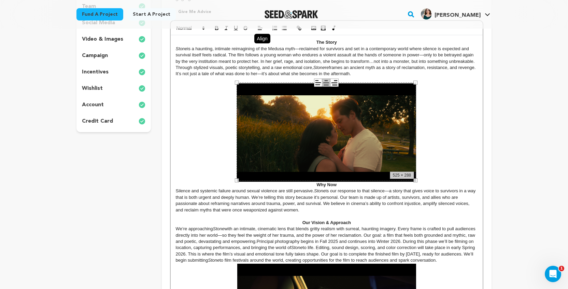
click at [484, 155] on div "Tell your audience about this project This is what people will see when they sc…" at bounding box center [327, 222] width 330 height 519
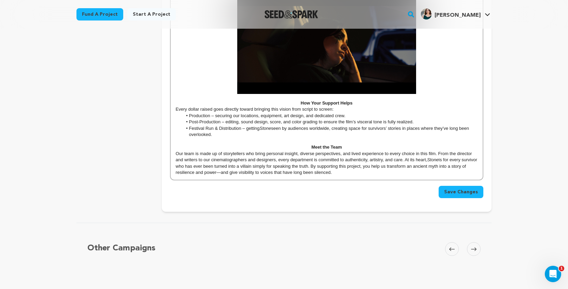
scroll to position [423, 0]
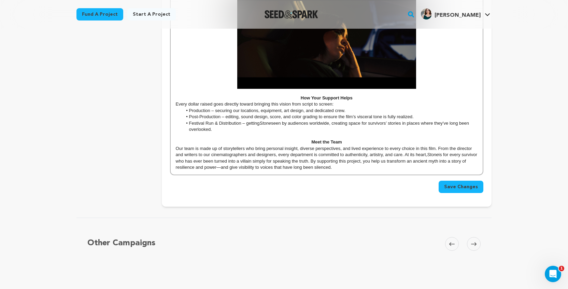
click at [404, 169] on p "Our team is made up of storytellers who bring personal insight, diverse perspec…" at bounding box center [327, 157] width 302 height 25
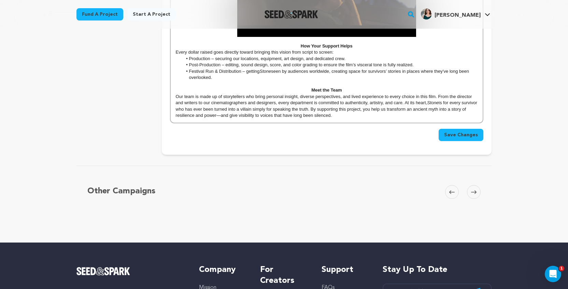
scroll to position [473, 0]
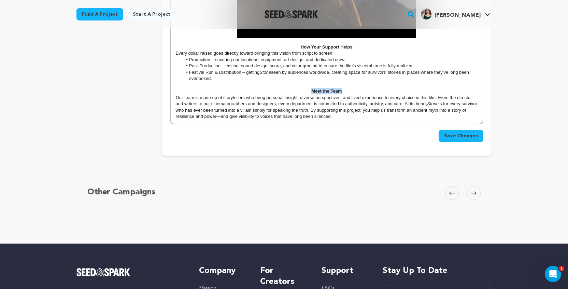
drag, startPoint x: 312, startPoint y: 91, endPoint x: 348, endPoint y: 89, distance: 36.6
click at [348, 89] on p "Meet the Team" at bounding box center [327, 91] width 302 height 6
drag, startPoint x: 311, startPoint y: 92, endPoint x: 322, endPoint y: 94, distance: 11.1
click at [322, 94] on strong "Meet the Team" at bounding box center [326, 90] width 30 height 5
click at [335, 113] on p "Our team is made up of storytellers who bring personal insight, diverse perspec…" at bounding box center [327, 107] width 302 height 25
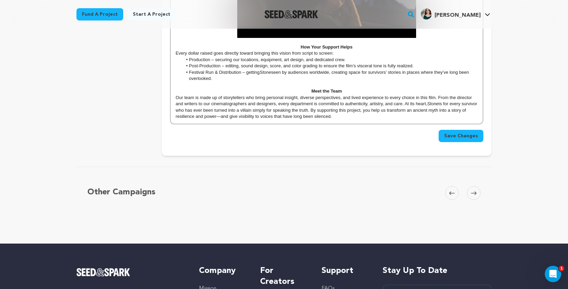
click at [196, 105] on p "Our team is made up of storytellers who bring personal insight, diverse perspec…" at bounding box center [327, 107] width 302 height 25
click at [245, 104] on p "Our team is made up of storytellers who bring personal insight, diverse perspec…" at bounding box center [327, 107] width 302 height 25
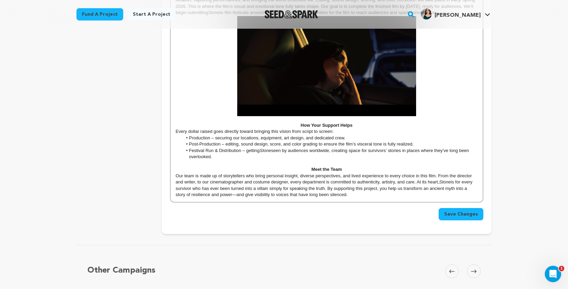
scroll to position [507, 0]
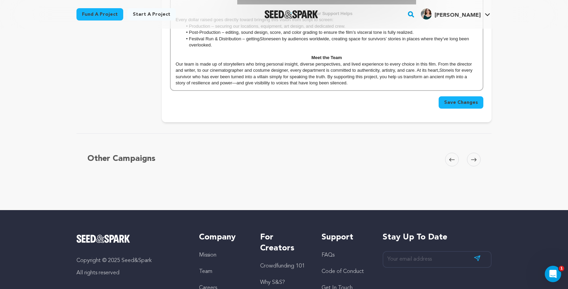
click at [376, 86] on p "Our team is made up of storytellers who bring personal insight, diverse perspec…" at bounding box center [327, 73] width 302 height 25
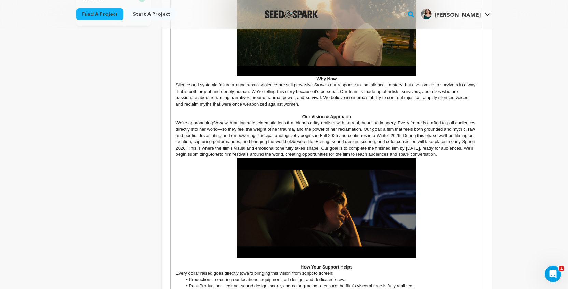
scroll to position [135, 0]
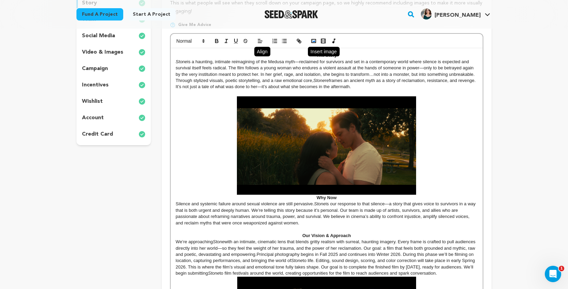
click at [312, 39] on rect "button" at bounding box center [314, 40] width 4 height 3
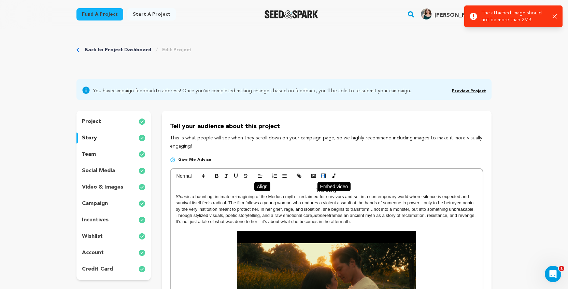
scroll to position [0, 0]
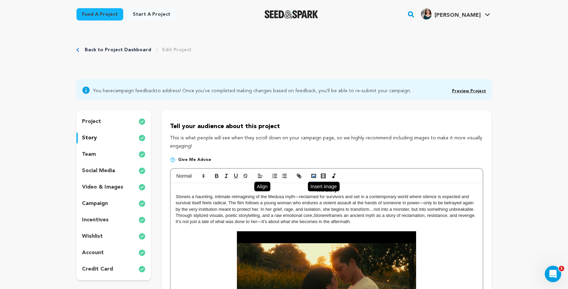
click at [309, 172] on button "button" at bounding box center [314, 176] width 10 height 8
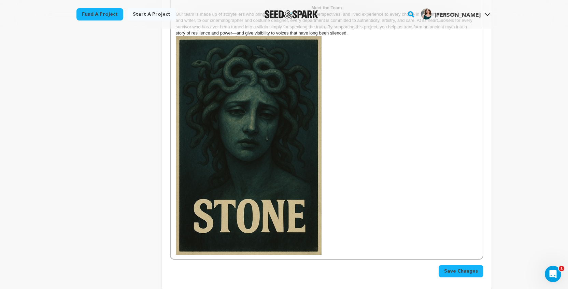
scroll to position [609, 0]
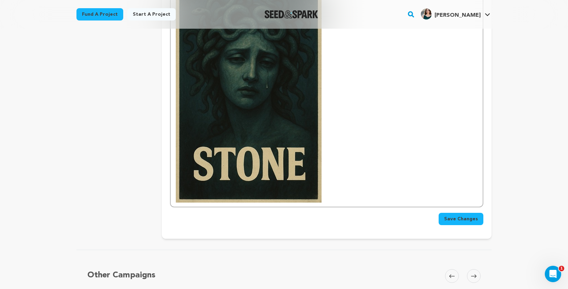
click at [276, 149] on img at bounding box center [249, 93] width 146 height 218
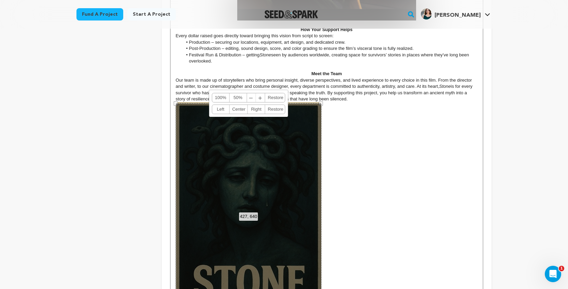
scroll to position [478, 0]
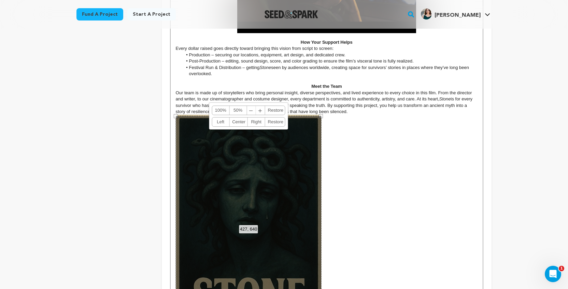
click at [241, 122] on link "Center" at bounding box center [238, 121] width 18 height 9
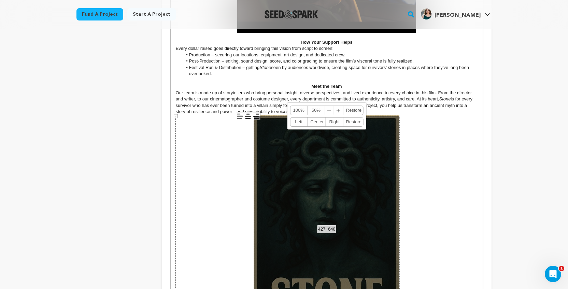
click at [331, 111] on span "﹣" at bounding box center [329, 110] width 9 height 9
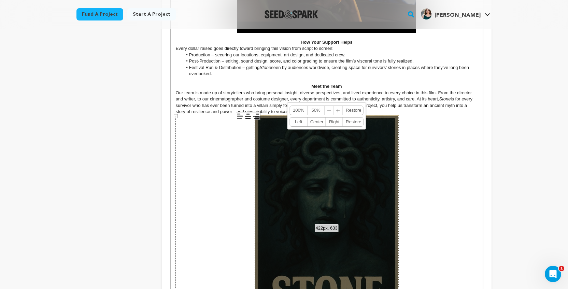
click at [331, 111] on span "﹣" at bounding box center [329, 110] width 9 height 9
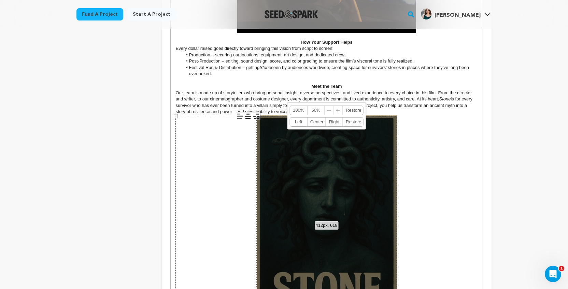
click at [331, 111] on span "﹣" at bounding box center [329, 110] width 9 height 9
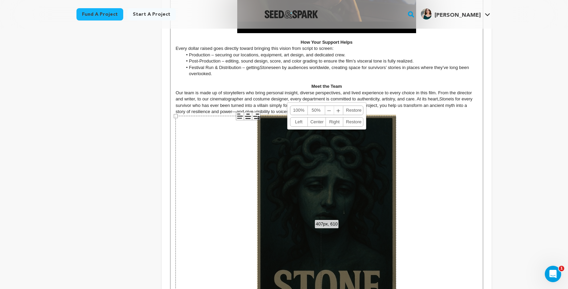
click at [331, 111] on span "﹣" at bounding box center [329, 110] width 9 height 9
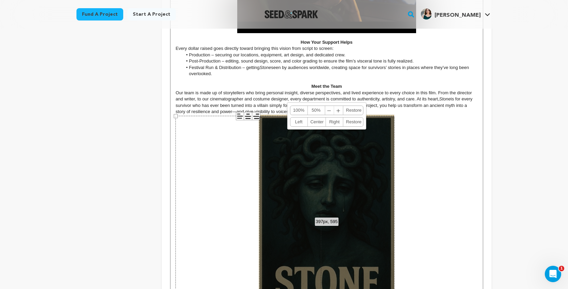
click at [331, 111] on span "﹣" at bounding box center [329, 110] width 9 height 9
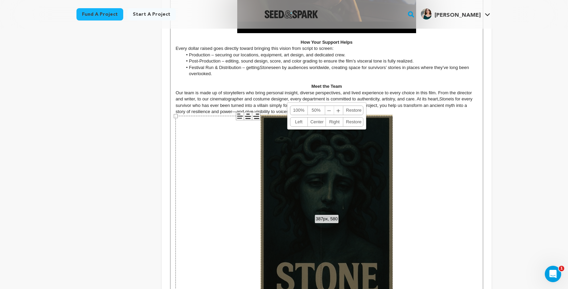
click at [331, 111] on span "﹣" at bounding box center [329, 110] width 9 height 9
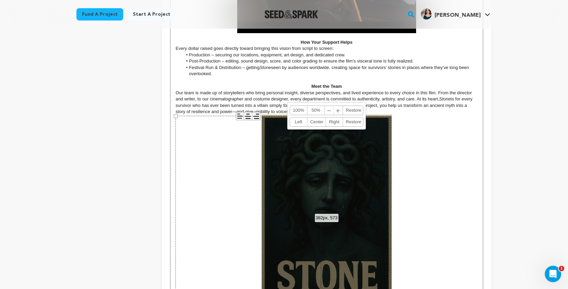
click at [331, 111] on span "﹣" at bounding box center [329, 110] width 9 height 9
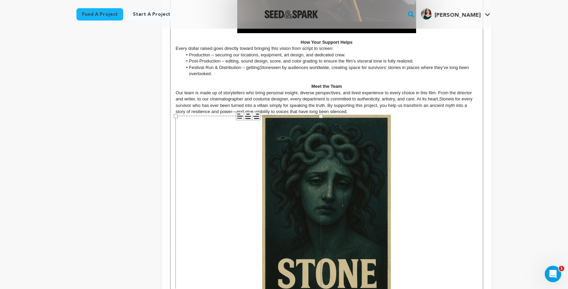
click at [521, 155] on div "Back to Project Dashboard Edit Project You have campaign feedback to address! O…" at bounding box center [284, 78] width 568 height 1056
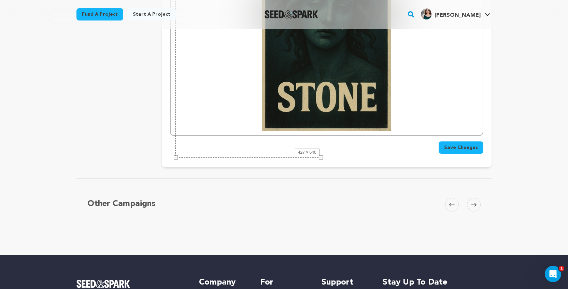
scroll to position [703, 0]
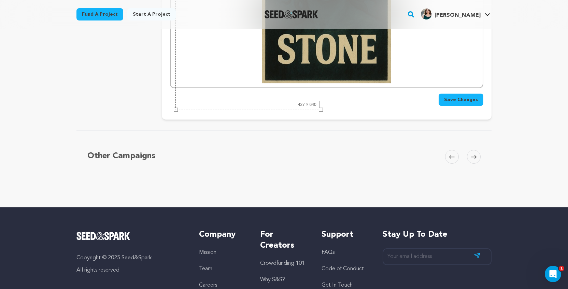
click at [474, 100] on span "Save Changes" at bounding box center [461, 99] width 34 height 7
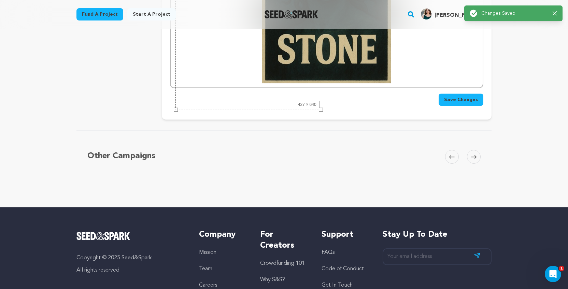
scroll to position [0, 0]
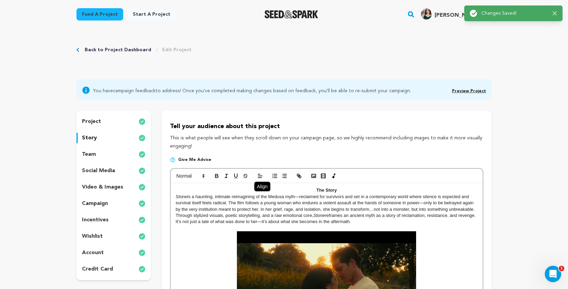
click at [471, 91] on link "Preview Project" at bounding box center [469, 91] width 34 height 4
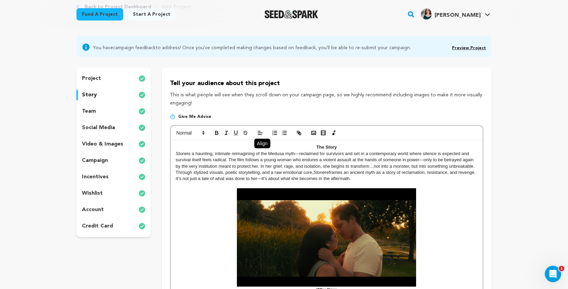
scroll to position [44, 0]
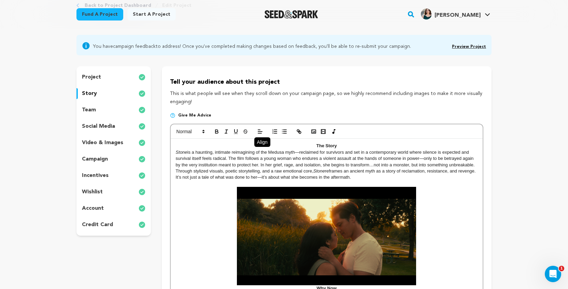
click at [315, 233] on img at bounding box center [326, 236] width 179 height 98
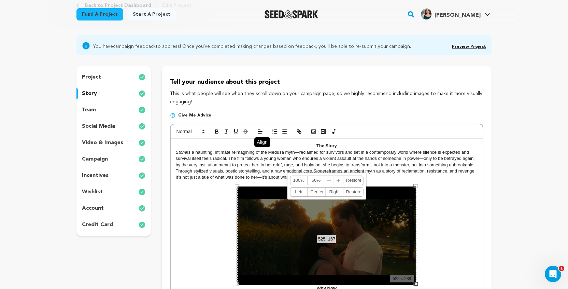
click at [310, 205] on div "525, 167 100% 50% ﹣ ﹢ Restore Left Center Right Restore" at bounding box center [326, 235] width 179 height 98
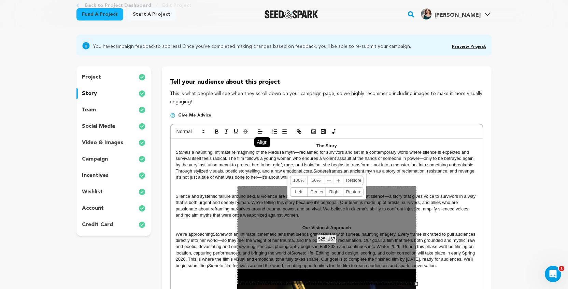
click at [306, 201] on div "525, 167 100% 50% ﹣ ﹢ Restore Left Center Right Restore" at bounding box center [326, 235] width 179 height 98
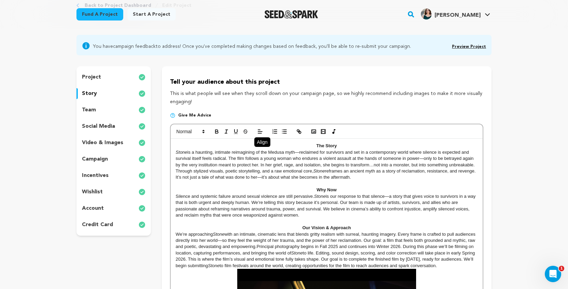
click at [429, 198] on p "Silence and systemic failure around sexual violence are still pervasive. Stone …" at bounding box center [327, 205] width 302 height 25
click at [388, 170] on p "Through stylized visuals, poetic storytelling, and a raw emotional core, Stone …" at bounding box center [327, 174] width 302 height 13
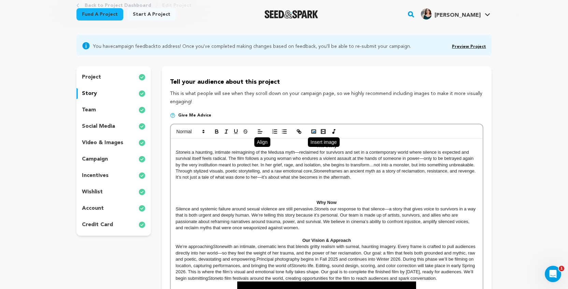
click at [310, 131] on button "button" at bounding box center [314, 131] width 10 height 8
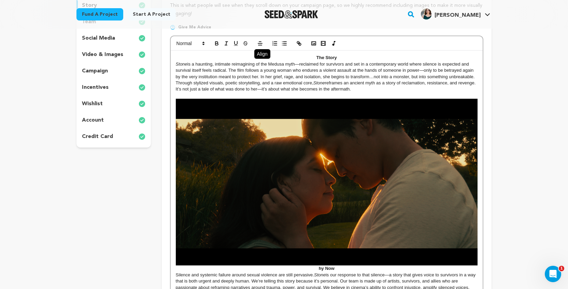
scroll to position [135, 0]
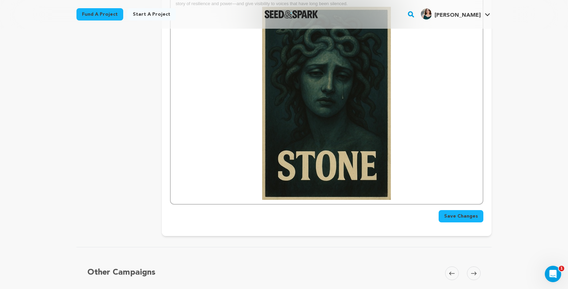
scroll to position [661, 0]
click at [455, 213] on button "Save Changes" at bounding box center [461, 216] width 45 height 12
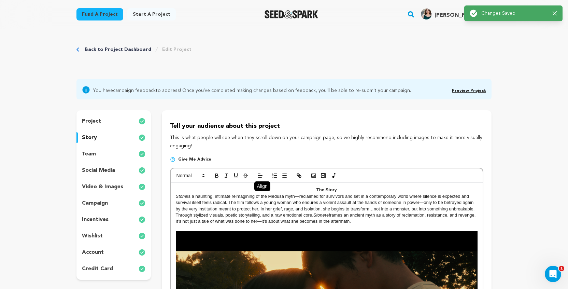
scroll to position [0, 0]
click at [457, 89] on link "Preview Project" at bounding box center [469, 91] width 34 height 4
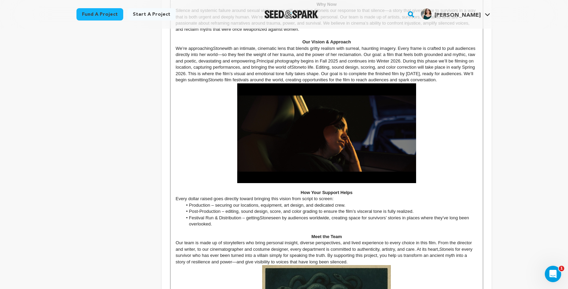
scroll to position [405, 0]
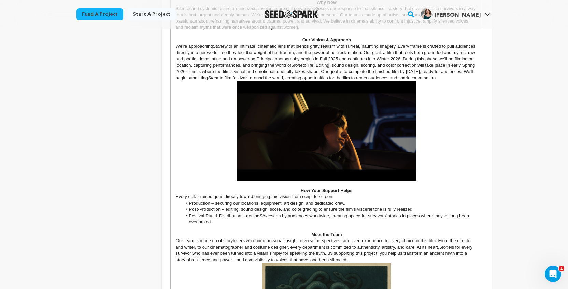
click at [322, 138] on img at bounding box center [326, 131] width 179 height 100
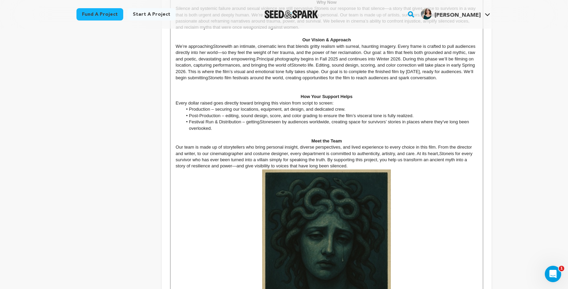
click at [437, 143] on p "Meet the Team" at bounding box center [327, 141] width 302 height 6
click at [323, 87] on p at bounding box center [327, 84] width 302 height 6
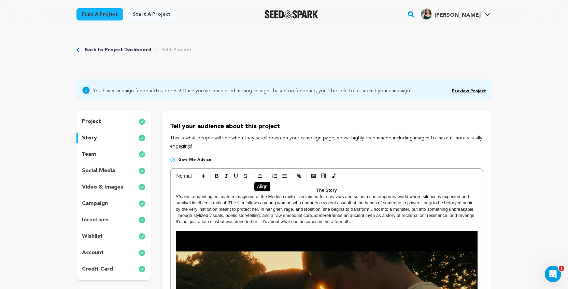
scroll to position [0, 0]
click at [312, 177] on rect "button" at bounding box center [314, 175] width 4 height 3
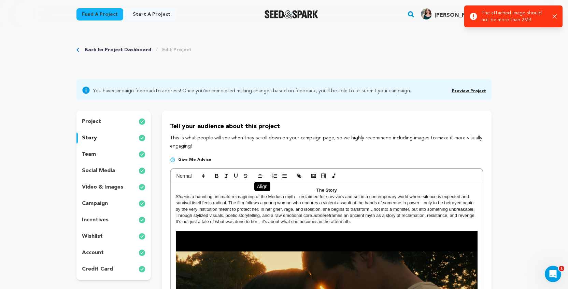
click at [464, 90] on link "Preview Project" at bounding box center [469, 91] width 34 height 4
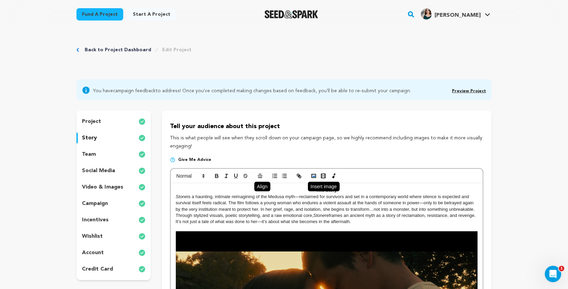
click at [316, 174] on rect "button" at bounding box center [314, 175] width 4 height 3
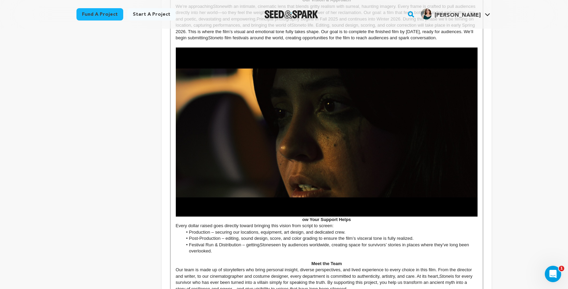
scroll to position [445, 0]
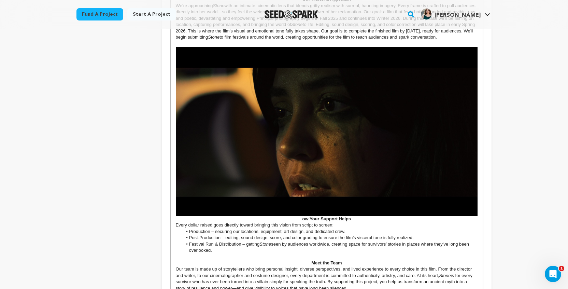
click at [428, 166] on img at bounding box center [327, 131] width 302 height 169
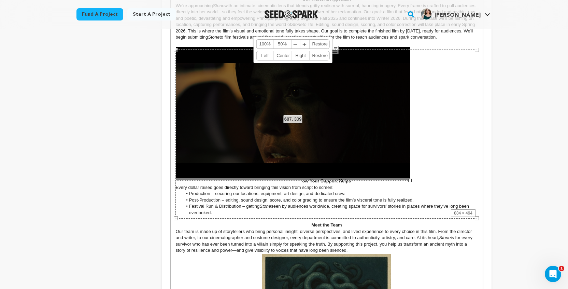
drag, startPoint x: 477, startPoint y: 216, endPoint x: 407, endPoint y: 151, distance: 95.4
click at [407, 151] on div "687, 309 100% 50% ﹣ ﹢ Restore Left Center Right Restore" at bounding box center [293, 114] width 235 height 131
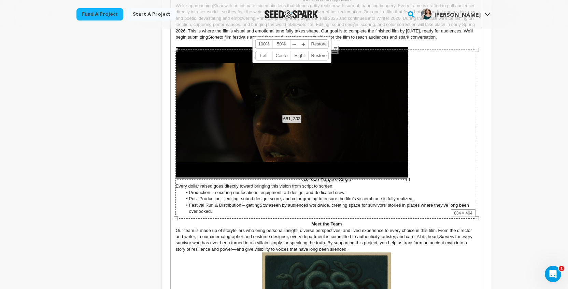
click at [285, 55] on link "Center" at bounding box center [282, 55] width 18 height 9
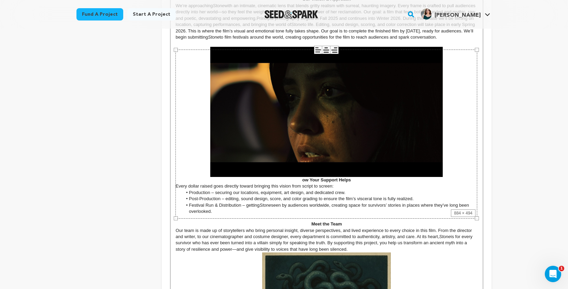
click at [296, 184] on div "884 × 494" at bounding box center [326, 133] width 302 height 169
click at [300, 182] on div "884 × 494" at bounding box center [326, 133] width 302 height 169
click at [302, 181] on div "884 × 494" at bounding box center [326, 133] width 302 height 169
click at [354, 223] on p "Meet the Team" at bounding box center [327, 224] width 302 height 6
click at [299, 182] on p "ow Your Support Helps" at bounding box center [327, 115] width 302 height 136
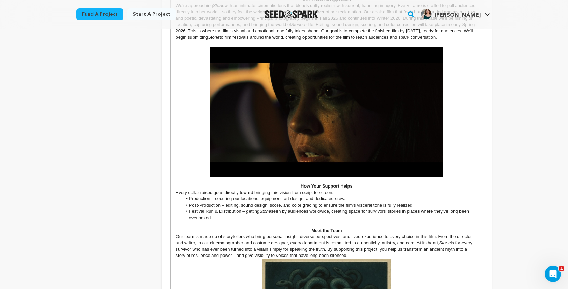
click at [526, 131] on div "Back to Project Dashboard Edit Project You have campaign feedback to address! O…" at bounding box center [284, 166] width 568 height 1167
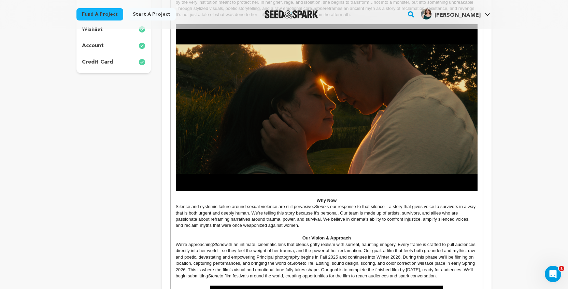
scroll to position [185, 0]
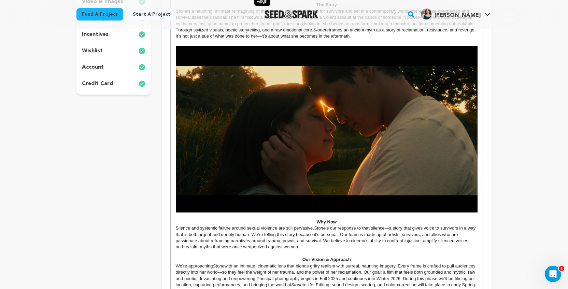
click at [423, 172] on img at bounding box center [327, 129] width 302 height 167
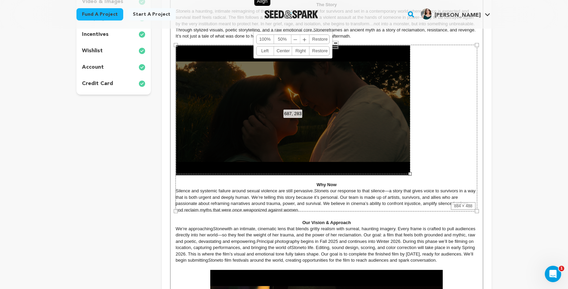
drag, startPoint x: 477, startPoint y: 210, endPoint x: 407, endPoint y: 137, distance: 100.7
click at [407, 137] on div "687, 283 100% 50% ﹣ ﹢ Restore Left Center Right Restore" at bounding box center [293, 109] width 235 height 129
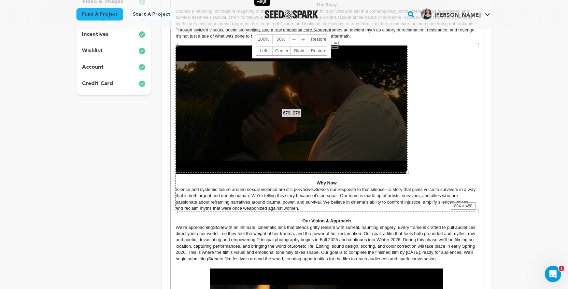
click at [284, 50] on link "Center" at bounding box center [281, 50] width 18 height 9
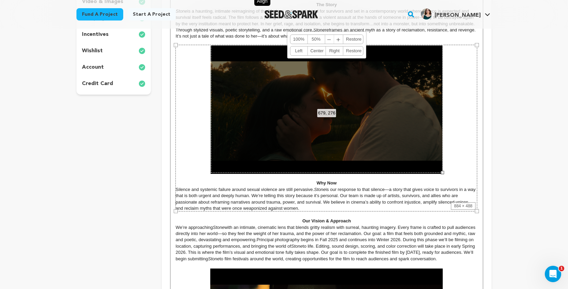
click at [474, 150] on div "884 × 488" at bounding box center [326, 128] width 302 height 167
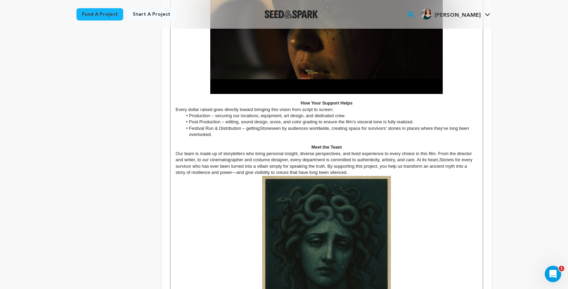
scroll to position [506, 0]
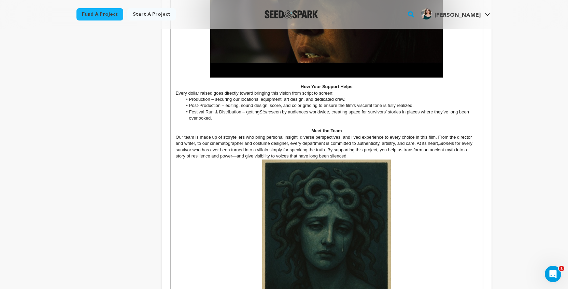
click at [318, 130] on strong "Meet the Team" at bounding box center [326, 130] width 30 height 5
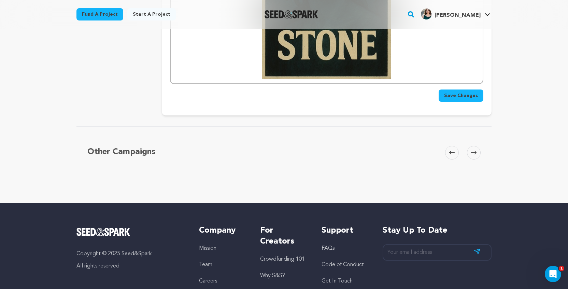
scroll to position [788, 0]
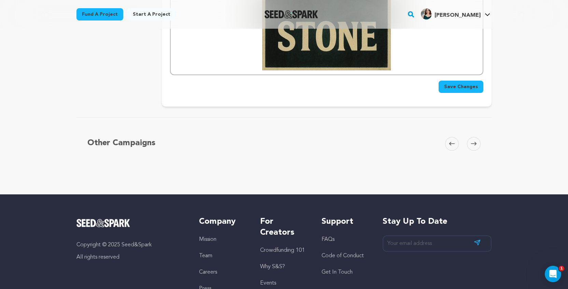
click at [452, 87] on span "Save Changes" at bounding box center [461, 86] width 34 height 7
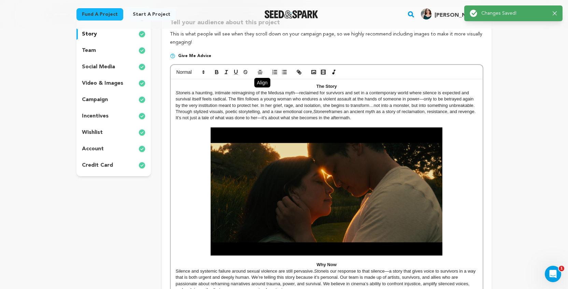
scroll to position [0, 0]
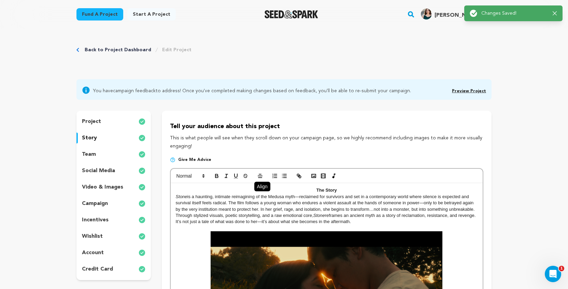
click at [464, 88] on span "Preview Project" at bounding box center [469, 90] width 34 height 8
click at [464, 90] on link "Preview Project" at bounding box center [469, 91] width 34 height 4
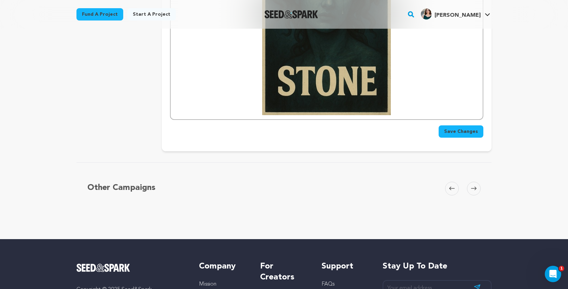
scroll to position [740, 0]
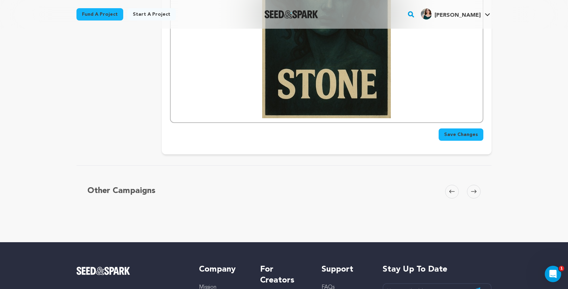
click at [458, 134] on span "Save Changes" at bounding box center [461, 134] width 34 height 7
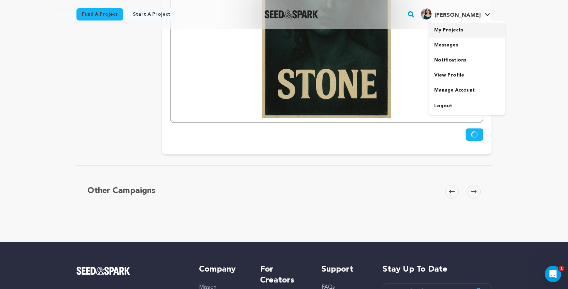
click at [451, 34] on link "My Projects" at bounding box center [467, 30] width 76 height 15
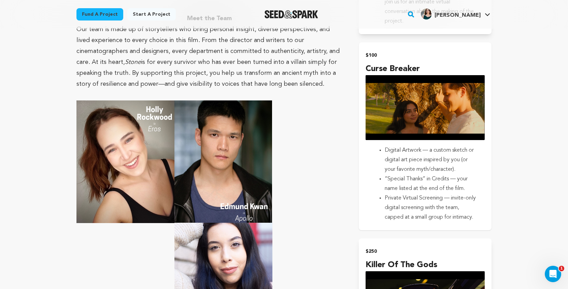
scroll to position [987, 0]
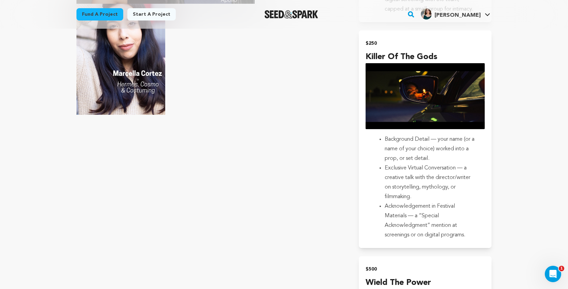
scroll to position [1028, 0]
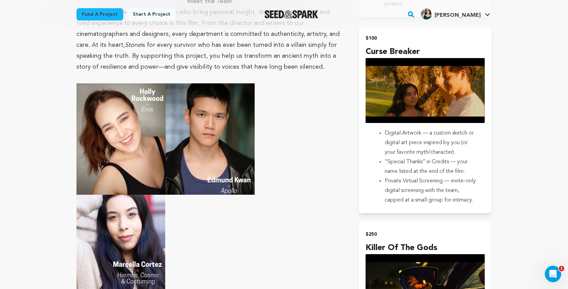
scroll to position [990, 0]
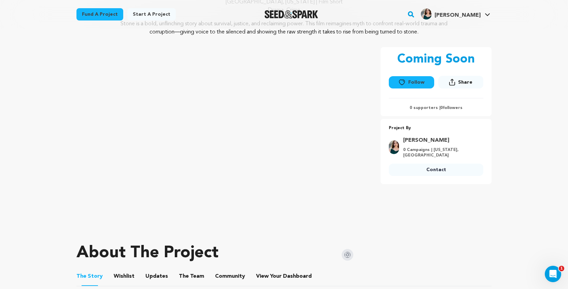
scroll to position [79, 0]
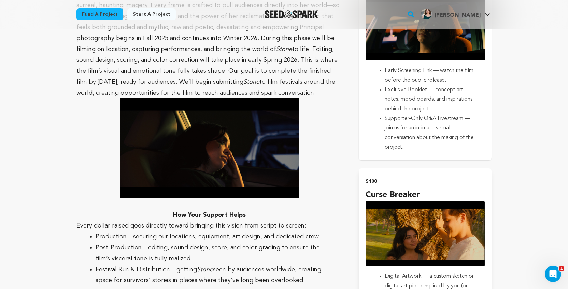
scroll to position [867, 0]
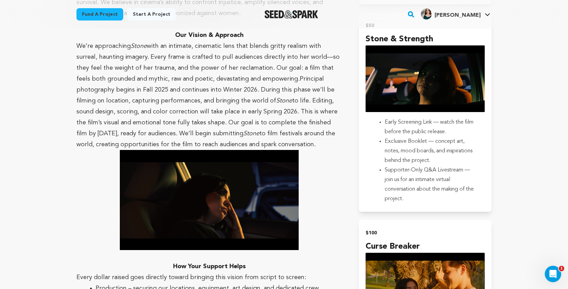
scroll to position [810, 0]
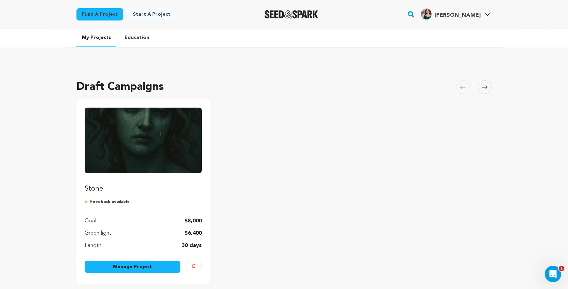
click at [138, 269] on link "Manage Project" at bounding box center [133, 266] width 96 height 12
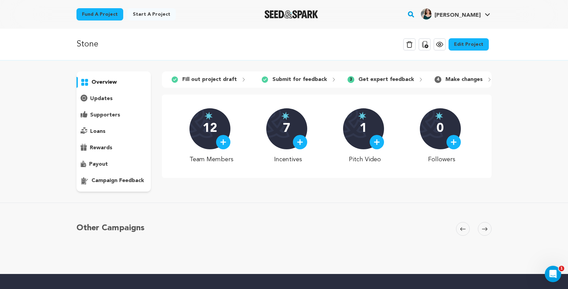
click at [130, 182] on p "campaign feedback" at bounding box center [117, 180] width 53 height 8
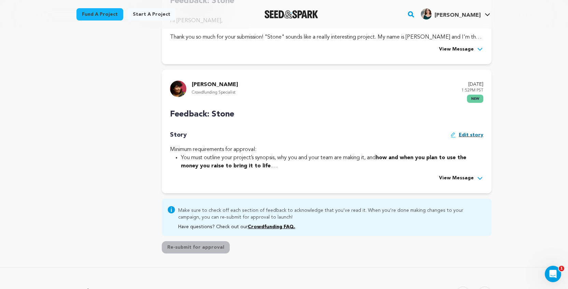
scroll to position [231, 0]
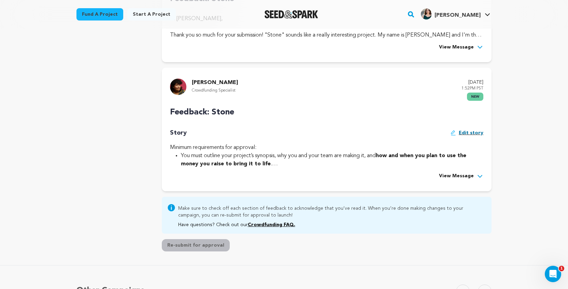
click at [471, 187] on span "Edit story" at bounding box center [471, 190] width 25 height 7
click at [468, 172] on span "View Message" at bounding box center [456, 176] width 35 height 8
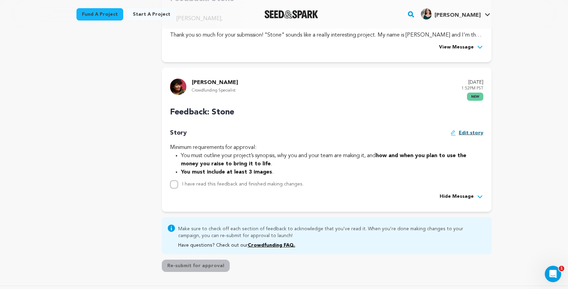
click at [245, 39] on div "Story Edit story Minimum requirements for approval: You must outline your proje…" at bounding box center [326, 24] width 313 height 30
click at [175, 279] on input "I have read this feedback and finished making changes." at bounding box center [174, 283] width 8 height 8
checkbox input "true"
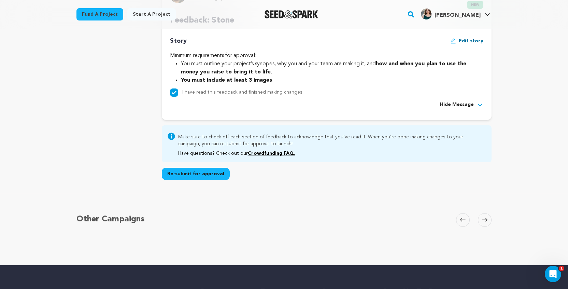
scroll to position [332, 0]
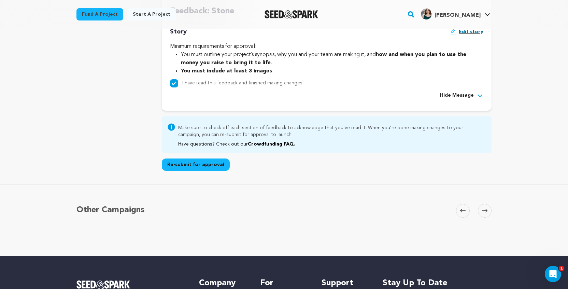
click at [184, 158] on button "Re-submit for approval" at bounding box center [196, 164] width 68 height 12
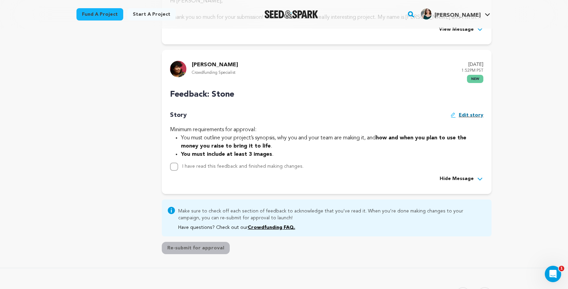
click at [176, 261] on input "I have read this feedback and finished making changes." at bounding box center [174, 265] width 8 height 8
checkbox input "true"
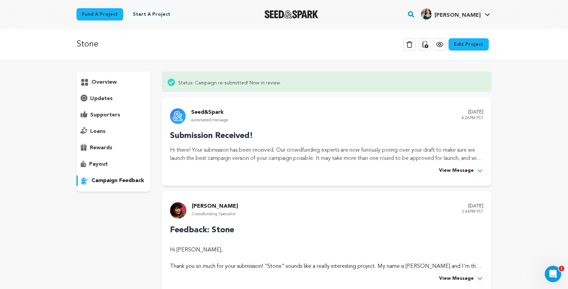
click at [287, 17] on img "Seed&Spark Homepage" at bounding box center [292, 14] width 54 height 8
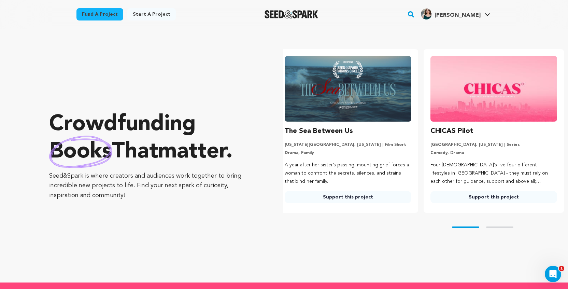
scroll to position [0, 151]
click at [509, 196] on link "Support this project" at bounding box center [493, 197] width 127 height 12
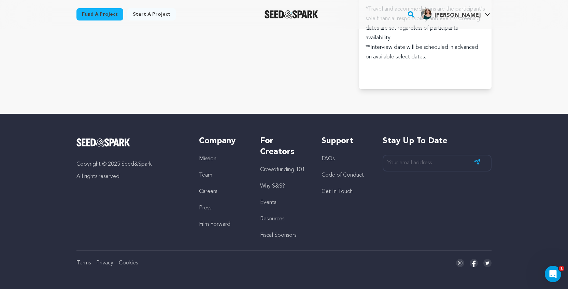
scroll to position [2454, 0]
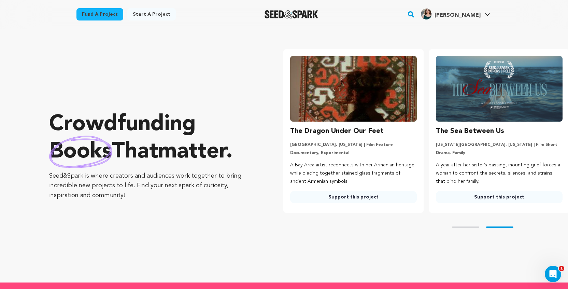
scroll to position [0, 151]
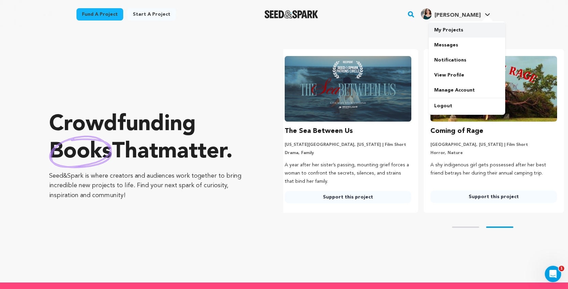
click at [472, 26] on link "My Projects" at bounding box center [467, 30] width 76 height 15
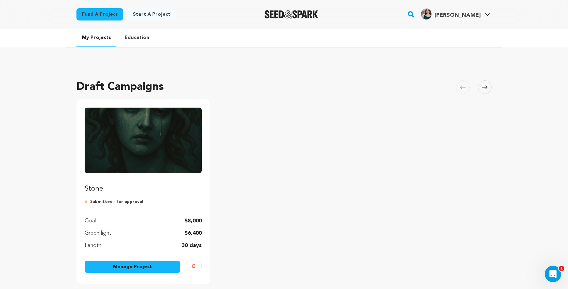
click at [158, 267] on link "Manage Project" at bounding box center [133, 266] width 96 height 12
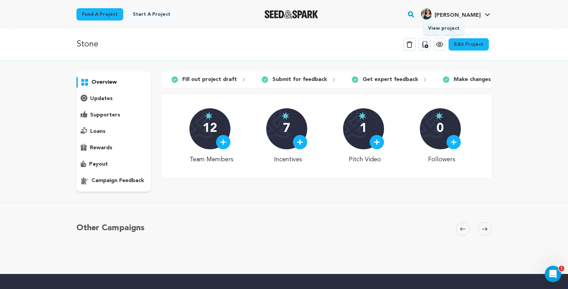
click at [444, 45] on icon at bounding box center [440, 44] width 8 height 8
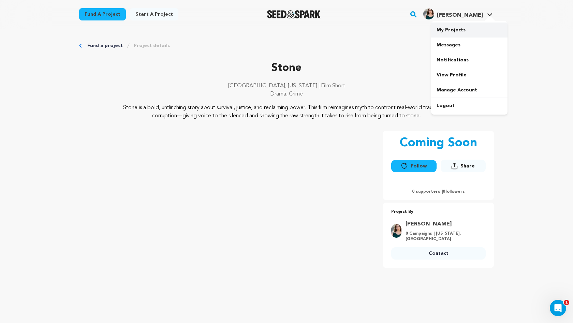
click at [463, 29] on link "My Projects" at bounding box center [469, 30] width 76 height 15
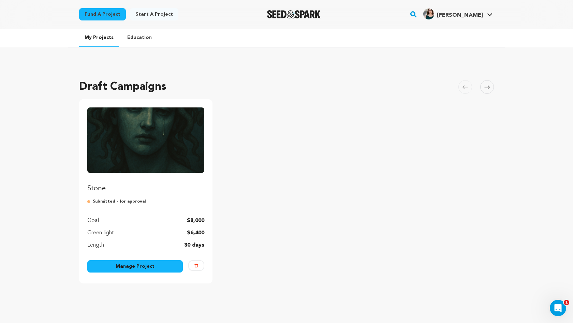
click at [123, 263] on link "Manage Project" at bounding box center [135, 266] width 96 height 12
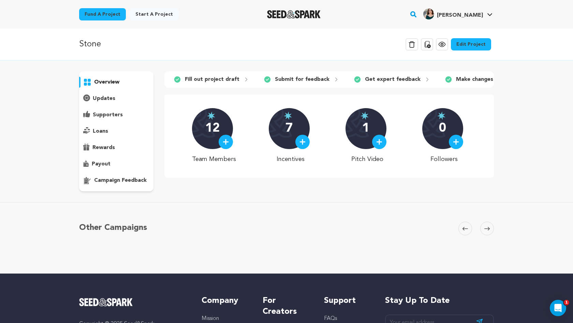
click at [229, 142] on img at bounding box center [226, 142] width 6 height 6
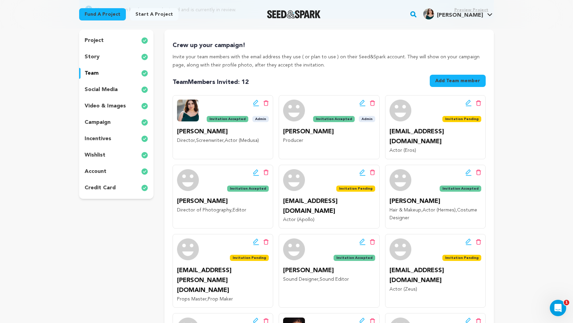
click at [363, 102] on icon at bounding box center [363, 103] width 6 height 7
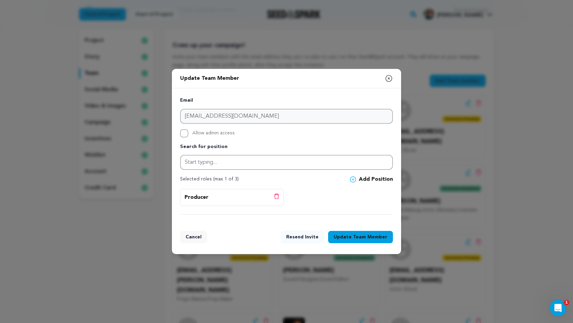
click at [390, 79] on icon "button" at bounding box center [389, 78] width 8 height 8
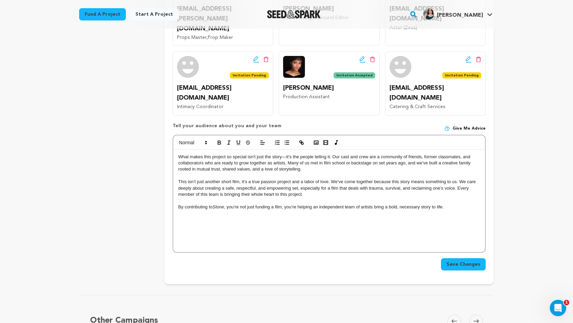
scroll to position [16, 0]
